Goal: Task Accomplishment & Management: Use online tool/utility

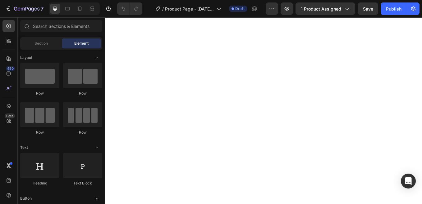
scroll to position [2298, 0]
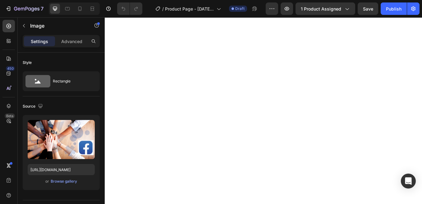
drag, startPoint x: 294, startPoint y: 112, endPoint x: 294, endPoint y: 129, distance: 16.5
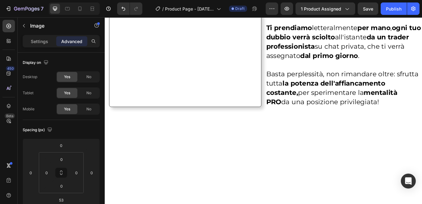
scroll to position [2049, 0]
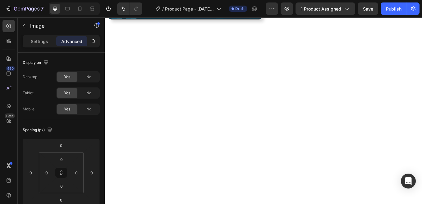
scroll to position [2267, 0]
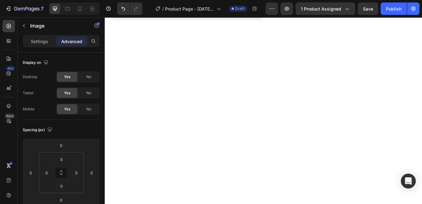
drag, startPoint x: 295, startPoint y: 158, endPoint x: 297, endPoint y: 153, distance: 4.8
type input "38"
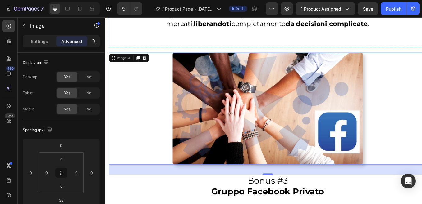
scroll to position [1801, 0]
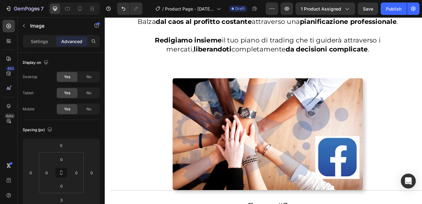
drag, startPoint x: 298, startPoint y: 112, endPoint x: 304, endPoint y: 108, distance: 7.5
type input "0"
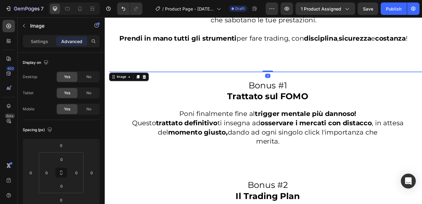
scroll to position [1552, 0]
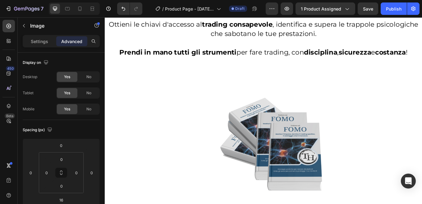
type input "6"
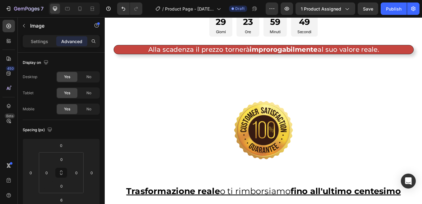
scroll to position [3819, 0]
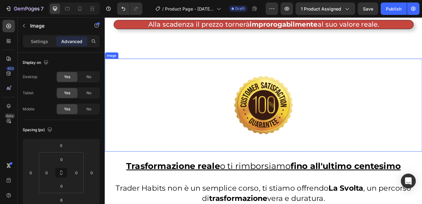
click at [215, 84] on img at bounding box center [291, 121] width 186 height 110
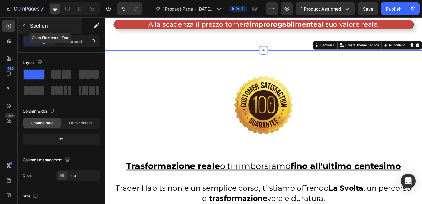
click at [24, 26] on icon "button" at bounding box center [23, 25] width 5 height 5
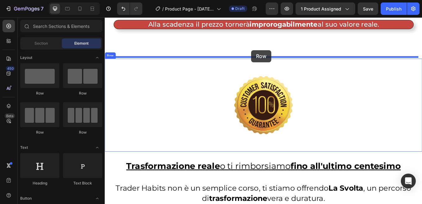
drag, startPoint x: 140, startPoint y: 95, endPoint x: 276, endPoint y: 56, distance: 142.0
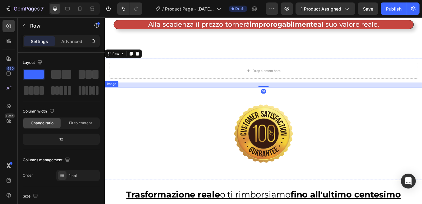
click at [259, 116] on img at bounding box center [291, 155] width 186 height 110
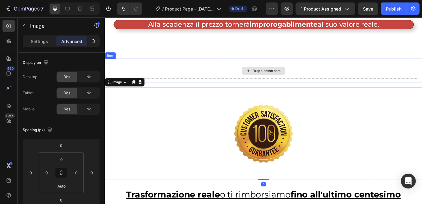
click at [229, 81] on div "Drop element here" at bounding box center [291, 80] width 363 height 19
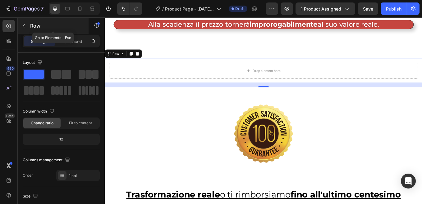
click at [25, 25] on icon "button" at bounding box center [23, 25] width 5 height 5
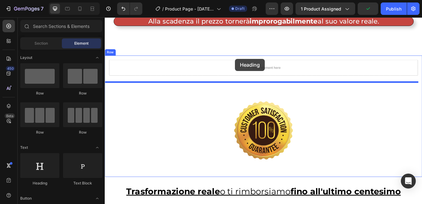
scroll to position [3827, 0]
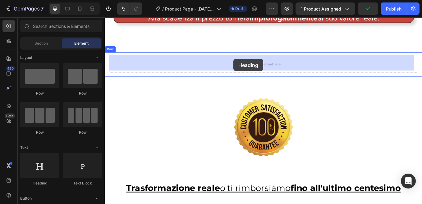
drag, startPoint x: 143, startPoint y: 185, endPoint x: 256, endPoint y: 66, distance: 163.6
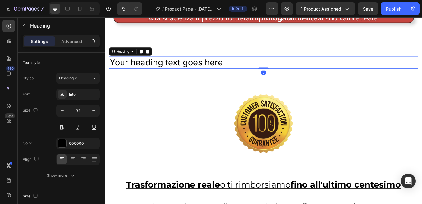
click at [165, 68] on h2 "Your heading text goes here" at bounding box center [291, 71] width 363 height 14
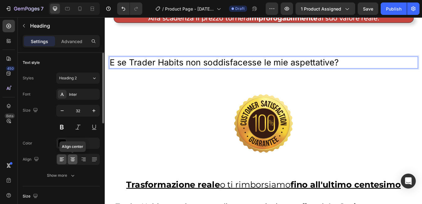
click at [74, 158] on icon at bounding box center [73, 159] width 6 height 6
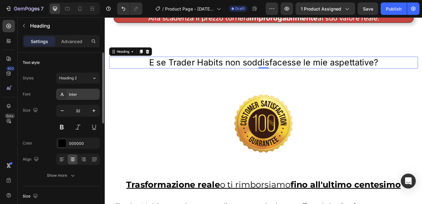
click at [83, 91] on div "Inter" at bounding box center [77, 94] width 43 height 11
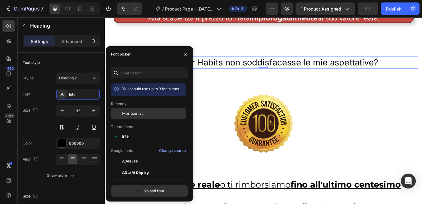
click at [141, 112] on span "Montserrat" at bounding box center [132, 114] width 21 height 6
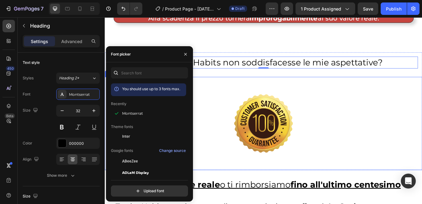
click at [237, 96] on img at bounding box center [291, 143] width 186 height 110
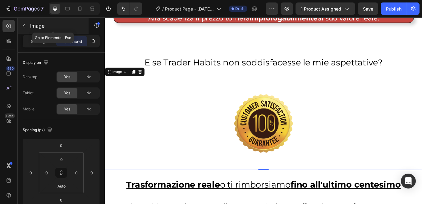
click at [24, 24] on icon "button" at bounding box center [23, 25] width 5 height 5
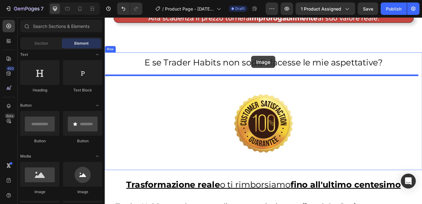
scroll to position [3834, 0]
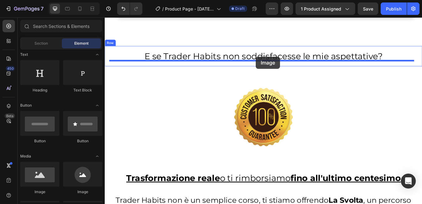
drag, startPoint x: 146, startPoint y: 193, endPoint x: 282, endPoint y: 64, distance: 187.8
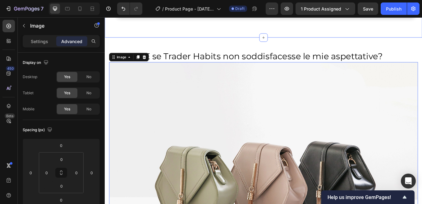
click at [174, 130] on img at bounding box center [291, 206] width 363 height 272
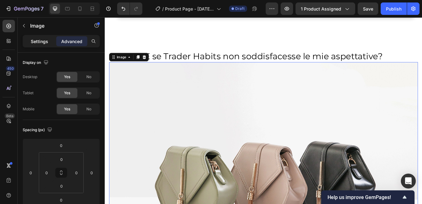
click at [41, 43] on p "Settings" at bounding box center [39, 41] width 17 height 7
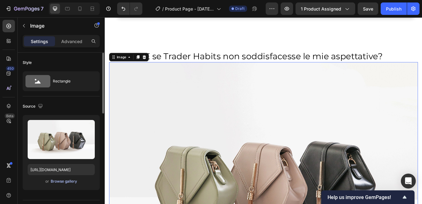
click at [61, 183] on div "Browse gallery" at bounding box center [64, 182] width 26 height 6
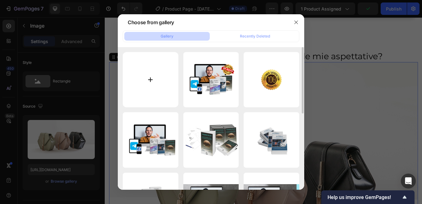
click at [149, 80] on input "file" at bounding box center [151, 80] width 56 height 56
type input "C:\fakepath\Dubbio.png"
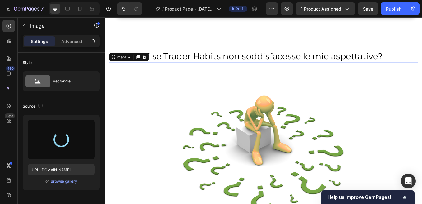
type input "https://cdn.shopify.com/s/files/1/0947/3559/7910/files/gempages_583835409121805…"
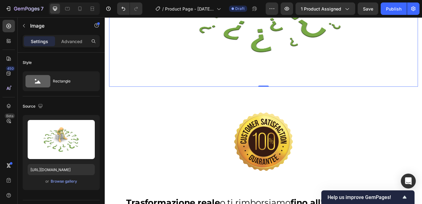
scroll to position [4020, 0]
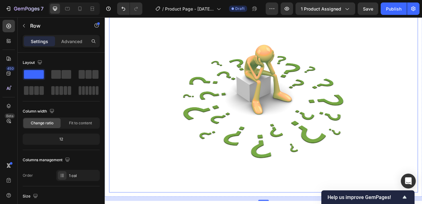
scroll to position [3834, 0]
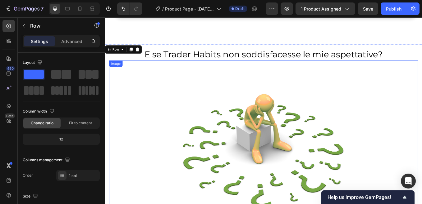
click at [203, 93] on img at bounding box center [291, 174] width 363 height 213
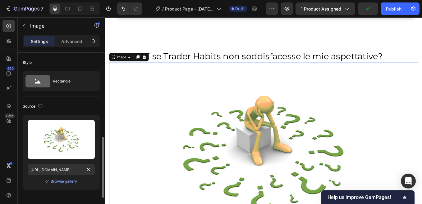
scroll to position [124, 0]
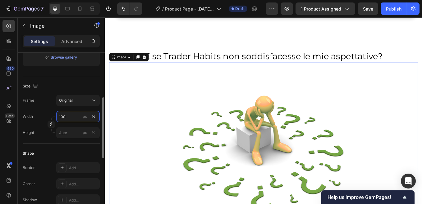
click at [65, 116] on input "100" at bounding box center [77, 116] width 43 height 11
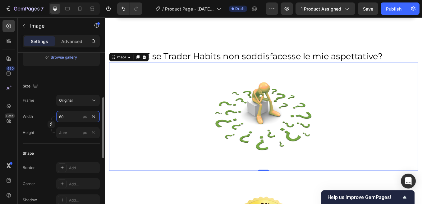
type input "60"
click at [82, 86] on div "Size" at bounding box center [61, 86] width 77 height 10
click at [69, 40] on p "Advanced" at bounding box center [71, 41] width 21 height 7
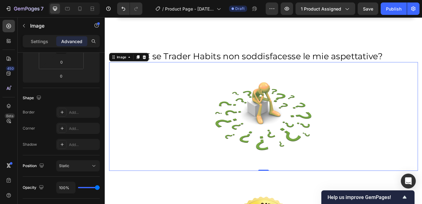
scroll to position [0, 0]
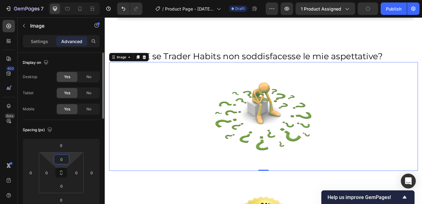
click at [63, 159] on input "0" at bounding box center [61, 159] width 12 height 9
click at [70, 188] on div "XS 4px" at bounding box center [75, 191] width 39 height 9
type input "4"
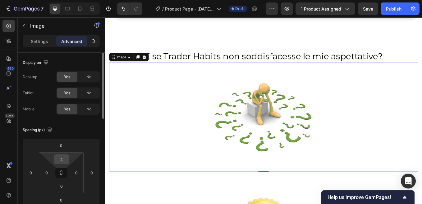
click at [64, 161] on input "4" at bounding box center [61, 159] width 12 height 9
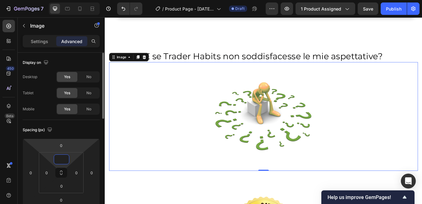
type input "0"
click at [65, 147] on input "0" at bounding box center [61, 145] width 12 height 9
type input "2"
click at [207, 103] on img at bounding box center [291, 134] width 218 height 128
type input "0"
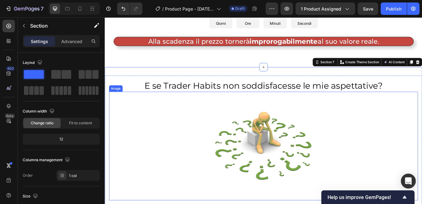
scroll to position [3803, 0]
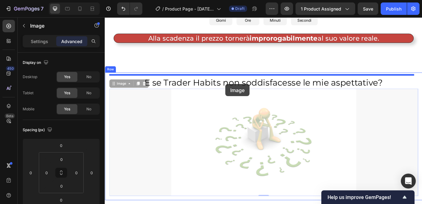
drag, startPoint x: 248, startPoint y: 130, endPoint x: 246, endPoint y: 96, distance: 34.2
type input "16"
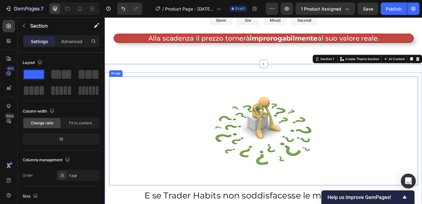
click at [228, 135] on img at bounding box center [291, 151] width 218 height 128
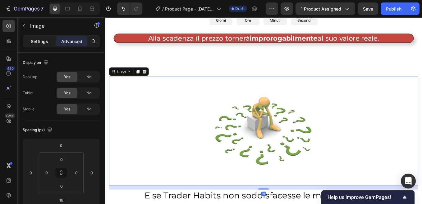
click at [44, 41] on p "Settings" at bounding box center [39, 41] width 17 height 7
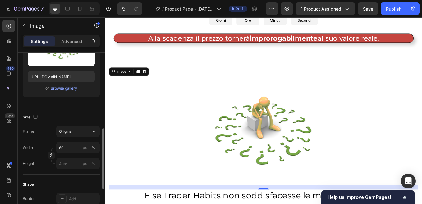
scroll to position [124, 0]
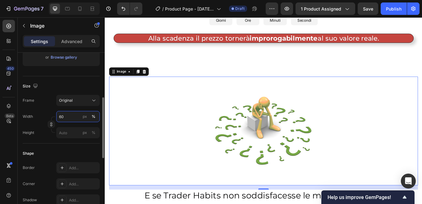
click at [66, 117] on input "60" at bounding box center [77, 116] width 43 height 11
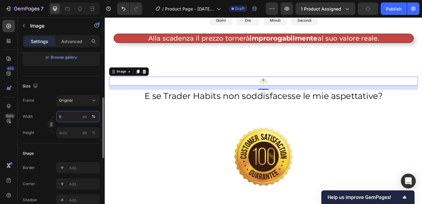
type input "50"
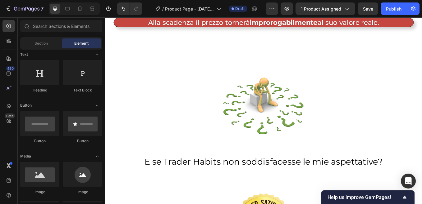
scroll to position [3828, 0]
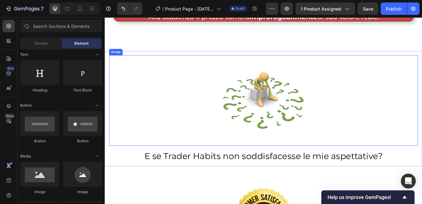
click at [292, 158] on img at bounding box center [290, 115] width 181 height 107
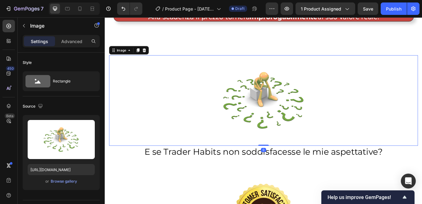
drag, startPoint x: 289, startPoint y: 170, endPoint x: 354, endPoint y: 170, distance: 64.6
click at [291, 159] on div "Image 0" at bounding box center [291, 115] width 363 height 107
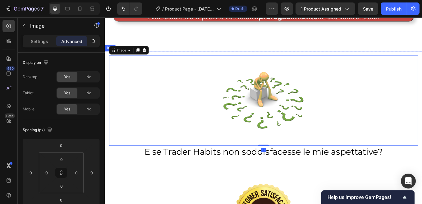
click at [292, 181] on div "Image 0 E se Trader Habits non soddisfacesse le mie aspettative? Heading Row" at bounding box center [291, 122] width 373 height 131
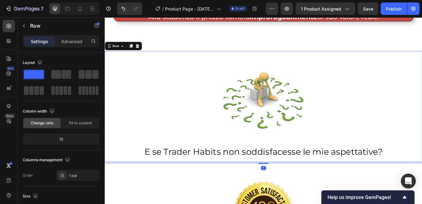
drag, startPoint x: 288, startPoint y: 188, endPoint x: 282, endPoint y: 186, distance: 6.5
click at [285, 189] on div at bounding box center [291, 189] width 12 height 1
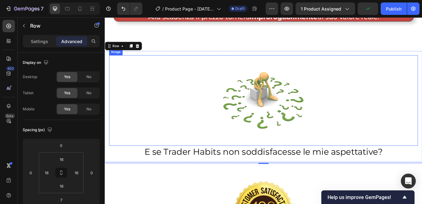
click at [383, 128] on div at bounding box center [291, 115] width 363 height 107
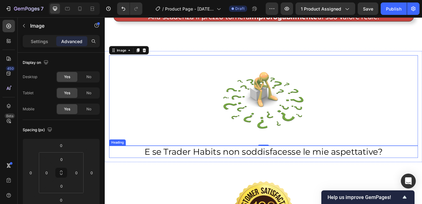
click at [151, 175] on h2 "E se Trader Habits non soddisfacesse le mie aspettative?" at bounding box center [291, 176] width 363 height 14
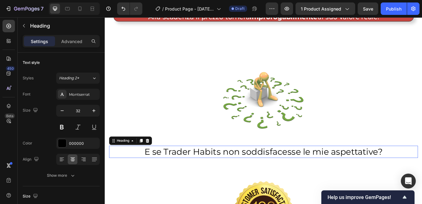
click at [151, 175] on h2 "E se Trader Habits non soddisfacesse le mie aspettative?" at bounding box center [291, 176] width 363 height 14
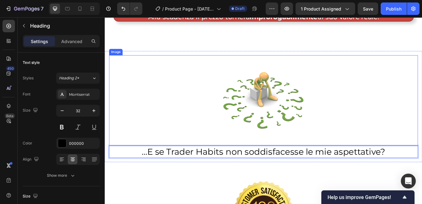
click at [421, 146] on div at bounding box center [291, 115] width 363 height 107
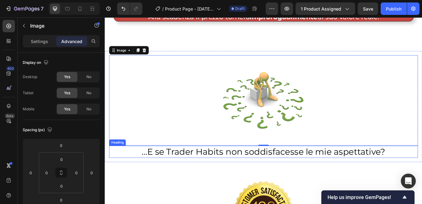
click at [153, 170] on p "...E se Trader Habits non soddisfacesse le mie aspettative?" at bounding box center [290, 175] width 361 height 13
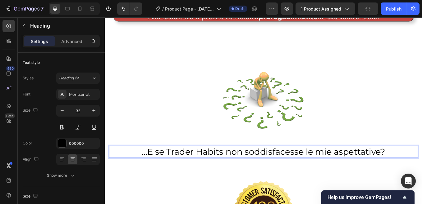
click at [154, 171] on p "...E se Trader Habits non soddisfacesse le mie aspettative?" at bounding box center [290, 175] width 361 height 13
click at [421, 172] on p "..."E se Trader Habits non soddisfacesse le mie aspettative?" at bounding box center [290, 175] width 361 height 13
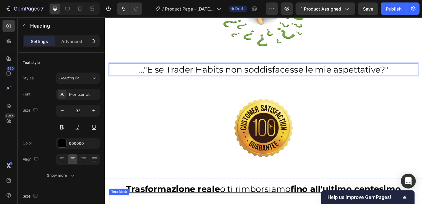
scroll to position [3921, 0]
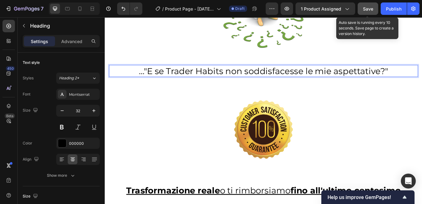
click at [370, 10] on span "Save" at bounding box center [368, 8] width 10 height 5
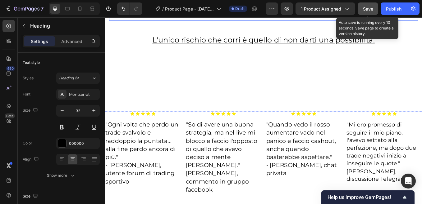
scroll to position [4325, 0]
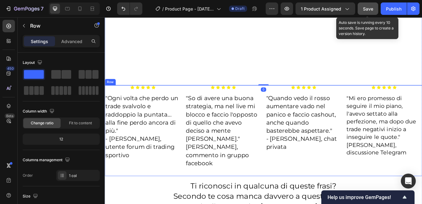
click at [193, 110] on div "Icon Icon Icon Icon Icon Icon List "Ogni volta che perdo un trade svalvolo e ra…" at bounding box center [291, 150] width 373 height 107
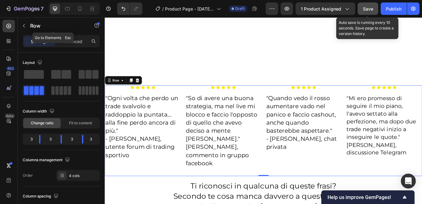
click at [24, 23] on icon "button" at bounding box center [23, 25] width 5 height 5
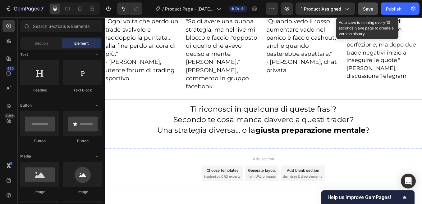
scroll to position [4417, 0]
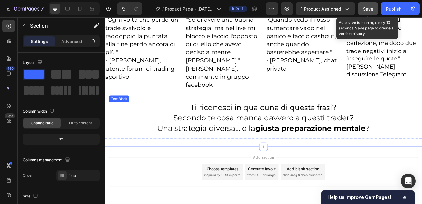
click at [413, 142] on p "Una strategia diversa... o la giusta preparazione mentale ?" at bounding box center [290, 148] width 361 height 12
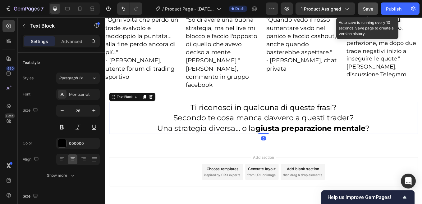
click at [414, 142] on p "Una strategia diversa... o la giusta preparazione mentale ?" at bounding box center [290, 148] width 361 height 12
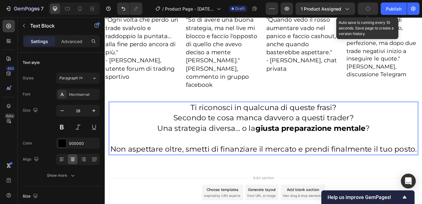
drag, startPoint x: 351, startPoint y: 151, endPoint x: 358, endPoint y: 156, distance: 8.6
click at [351, 166] on p "Non aspettare oltre, smetti di finanziare il mercato e prendi finalmente il tuo…" at bounding box center [290, 172] width 361 height 12
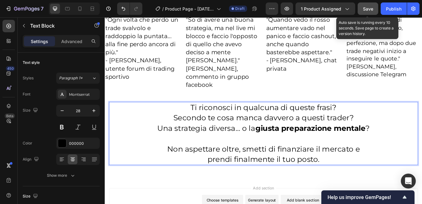
click at [355, 179] on p "prendi finalmente il tuo posto." at bounding box center [290, 185] width 361 height 12
click at [176, 166] on p "Non aspettare oltre, smetti di finanziare il mercato e" at bounding box center [290, 172] width 361 height 12
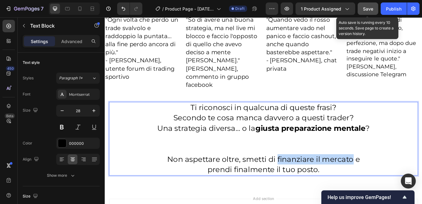
drag, startPoint x: 305, startPoint y: 164, endPoint x: 391, endPoint y: 164, distance: 86.0
click at [391, 179] on p "Non aspettare oltre, smetti di finanziare il mercato e" at bounding box center [290, 185] width 361 height 12
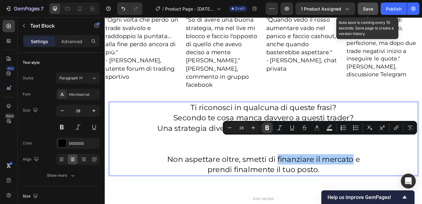
click at [267, 127] on icon "Editor contextual toolbar" at bounding box center [267, 128] width 6 height 6
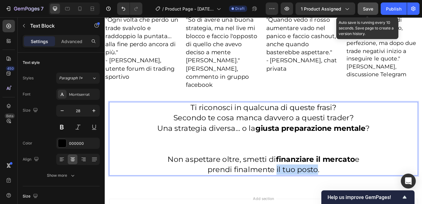
drag, startPoint x: 305, startPoint y: 178, endPoint x: 353, endPoint y: 178, distance: 47.8
click at [353, 191] on p "prendi finalmente il tuo posto." at bounding box center [290, 197] width 361 height 12
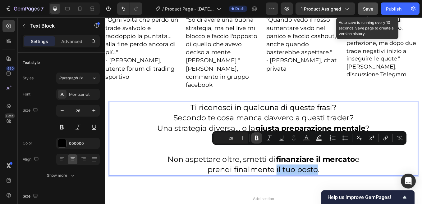
click at [259, 137] on icon "Editor contextual toolbar" at bounding box center [256, 138] width 6 height 6
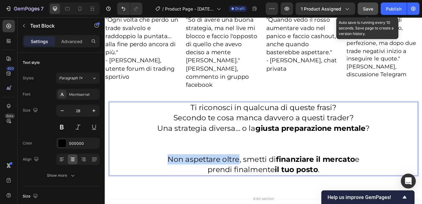
drag, startPoint x: 174, startPoint y: 163, endPoint x: 257, endPoint y: 163, distance: 82.6
click at [257, 179] on p "Non aspettare oltre, smetti di finanziare il mercato e" at bounding box center [290, 185] width 361 height 12
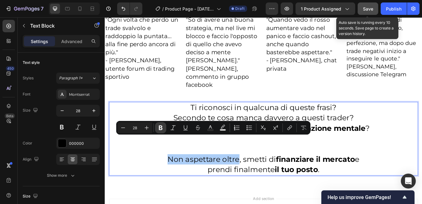
click at [163, 128] on icon "Editor contextual toolbar" at bounding box center [160, 128] width 6 height 6
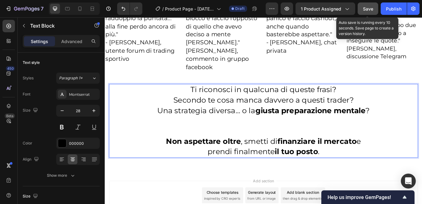
scroll to position [4466, 0]
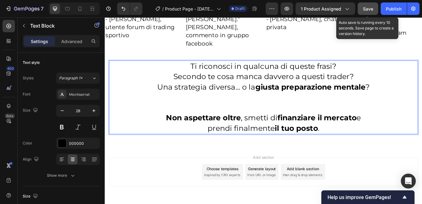
click at [163, 170] on div "Add section Choose templates inspired by CRO experts Generate layout from URL o…" at bounding box center [291, 208] width 373 height 76
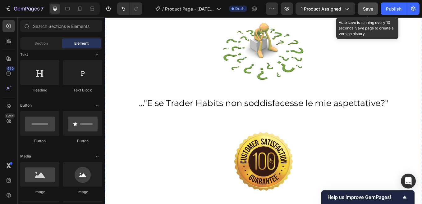
scroll to position [3907, 0]
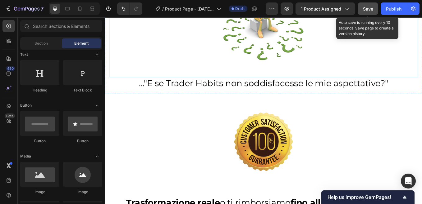
click at [297, 78] on img at bounding box center [290, 34] width 181 height 107
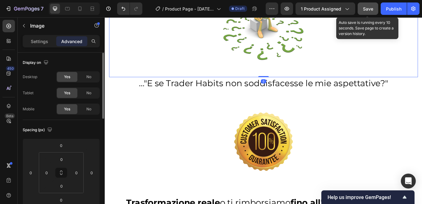
scroll to position [62, 0]
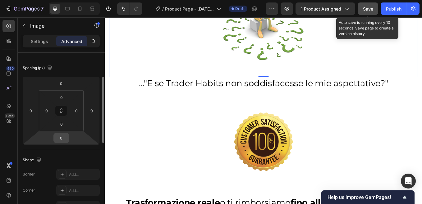
click at [64, 138] on input "0" at bounding box center [61, 138] width 12 height 9
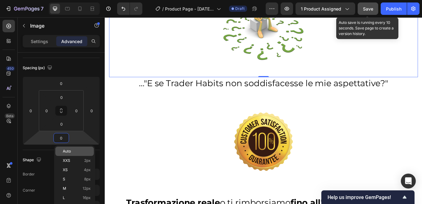
click at [70, 150] on span "Auto" at bounding box center [67, 151] width 8 height 4
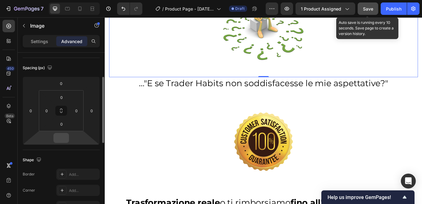
click at [63, 140] on input "number" at bounding box center [61, 138] width 12 height 9
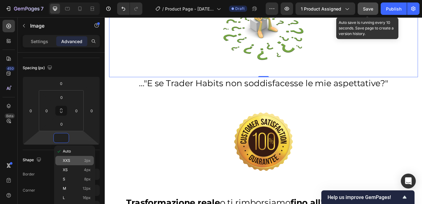
click at [67, 159] on span "XXS" at bounding box center [66, 161] width 7 height 4
type input "2"
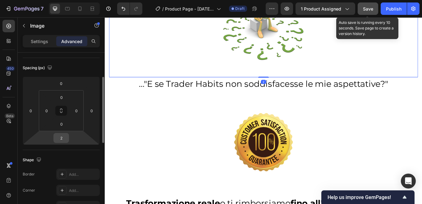
click at [64, 137] on input "2" at bounding box center [61, 138] width 12 height 9
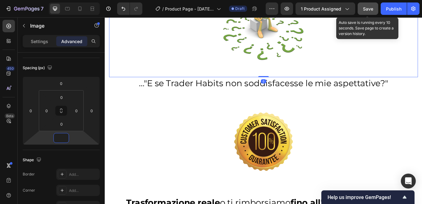
click at [206, 70] on img at bounding box center [290, 34] width 181 height 107
type input "0"
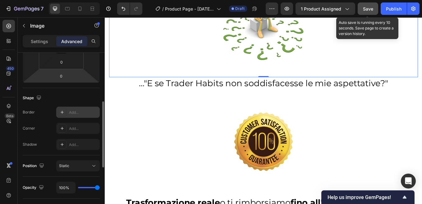
click at [80, 112] on div "Add..." at bounding box center [83, 113] width 29 height 6
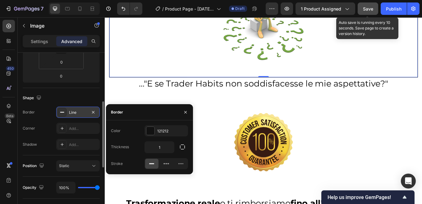
scroll to position [3907, 0]
click at [94, 113] on icon "button" at bounding box center [93, 112] width 2 height 2
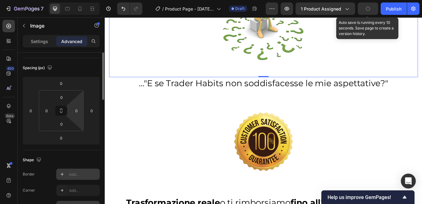
scroll to position [0, 0]
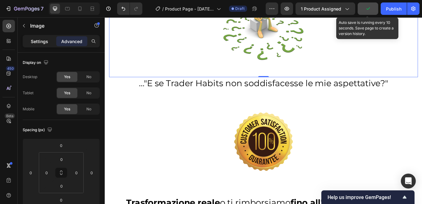
click at [41, 38] on p "Settings" at bounding box center [39, 41] width 17 height 7
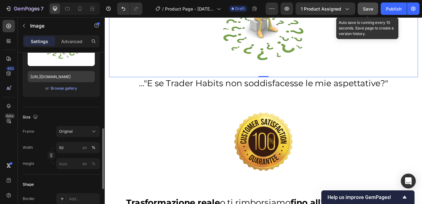
scroll to position [124, 0]
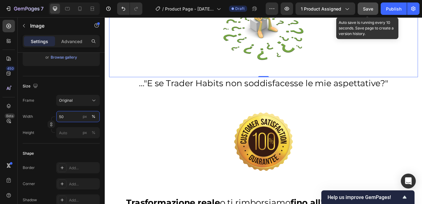
click at [65, 117] on input "50" at bounding box center [77, 116] width 43 height 11
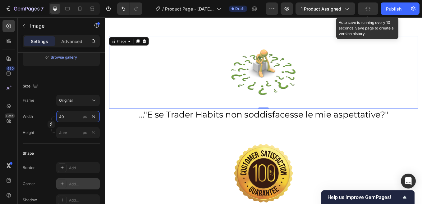
scroll to position [3845, 0]
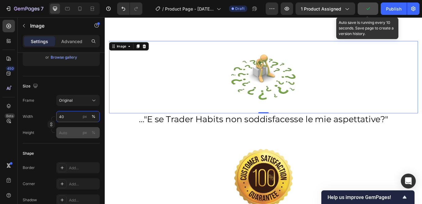
type input "40"
click at [69, 136] on input "px %" at bounding box center [77, 132] width 43 height 11
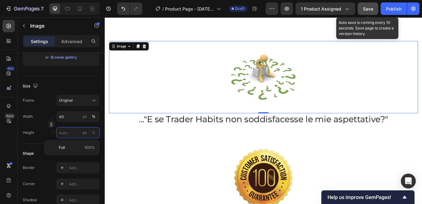
click at [67, 133] on input "px %" at bounding box center [77, 132] width 43 height 11
type input "3"
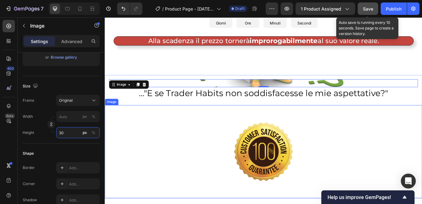
scroll to position [3814, 0]
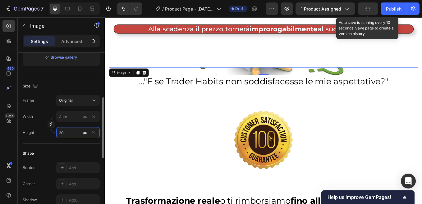
drag, startPoint x: 68, startPoint y: 134, endPoint x: 60, endPoint y: 134, distance: 8.7
click at [60, 134] on input "30" at bounding box center [77, 132] width 43 height 11
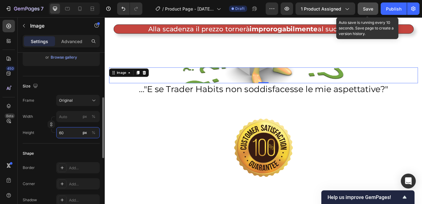
drag, startPoint x: 67, startPoint y: 134, endPoint x: 59, endPoint y: 134, distance: 8.4
click at [59, 134] on input "60" at bounding box center [77, 132] width 43 height 11
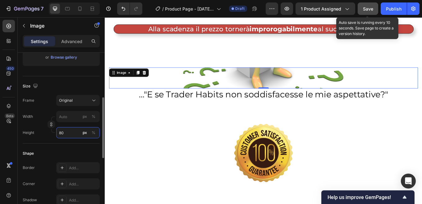
drag, startPoint x: 67, startPoint y: 133, endPoint x: 59, endPoint y: 134, distance: 7.8
click at [59, 134] on input "80" at bounding box center [77, 132] width 43 height 11
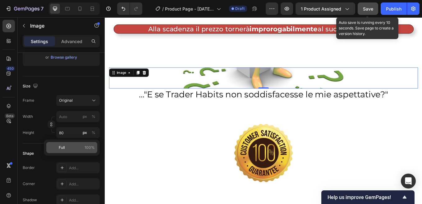
click at [64, 149] on span "Full" at bounding box center [62, 148] width 6 height 6
type input "100"
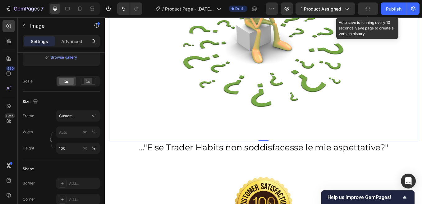
scroll to position [3907, 0]
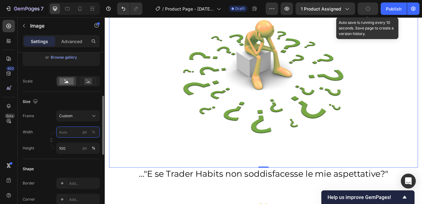
click at [67, 133] on input "px %" at bounding box center [77, 132] width 43 height 11
click at [70, 132] on input "px %" at bounding box center [77, 132] width 43 height 11
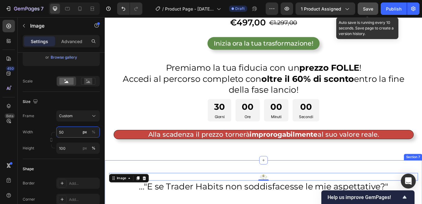
scroll to position [3752, 0]
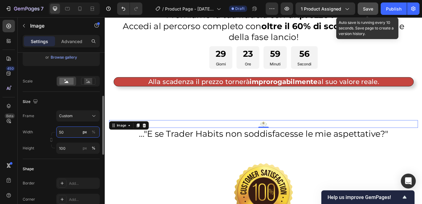
drag, startPoint x: 62, startPoint y: 134, endPoint x: 59, endPoint y: 134, distance: 3.7
click at [59, 134] on input "50" at bounding box center [77, 132] width 43 height 11
type input "50"
click at [93, 117] on icon at bounding box center [94, 116] width 6 height 6
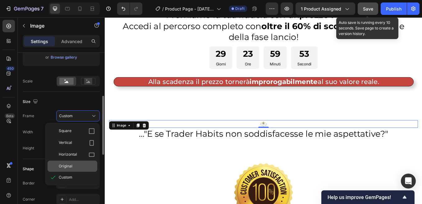
click at [67, 166] on span "Original" at bounding box center [66, 167] width 14 height 6
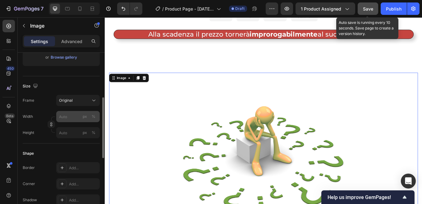
scroll to position [3814, 0]
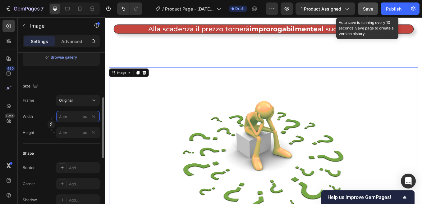
click at [70, 116] on input "px %" at bounding box center [77, 116] width 43 height 11
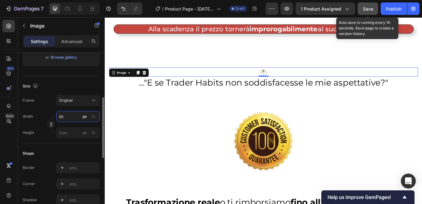
type input "6"
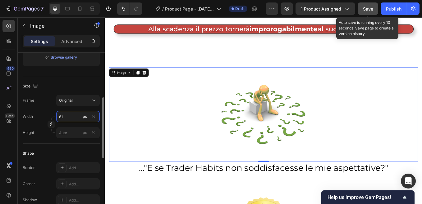
type input "6"
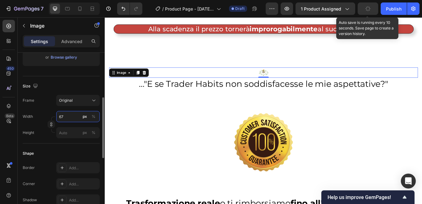
type input "6"
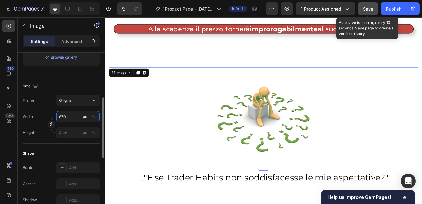
type input "670"
click at [88, 91] on div "Size" at bounding box center [61, 86] width 77 height 10
click at [226, 134] on img at bounding box center [291, 137] width 208 height 122
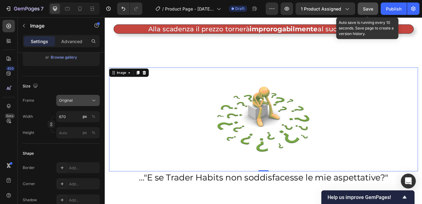
click at [93, 101] on icon at bounding box center [94, 100] width 6 height 6
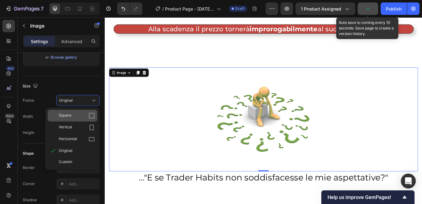
click at [69, 114] on span "Square" at bounding box center [65, 116] width 13 height 6
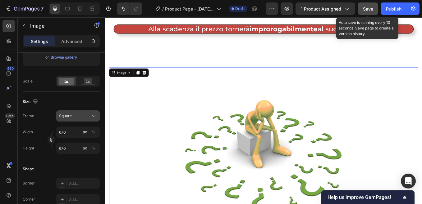
click at [94, 115] on icon at bounding box center [94, 116] width 6 height 6
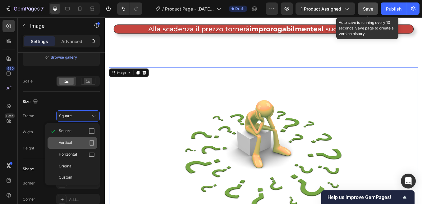
click at [66, 141] on span "Vertical" at bounding box center [65, 143] width 13 height 6
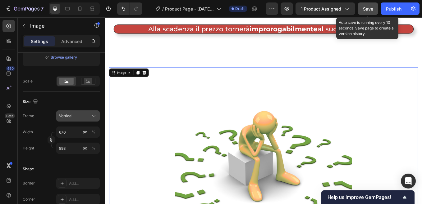
click at [95, 116] on icon at bounding box center [93, 117] width 3 height 2
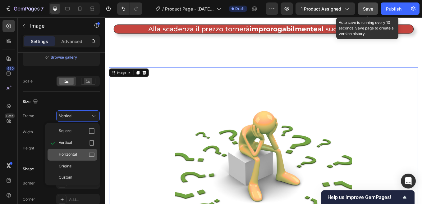
click at [74, 154] on span "Horizontal" at bounding box center [68, 155] width 18 height 6
type input "503"
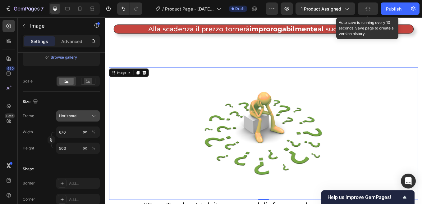
click at [92, 117] on icon at bounding box center [94, 116] width 6 height 6
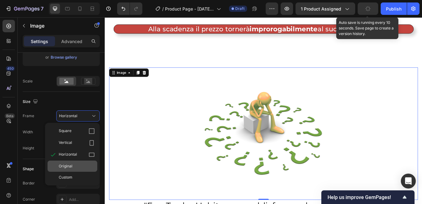
click at [73, 165] on div "Original" at bounding box center [77, 167] width 36 height 6
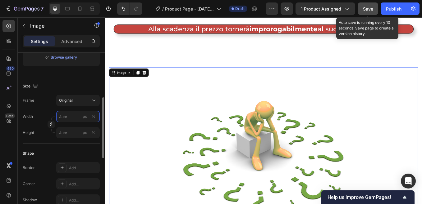
click at [66, 118] on input "px %" at bounding box center [77, 116] width 43 height 11
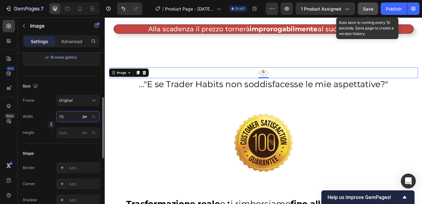
type input "70"
click at [84, 116] on div "px" at bounding box center [85, 117] width 4 height 6
click at [93, 116] on div "%" at bounding box center [94, 117] width 4 height 6
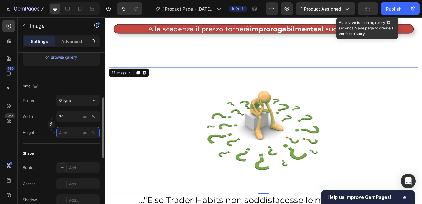
click at [65, 134] on input "px %" at bounding box center [77, 132] width 43 height 11
type input "7"
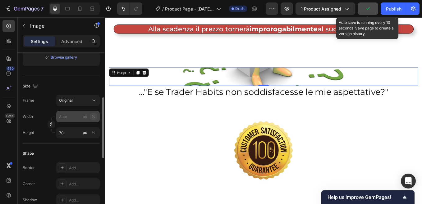
click at [95, 133] on div "%" at bounding box center [94, 133] width 4 height 6
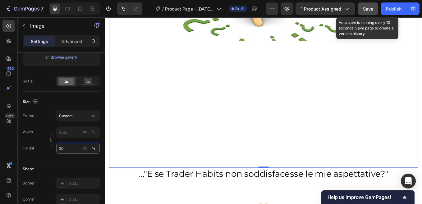
scroll to position [3938, 0]
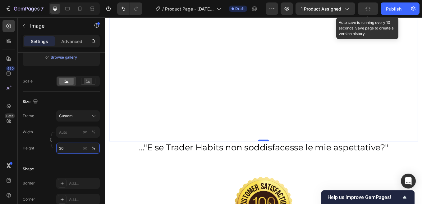
type input "30"
drag, startPoint x: 288, startPoint y: 160, endPoint x: 265, endPoint y: 134, distance: 33.9
click at [286, 141] on div "Image 0" at bounding box center [291, 56] width 363 height 213
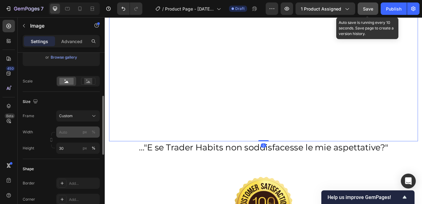
scroll to position [93, 0]
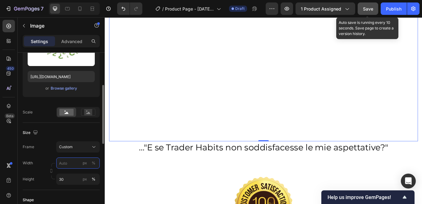
click at [68, 165] on input "px %" at bounding box center [77, 163] width 43 height 11
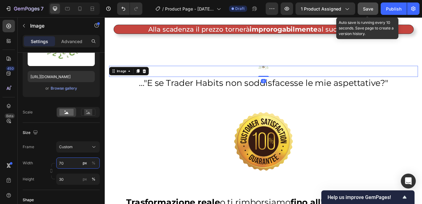
scroll to position [3783, 0]
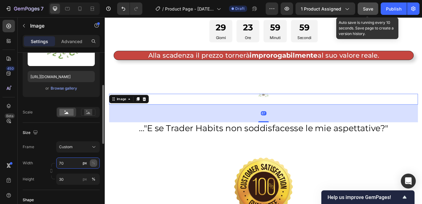
type input "70"
click at [93, 164] on div "%" at bounding box center [94, 164] width 4 height 6
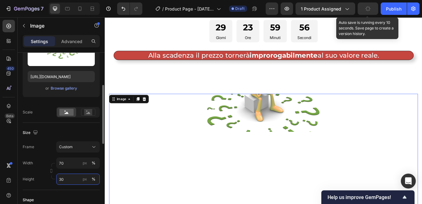
click at [67, 181] on input "30" at bounding box center [77, 179] width 43 height 11
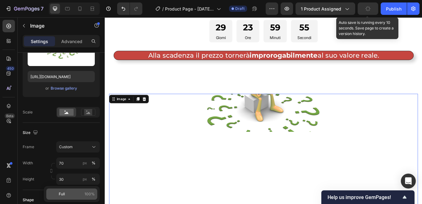
click at [62, 193] on span "Full" at bounding box center [62, 195] width 6 height 6
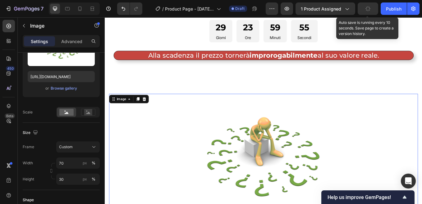
type input "100"
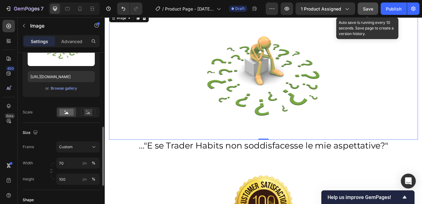
scroll to position [124, 0]
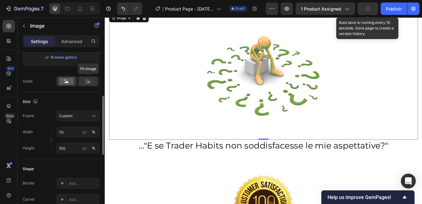
click at [89, 81] on rect at bounding box center [88, 81] width 8 height 6
click at [66, 83] on icon at bounding box center [67, 82] width 4 height 2
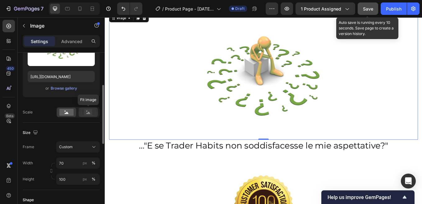
scroll to position [31, 0]
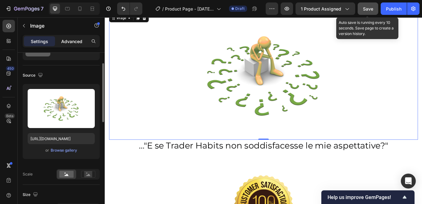
click at [76, 43] on p "Advanced" at bounding box center [71, 41] width 21 height 7
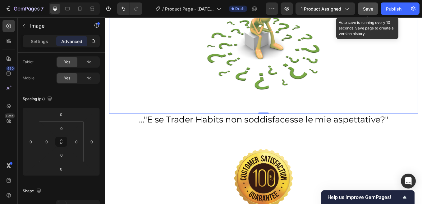
scroll to position [3907, 0]
click at [62, 154] on input "0" at bounding box center [61, 155] width 12 height 9
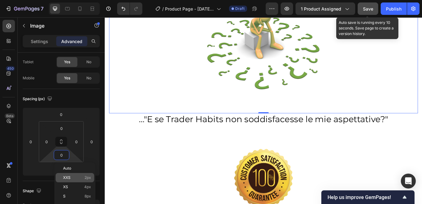
click at [67, 175] on div "XXS 2px" at bounding box center [75, 177] width 39 height 9
type input "2"
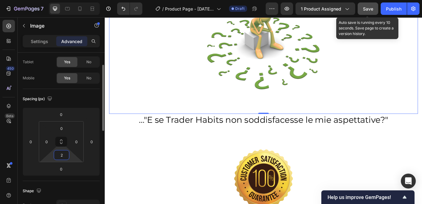
drag, startPoint x: 62, startPoint y: 157, endPoint x: 59, endPoint y: 157, distance: 3.4
click at [59, 157] on input "2" at bounding box center [61, 155] width 12 height 9
click at [62, 157] on input "2" at bounding box center [61, 155] width 12 height 9
type input "-"
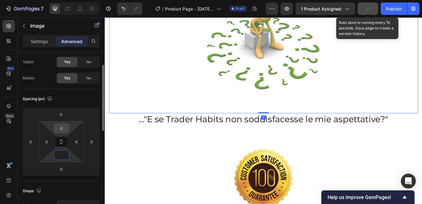
type input "0"
click at [66, 130] on input "0" at bounding box center [61, 128] width 12 height 9
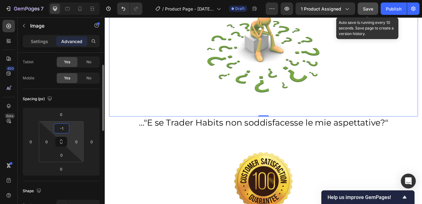
type input "-"
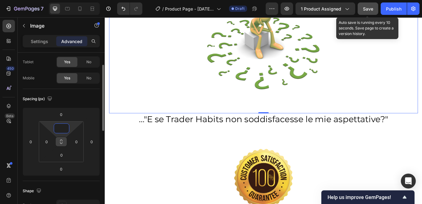
click at [62, 142] on icon at bounding box center [61, 141] width 5 height 5
type input "0"
click at [62, 142] on icon at bounding box center [61, 141] width 5 height 5
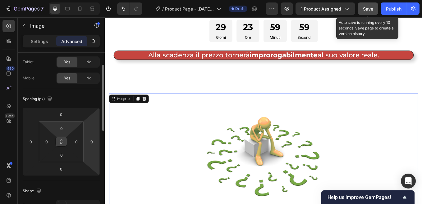
scroll to position [3814, 0]
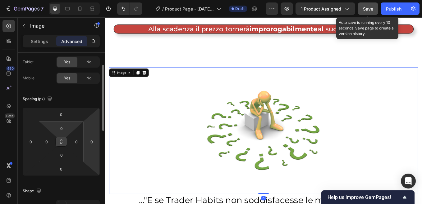
click at [368, 8] on span "Save" at bounding box center [368, 8] width 10 height 5
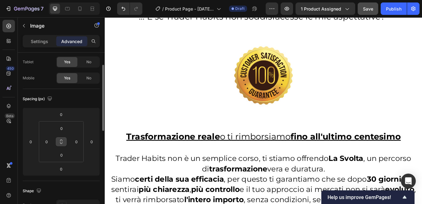
scroll to position [4031, 0]
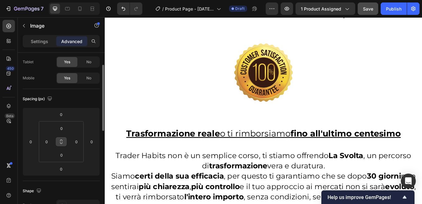
click at [268, 116] on img at bounding box center [291, 83] width 186 height 110
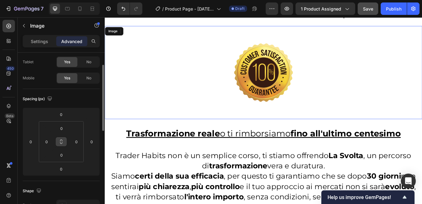
click at [280, 98] on img at bounding box center [291, 83] width 186 height 110
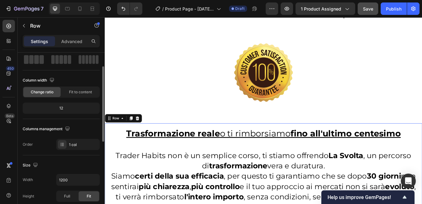
scroll to position [0, 0]
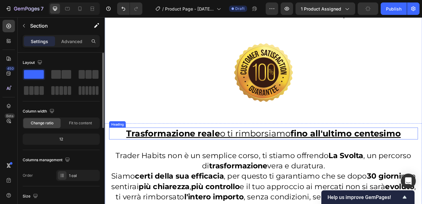
click at [283, 147] on h2 "Trasformazione reale o ti rimborsiamo fino all'ultimo centesimo" at bounding box center [291, 154] width 363 height 14
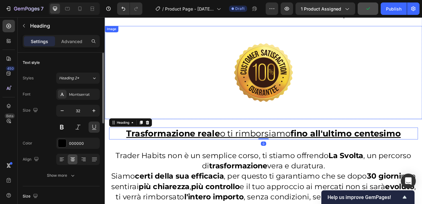
click at [292, 119] on img at bounding box center [291, 83] width 186 height 110
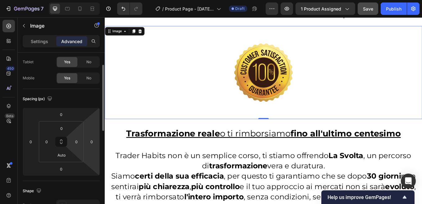
scroll to position [62, 0]
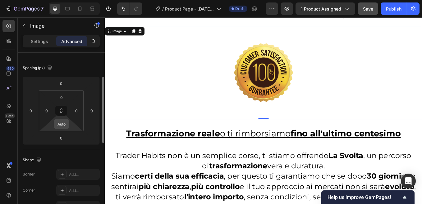
click at [64, 125] on input "Auto" at bounding box center [61, 124] width 12 height 9
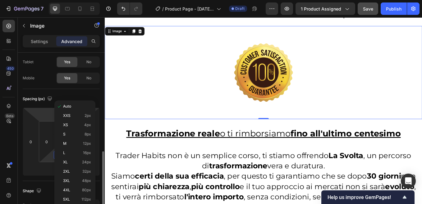
scroll to position [93, 0]
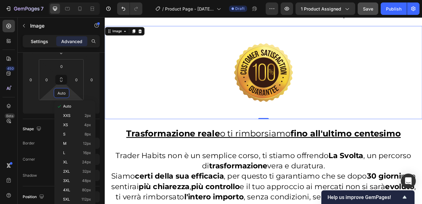
click at [36, 42] on p "Settings" at bounding box center [39, 41] width 17 height 7
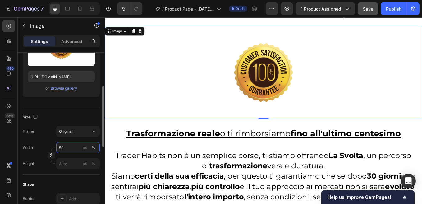
click at [65, 148] on input "50" at bounding box center [77, 147] width 43 height 11
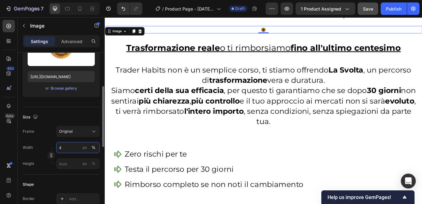
type input "40"
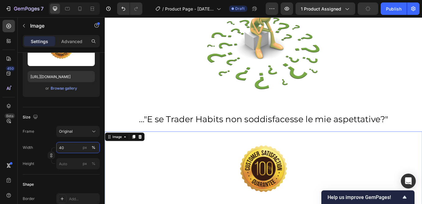
scroll to position [3877, 0]
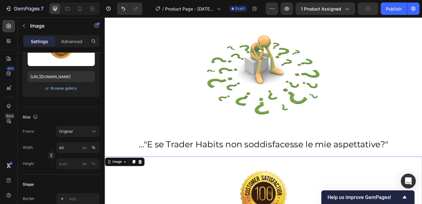
click at [293, 98] on img at bounding box center [291, 85] width 254 height 149
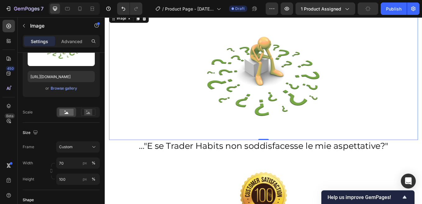
scroll to position [3814, 0]
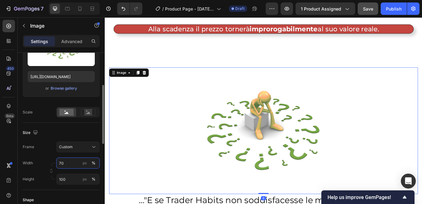
click at [65, 164] on input "70" at bounding box center [77, 163] width 43 height 11
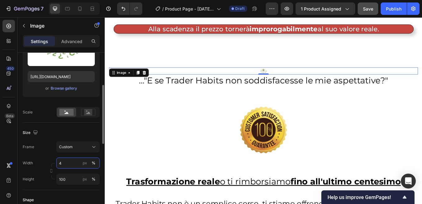
type input "40"
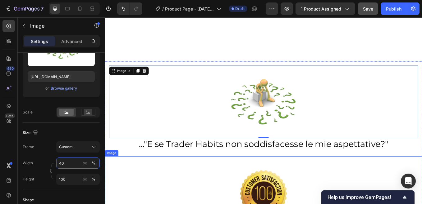
scroll to position [3907, 0]
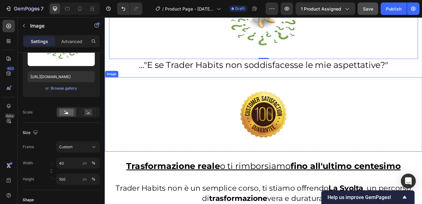
click at [251, 137] on img at bounding box center [290, 132] width 149 height 88
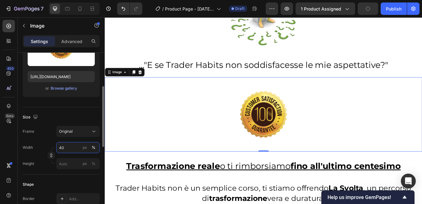
click at [64, 148] on input "40" at bounding box center [77, 147] width 43 height 11
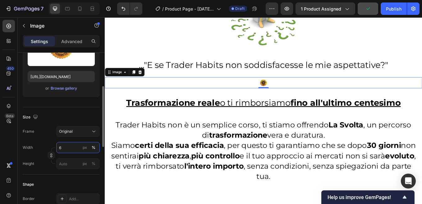
type input "60"
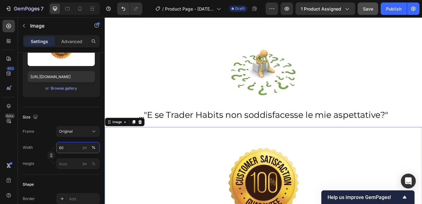
scroll to position [3845, 0]
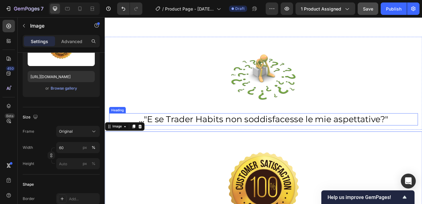
click at [421, 136] on p "..."E se Trader Habits non soddisfacesse le mie aspettative?"" at bounding box center [290, 137] width 361 height 13
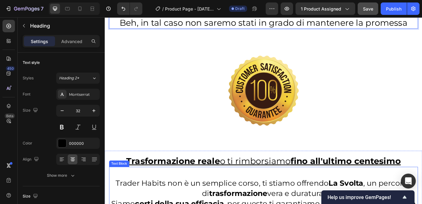
scroll to position [3907, 0]
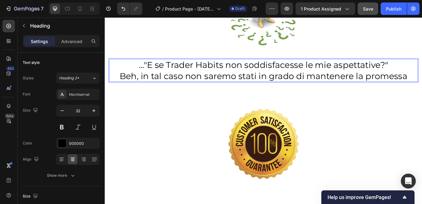
click at [249, 89] on p "..."E se Trader Habits non soddisfacesse le mie aspettative?" Beh, in tal caso …" at bounding box center [290, 80] width 361 height 26
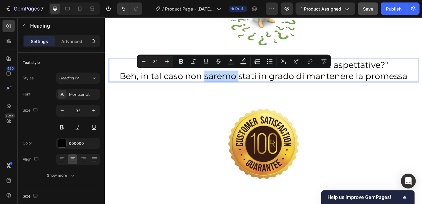
click at [249, 89] on p "..."E se Trader Habits non soddisfacesse le mie aspettative?" Beh, in tal caso …" at bounding box center [290, 80] width 361 height 26
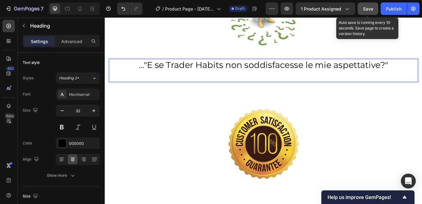
click at [367, 10] on span "Save" at bounding box center [368, 8] width 10 height 5
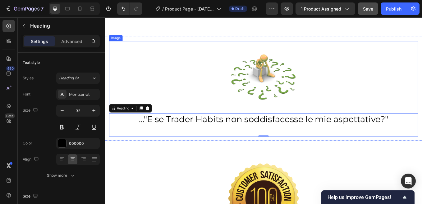
scroll to position [3814, 0]
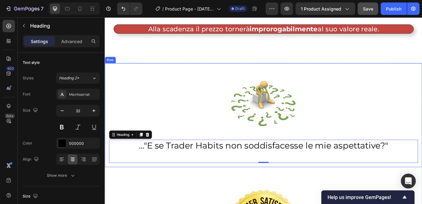
click at [106, 72] on div "Image ..."E se Trader Habits non soddisfacesse le mie aspettative?" Heading 0 R…" at bounding box center [291, 132] width 373 height 122
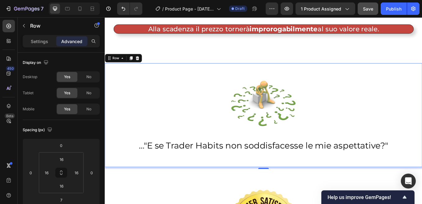
click at [34, 43] on p "Settings" at bounding box center [39, 41] width 17 height 7
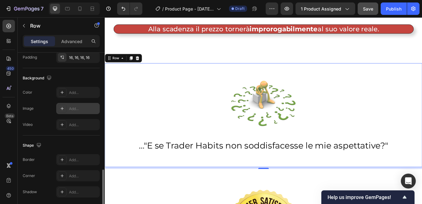
scroll to position [210, 0]
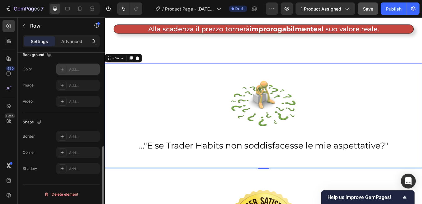
click at [76, 70] on div "Add..." at bounding box center [83, 70] width 29 height 6
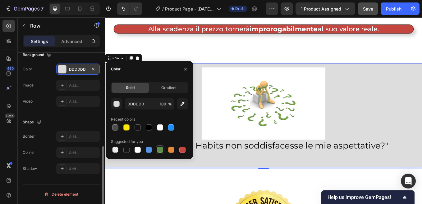
click at [161, 148] on div at bounding box center [160, 150] width 6 height 6
type input "5E8E49"
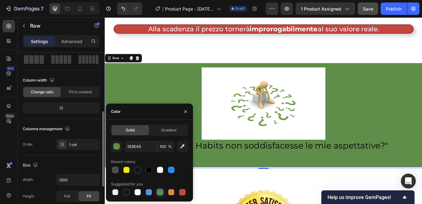
scroll to position [62, 0]
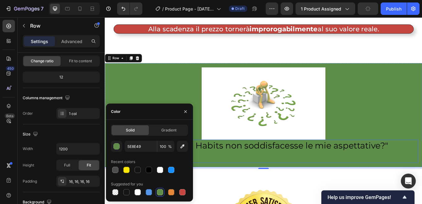
click at [237, 165] on p "..."E se Trader Habits non soddisfacesse le mie aspettative?"" at bounding box center [290, 175] width 361 height 26
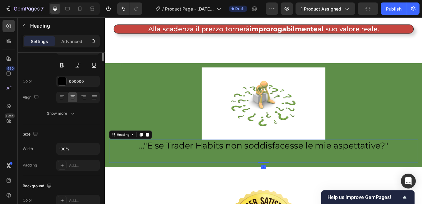
scroll to position [0, 0]
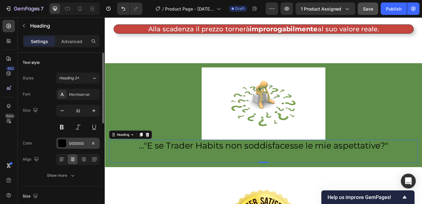
click at [72, 143] on div "000000" at bounding box center [78, 144] width 18 height 6
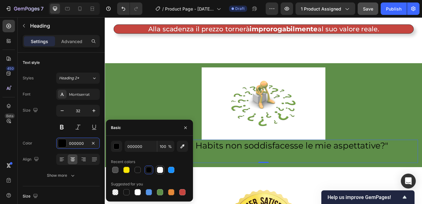
click at [161, 168] on div at bounding box center [160, 170] width 6 height 6
type input "FFFFFF"
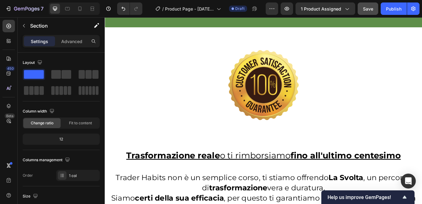
scroll to position [4000, 0]
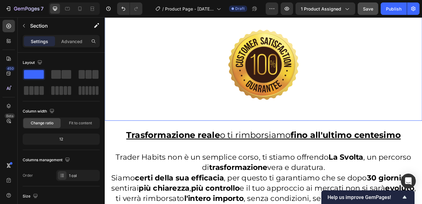
click at [297, 127] on img at bounding box center [291, 73] width 224 height 132
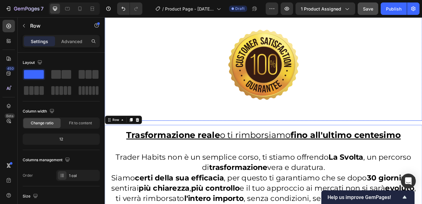
click at [307, 116] on img at bounding box center [291, 73] width 224 height 132
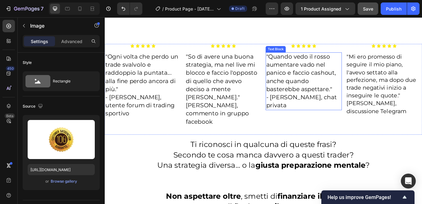
scroll to position [4404, 0]
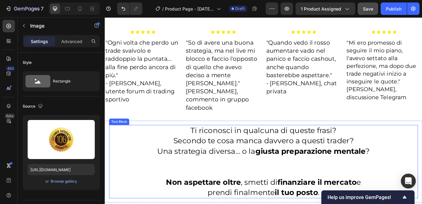
click at [264, 169] on p "Una strategia diversa... o la giusta preparazione mentale ?" at bounding box center [290, 175] width 361 height 12
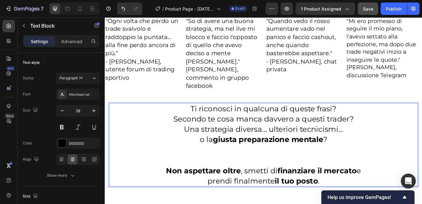
scroll to position [4492, 0]
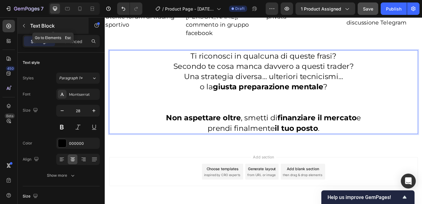
click at [24, 25] on icon "button" at bounding box center [24, 25] width 2 height 3
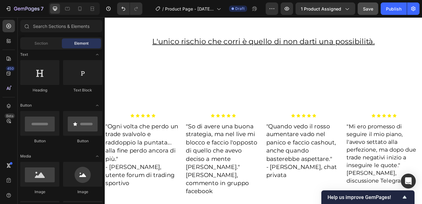
scroll to position [0, 0]
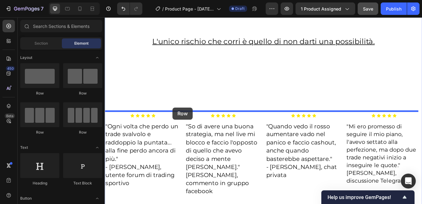
drag, startPoint x: 144, startPoint y: 97, endPoint x: 184, endPoint y: 124, distance: 48.1
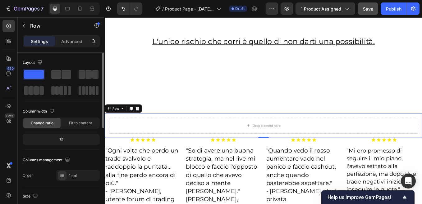
scroll to position [62, 0]
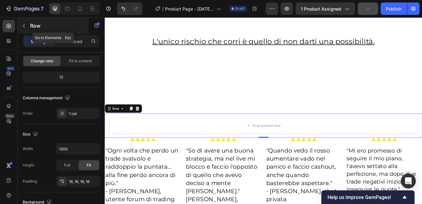
click at [25, 26] on icon "button" at bounding box center [23, 25] width 5 height 5
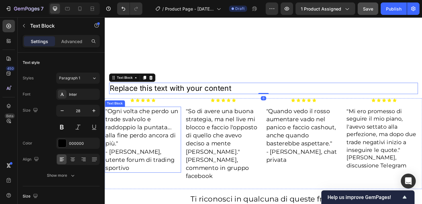
scroll to position [4351, 0]
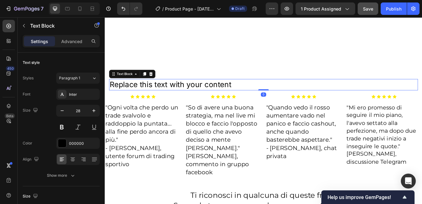
click at [269, 93] on div "Replace this text with your content" at bounding box center [291, 96] width 363 height 13
click at [111, 92] on p "Replace this text with your content" at bounding box center [290, 97] width 361 height 12
click at [280, 96] on p "Replace this text with your content" at bounding box center [290, 97] width 361 height 12
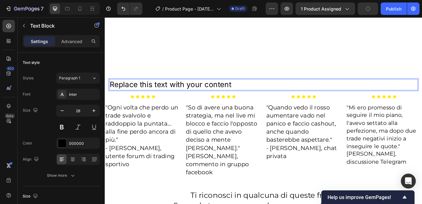
click at [137, 95] on p "Replace this text with your content" at bounding box center [290, 97] width 361 height 12
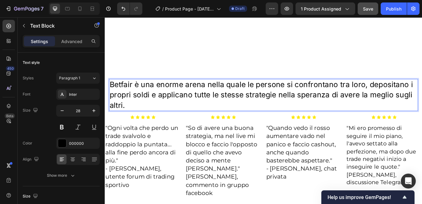
click at [193, 103] on p "Betfair è una enorme arena nella quale le persone si confrontano tra loro, depo…" at bounding box center [290, 109] width 361 height 37
click at [116, 91] on p "Betfair è una enorme arena nella quale le persone si confrontano tra loro, depo…" at bounding box center [290, 109] width 361 height 37
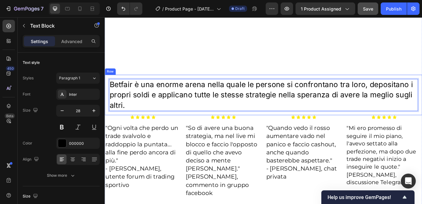
click at [108, 85] on div "Betfair è una enorme arena nella quale le persone si confrontano tra loro, depo…" at bounding box center [291, 109] width 373 height 48
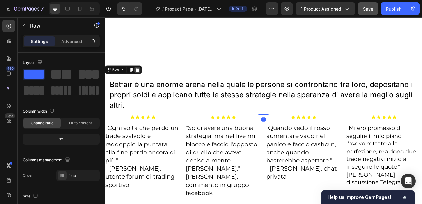
click at [143, 77] on icon at bounding box center [143, 79] width 4 height 4
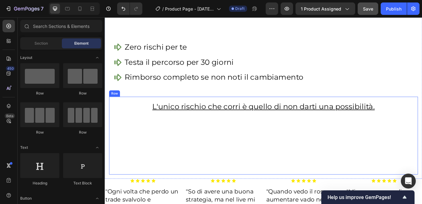
scroll to position [4227, 0]
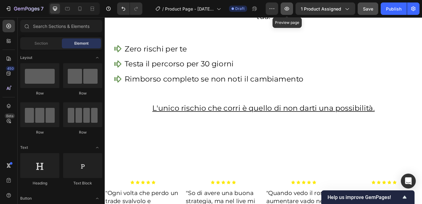
click at [290, 10] on icon "button" at bounding box center [286, 9] width 6 height 6
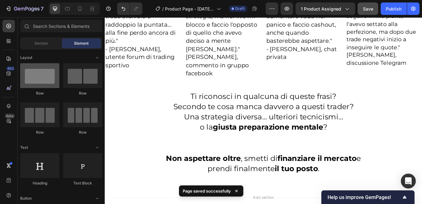
scroll to position [4492, 0]
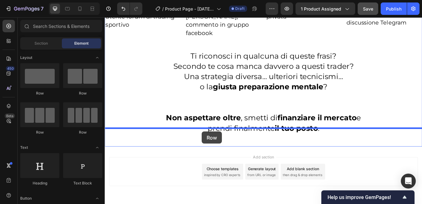
drag, startPoint x: 142, startPoint y: 93, endPoint x: 219, endPoint y: 152, distance: 97.0
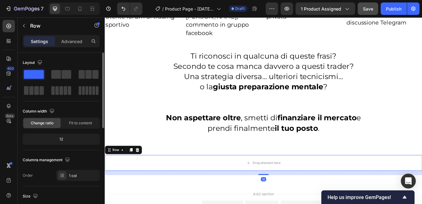
scroll to position [62, 0]
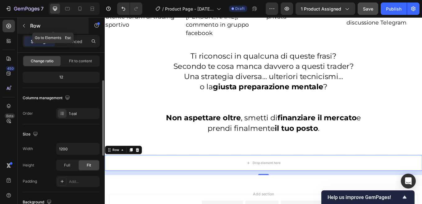
click at [24, 25] on icon "button" at bounding box center [24, 25] width 2 height 3
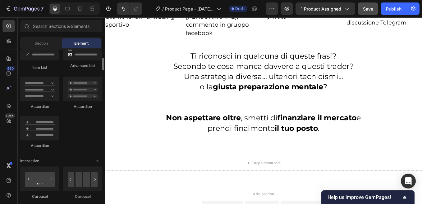
scroll to position [486, 0]
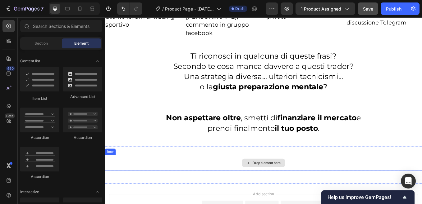
click at [249, 179] on div "Drop element here" at bounding box center [291, 188] width 373 height 19
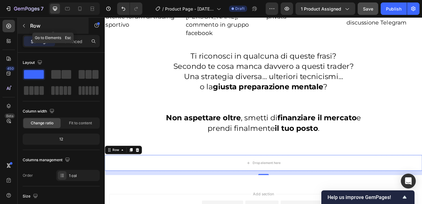
click at [24, 25] on icon "button" at bounding box center [24, 25] width 2 height 3
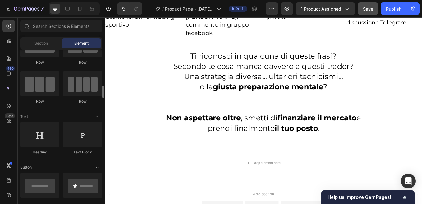
scroll to position [62, 0]
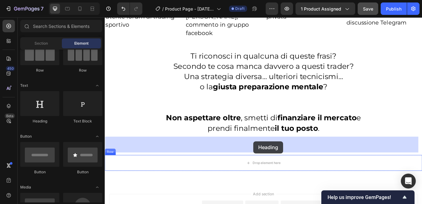
drag, startPoint x: 143, startPoint y: 127, endPoint x: 279, endPoint y: 163, distance: 140.8
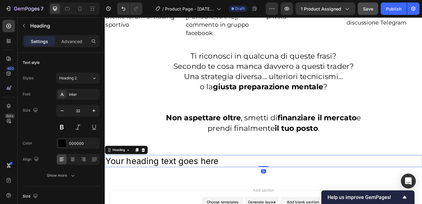
click at [207, 179] on h2 "Your heading text goes here" at bounding box center [291, 186] width 373 height 14
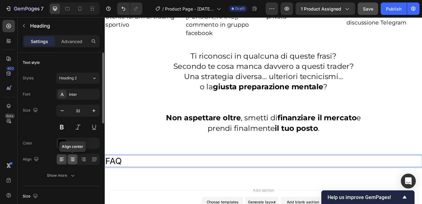
click at [72, 160] on icon at bounding box center [72, 160] width 4 height 1
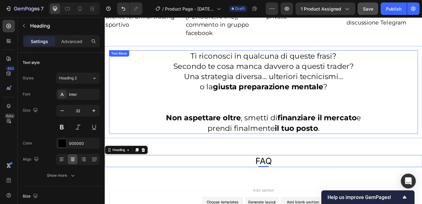
click at [268, 130] on p "Non aspettare oltre , smetti di finanziare il mercato e" at bounding box center [290, 136] width 361 height 12
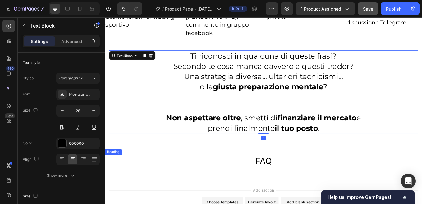
click at [281, 180] on p "FAQ" at bounding box center [290, 186] width 371 height 13
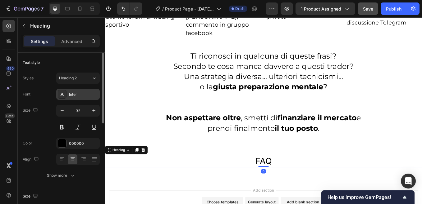
click at [79, 94] on div "Inter" at bounding box center [83, 95] width 29 height 6
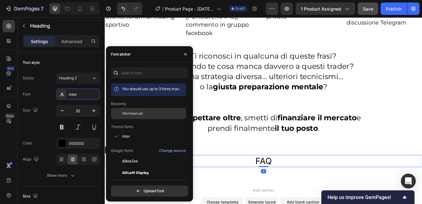
click at [135, 113] on span "Montserrat" at bounding box center [132, 114] width 21 height 6
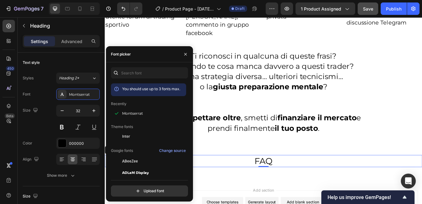
click at [240, 183] on div "FAQ Heading 0 Row Section 8" at bounding box center [291, 189] width 373 height 39
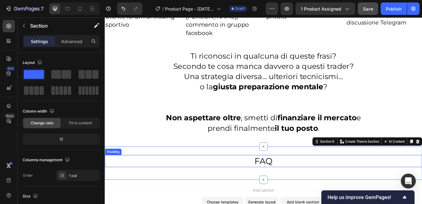
click at [249, 180] on p "FAQ" at bounding box center [290, 186] width 371 height 13
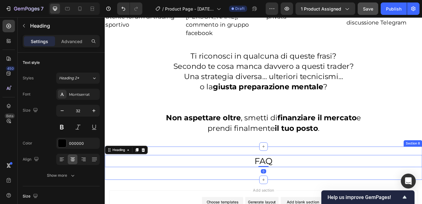
click at [204, 179] on div "FAQ Heading 0 Row" at bounding box center [291, 188] width 373 height 19
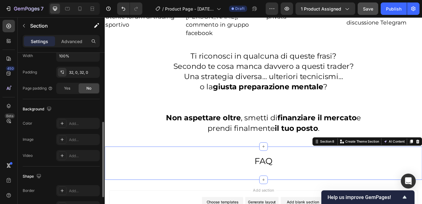
scroll to position [0, 0]
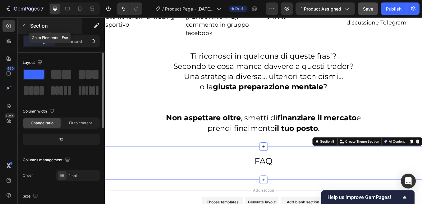
click at [25, 26] on icon "button" at bounding box center [23, 25] width 5 height 5
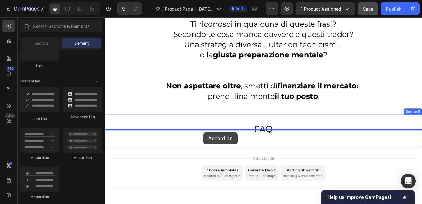
scroll to position [4531, 0]
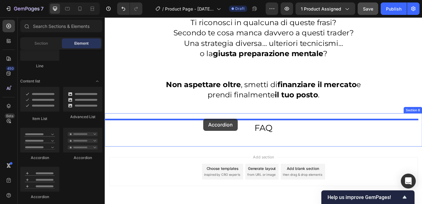
drag, startPoint x: 184, startPoint y: 159, endPoint x: 220, endPoint y: 137, distance: 42.6
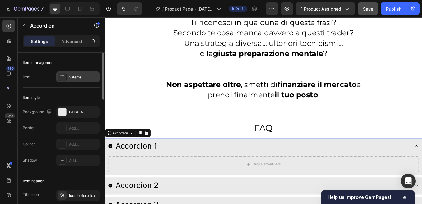
click at [81, 77] on div "3 items" at bounding box center [83, 78] width 29 height 6
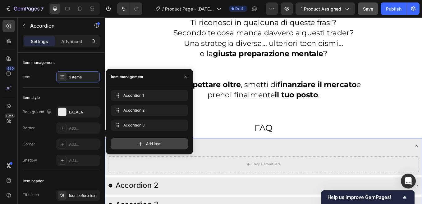
click at [148, 142] on span "Add item" at bounding box center [154, 144] width 16 height 6
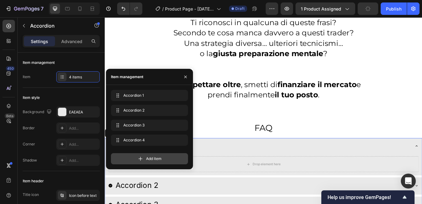
click at [140, 158] on icon at bounding box center [140, 159] width 6 height 6
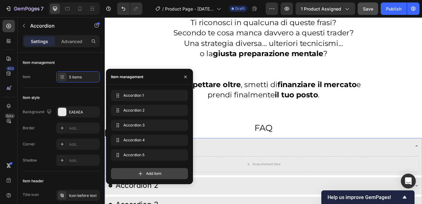
click at [141, 173] on icon at bounding box center [140, 174] width 6 height 6
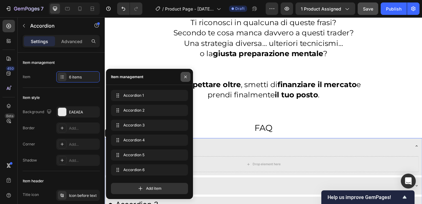
click at [187, 76] on icon "button" at bounding box center [185, 77] width 5 height 5
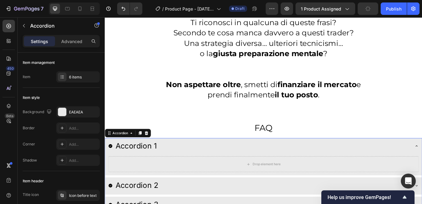
click at [146, 162] on div "Accordion 1" at bounding box center [141, 169] width 50 height 14
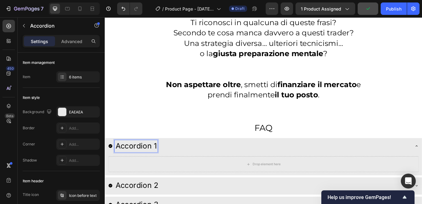
click at [155, 163] on p "Accordion 1" at bounding box center [141, 169] width 48 height 12
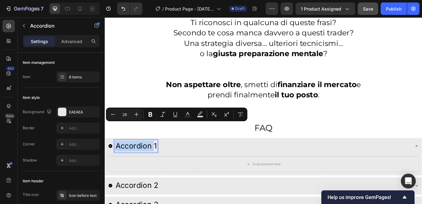
click at [195, 162] on div "Accordion 1" at bounding box center [286, 169] width 355 height 14
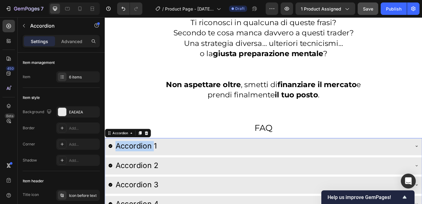
click at [138, 163] on p "Accordion 1" at bounding box center [141, 169] width 48 height 12
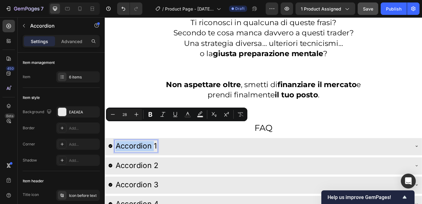
click at [138, 163] on p "Accordion 1" at bounding box center [141, 169] width 48 height 12
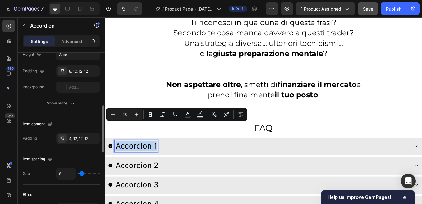
scroll to position [159, 0]
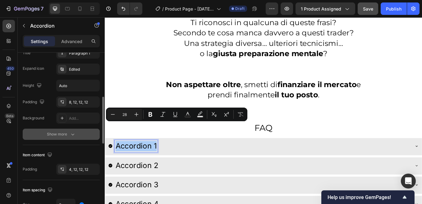
click at [74, 132] on icon "button" at bounding box center [73, 134] width 6 height 6
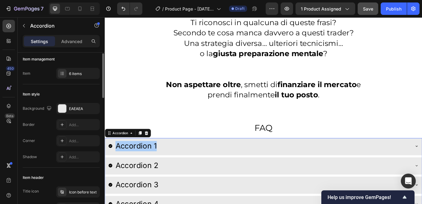
scroll to position [0, 0]
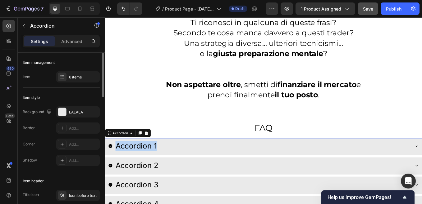
click at [138, 163] on p "Accordion 1" at bounding box center [141, 169] width 48 height 12
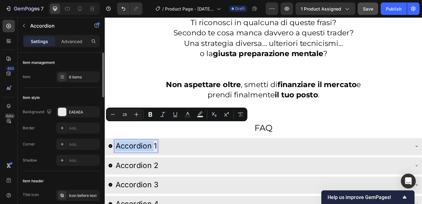
click at [160, 163] on p "Accordion 1" at bounding box center [141, 169] width 48 height 12
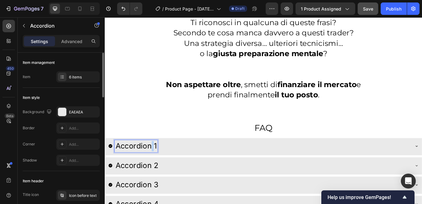
click at [160, 163] on p "Accordion 1" at bounding box center [141, 169] width 48 height 12
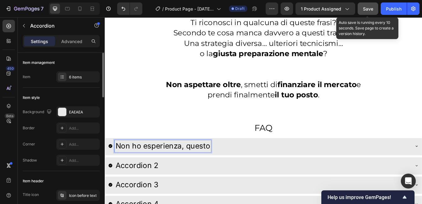
click at [370, 10] on span "Save" at bounding box center [368, 8] width 10 height 5
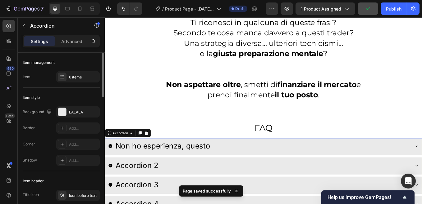
click at [228, 163] on p "Non ho esperienza, questo" at bounding box center [172, 169] width 111 height 12
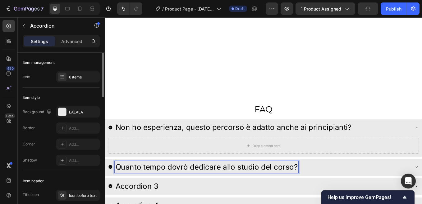
scroll to position [4624, 0]
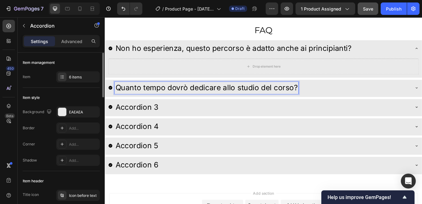
click at [155, 125] on p "Accordion 3" at bounding box center [142, 123] width 50 height 12
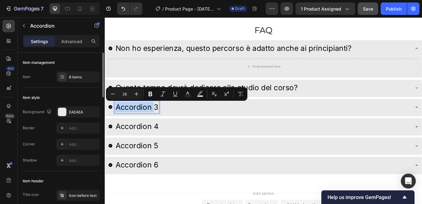
click at [155, 125] on p "Accordion 3" at bounding box center [142, 123] width 50 height 12
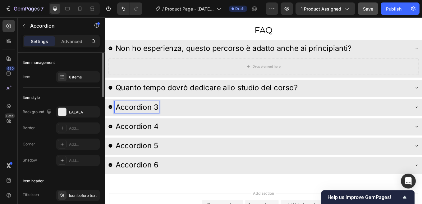
click at [155, 125] on p "Accordion 3" at bounding box center [142, 123] width 50 height 12
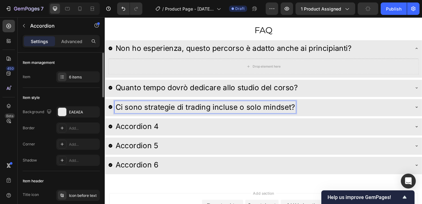
click at [137, 145] on p "Accordion 4" at bounding box center [142, 146] width 51 height 12
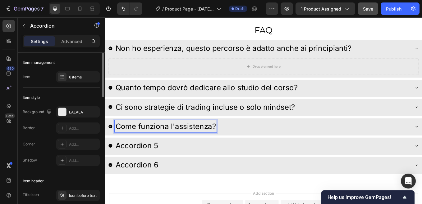
click at [155, 167] on p "Accordion 5" at bounding box center [142, 168] width 50 height 12
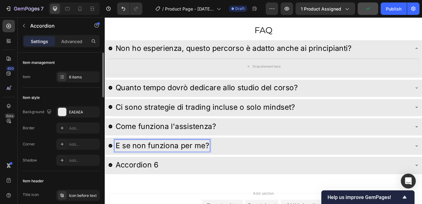
click at [147, 192] on p "Accordion 6" at bounding box center [142, 191] width 50 height 12
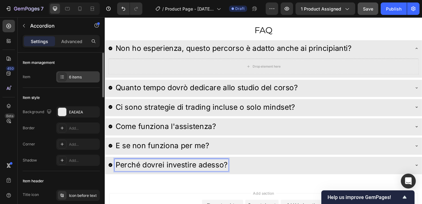
click at [76, 78] on div "6 items" at bounding box center [83, 78] width 29 height 6
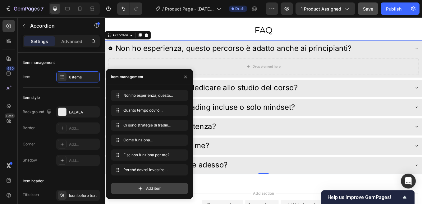
click at [139, 187] on icon at bounding box center [140, 189] width 6 height 6
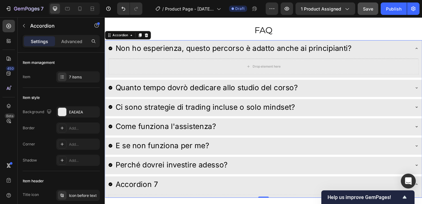
click at [200, 72] on div "Drop element here" at bounding box center [291, 75] width 365 height 19
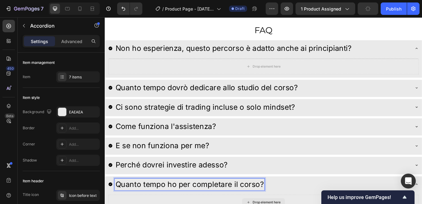
scroll to position [4686, 0]
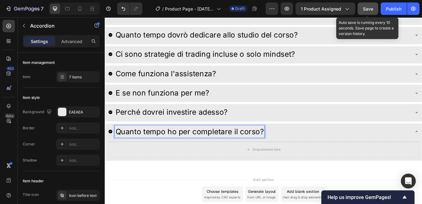
click at [366, 8] on span "Save" at bounding box center [368, 8] width 10 height 5
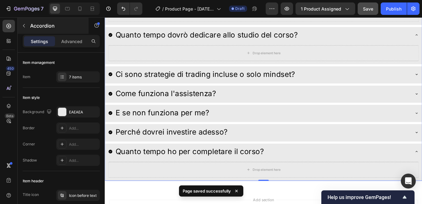
scroll to position [4593, 0]
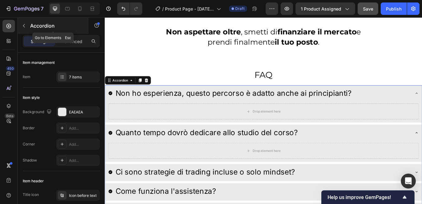
click at [23, 25] on icon "button" at bounding box center [24, 25] width 2 height 3
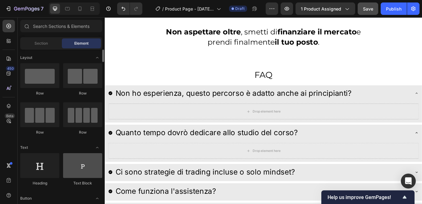
scroll to position [31, 0]
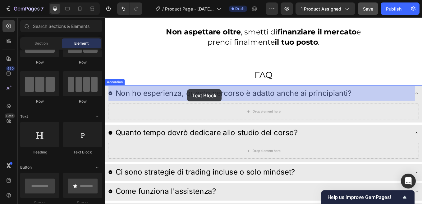
drag, startPoint x: 185, startPoint y: 155, endPoint x: 201, endPoint y: 102, distance: 55.1
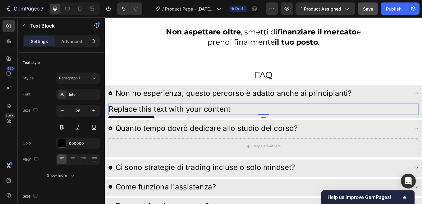
click at [189, 119] on div "Replace this text with your content" at bounding box center [291, 125] width 365 height 13
click at [191, 120] on p "Replace this text with your content" at bounding box center [290, 126] width 363 height 12
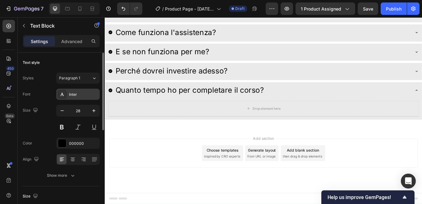
click at [79, 94] on div "Inter" at bounding box center [83, 95] width 29 height 6
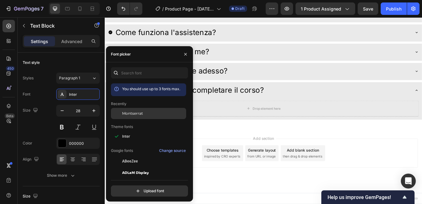
click at [133, 112] on span "Montserrat" at bounding box center [132, 114] width 21 height 6
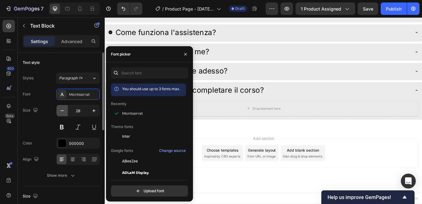
click at [63, 112] on icon "button" at bounding box center [62, 111] width 6 height 6
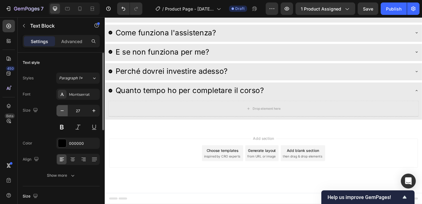
click at [63, 112] on icon "button" at bounding box center [62, 111] width 6 height 6
type input "24"
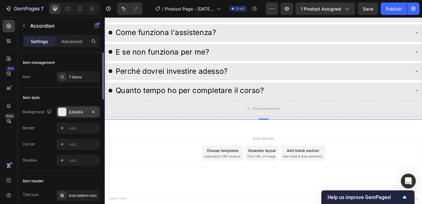
click at [79, 111] on div "EAEAEA" at bounding box center [78, 113] width 18 height 6
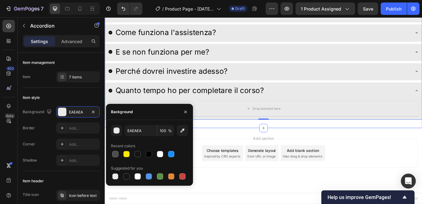
click at [421, 50] on div "FAQ Heading Row Non ho esperienza, questo percorso è adatto anche ai principian…" at bounding box center [291, 13] width 373 height 270
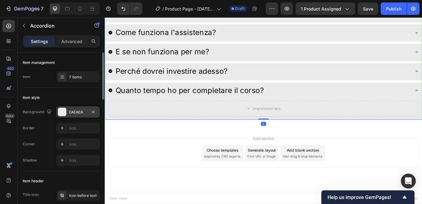
click at [76, 112] on div "EAEAEA" at bounding box center [78, 113] width 18 height 6
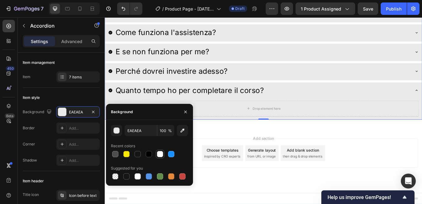
click at [160, 155] on div at bounding box center [160, 154] width 6 height 6
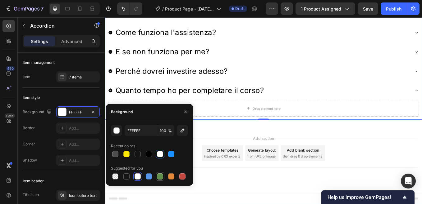
click at [162, 176] on div at bounding box center [160, 177] width 6 height 6
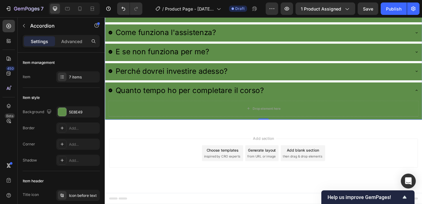
click at [328, 138] on div "Non ho esperienza, questo percorso è adatto anche ai principianti? Quanto tempo…" at bounding box center [291, 36] width 373 height 204
click at [82, 111] on div "5E8E49" at bounding box center [78, 113] width 18 height 6
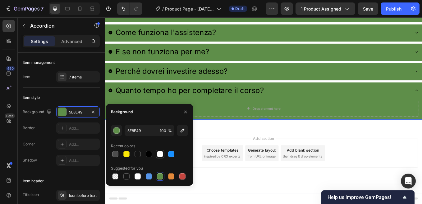
click at [160, 152] on div at bounding box center [160, 154] width 6 height 6
type input "FFFFFF"
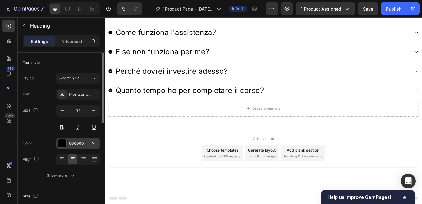
click at [70, 142] on div "000000" at bounding box center [78, 144] width 18 height 6
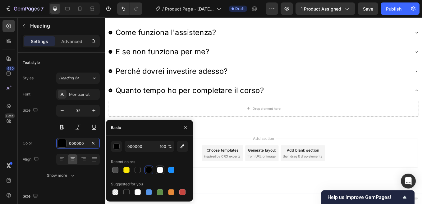
click at [160, 166] on div at bounding box center [160, 170] width 9 height 9
type input "FFFFFF"
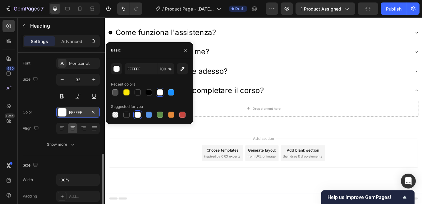
scroll to position [93, 0]
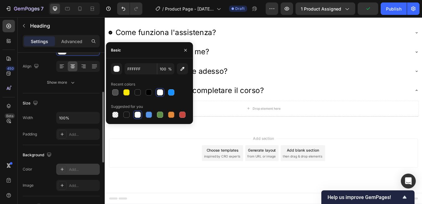
click at [75, 169] on div "Add..." at bounding box center [83, 170] width 29 height 6
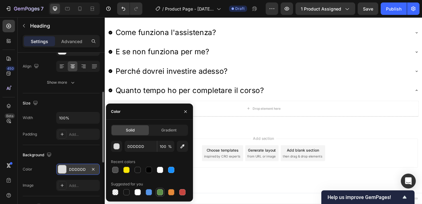
click at [159, 193] on div at bounding box center [160, 192] width 6 height 6
type input "5E8E49"
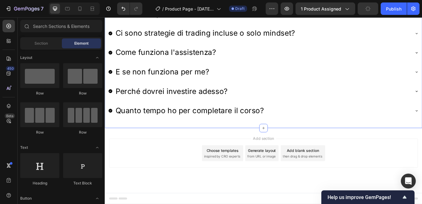
scroll to position [4556, 0]
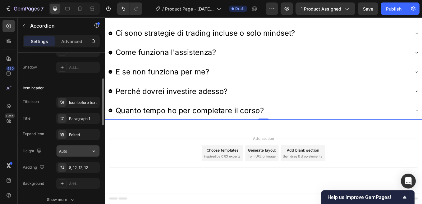
scroll to position [124, 0]
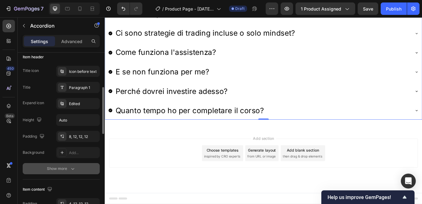
click at [72, 169] on icon "button" at bounding box center [73, 169] width 6 height 6
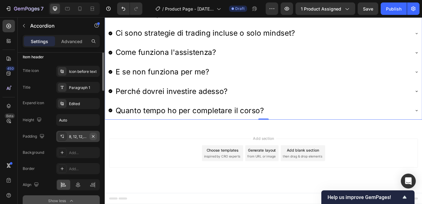
scroll to position [93, 0]
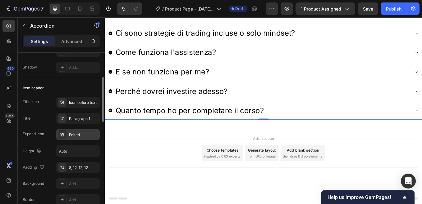
click at [80, 135] on div "Edited" at bounding box center [83, 135] width 29 height 6
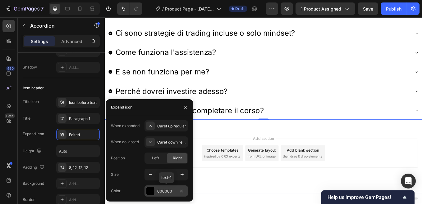
click at [159, 190] on div "000000" at bounding box center [166, 192] width 18 height 6
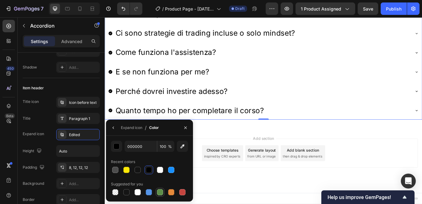
click at [160, 191] on div at bounding box center [160, 192] width 6 height 6
type input "5E8E49"
click at [186, 129] on icon "button" at bounding box center [185, 127] width 5 height 5
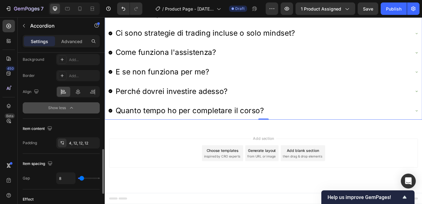
scroll to position [248, 0]
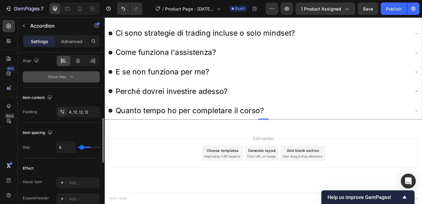
type input "52"
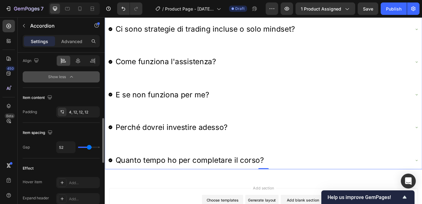
type input "59"
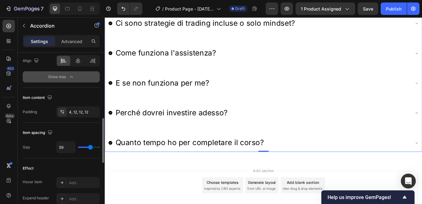
type input "48"
type input "17"
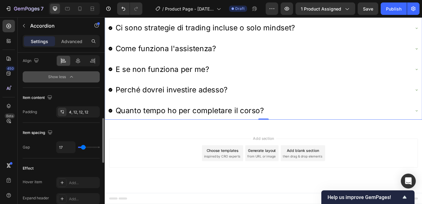
type input "11"
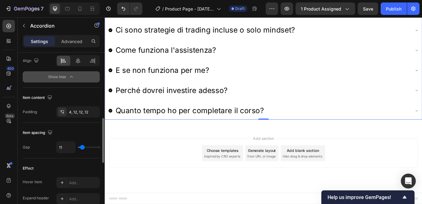
drag, startPoint x: 89, startPoint y: 147, endPoint x: 82, endPoint y: 147, distance: 6.9
type input "11"
click at [82, 147] on input "range" at bounding box center [89, 147] width 22 height 1
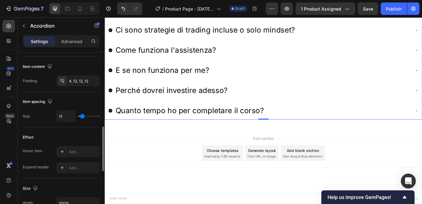
scroll to position [310, 0]
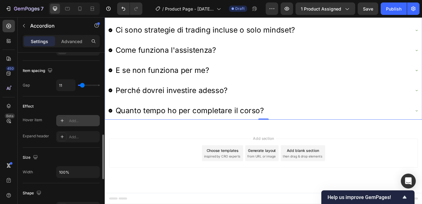
click at [76, 121] on div "Add..." at bounding box center [83, 121] width 29 height 6
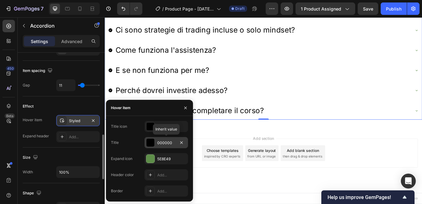
click at [158, 143] on div "000000" at bounding box center [166, 143] width 18 height 6
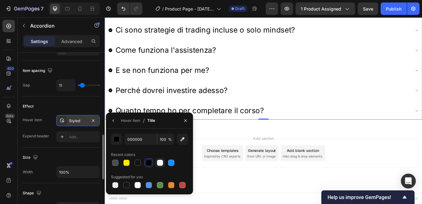
click at [159, 162] on div at bounding box center [160, 163] width 6 height 6
type input "FFFFFF"
click at [186, 121] on icon "button" at bounding box center [185, 120] width 2 height 2
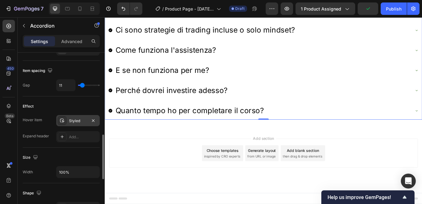
click at [79, 120] on div "Styled" at bounding box center [78, 121] width 18 height 6
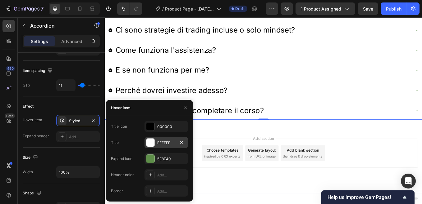
click at [167, 142] on div "FFFFFF" at bounding box center [166, 143] width 18 height 6
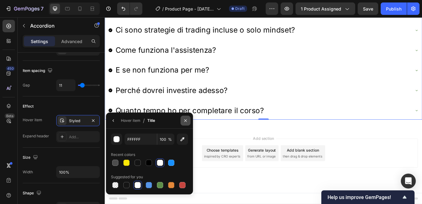
click at [185, 121] on icon "button" at bounding box center [185, 120] width 5 height 5
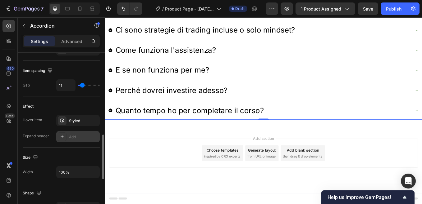
click at [81, 136] on div "Add..." at bounding box center [83, 137] width 29 height 6
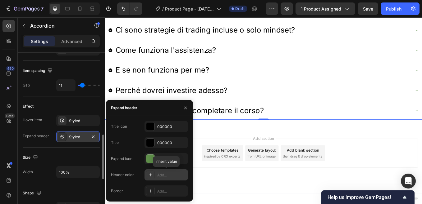
click at [162, 174] on div "Add..." at bounding box center [171, 176] width 29 height 6
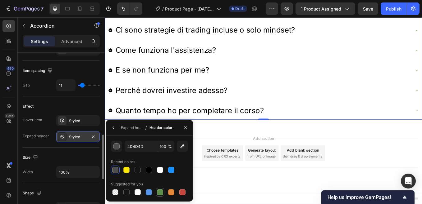
click at [161, 192] on div at bounding box center [160, 192] width 6 height 6
type input "5E8E49"
click at [185, 127] on icon "button" at bounding box center [185, 127] width 2 height 2
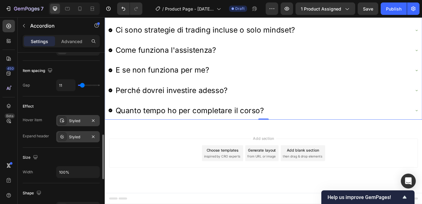
click at [93, 137] on icon "button" at bounding box center [93, 136] width 5 height 5
click at [80, 120] on div "Styled" at bounding box center [78, 121] width 18 height 6
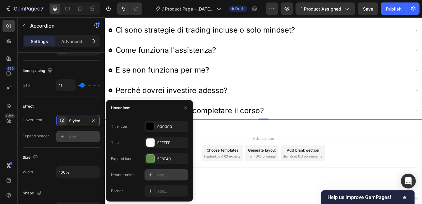
click at [164, 175] on div "Add..." at bounding box center [171, 176] width 29 height 6
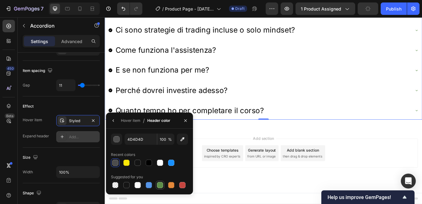
click at [160, 185] on div at bounding box center [160, 185] width 6 height 6
type input "5E8E49"
click at [184, 120] on icon "button" at bounding box center [185, 120] width 5 height 5
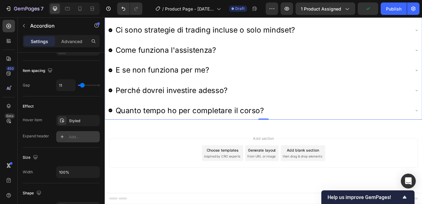
click at [82, 122] on div "Styled" at bounding box center [78, 121] width 18 height 6
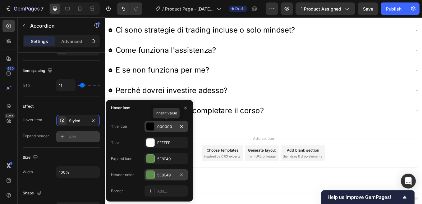
click at [162, 125] on div "000000" at bounding box center [166, 127] width 18 height 6
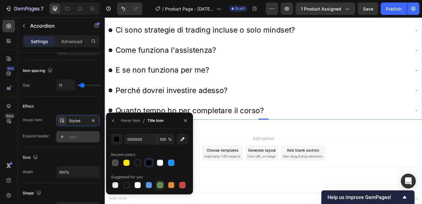
click at [159, 185] on div at bounding box center [160, 185] width 6 height 6
click at [186, 120] on icon "button" at bounding box center [185, 120] width 2 height 2
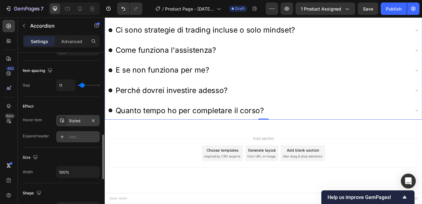
click at [86, 120] on div "Styled" at bounding box center [78, 121] width 18 height 6
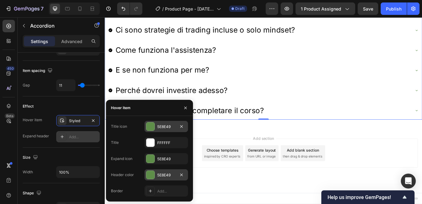
click at [167, 126] on div "5E8E49" at bounding box center [166, 127] width 18 height 6
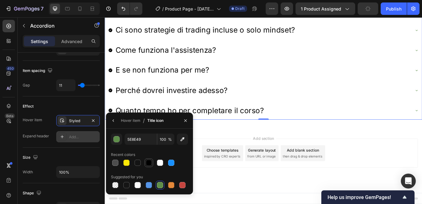
click at [147, 164] on div at bounding box center [149, 163] width 6 height 6
click at [184, 121] on icon "button" at bounding box center [185, 120] width 5 height 5
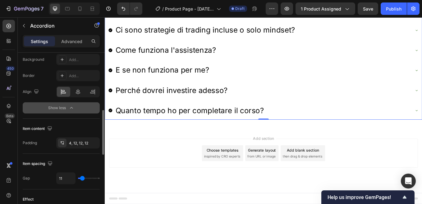
scroll to position [186, 0]
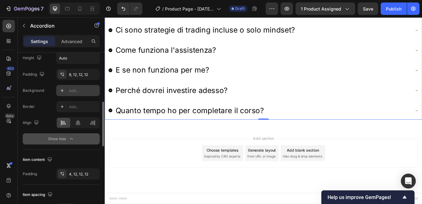
click at [80, 90] on div "Add..." at bounding box center [83, 91] width 29 height 6
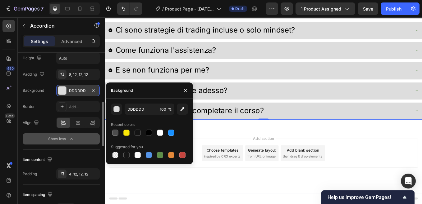
click at [159, 154] on div at bounding box center [160, 155] width 6 height 6
type input "5E8E49"
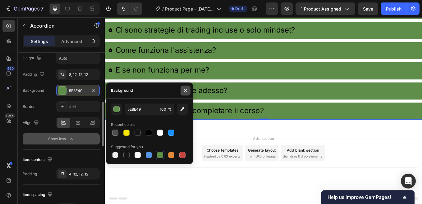
click at [185, 90] on icon "button" at bounding box center [185, 90] width 5 height 5
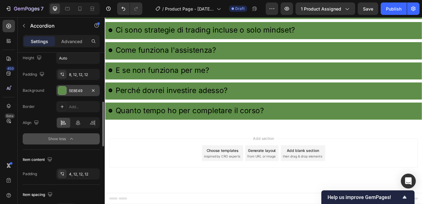
scroll to position [4618, 0]
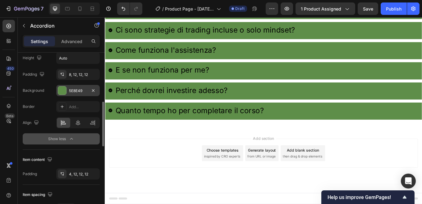
click at [228, 15] on p "Quanto tempo dovrò dedicare allo studio del corso?" at bounding box center [224, 9] width 214 height 12
click at [387, 16] on div "Quanto tempo dovrò dedicare allo studio del corso?" at bounding box center [286, 9] width 355 height 14
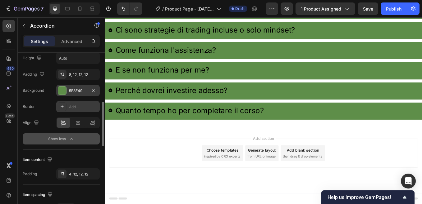
click at [81, 107] on div "Add..." at bounding box center [83, 107] width 29 height 6
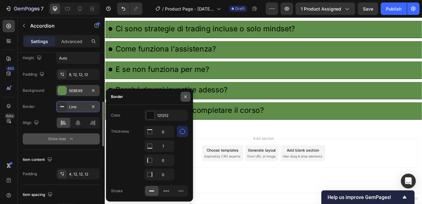
click at [185, 97] on icon "button" at bounding box center [185, 96] width 5 height 5
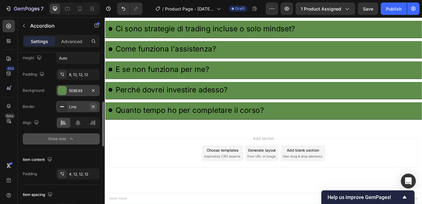
click at [94, 107] on icon "button" at bounding box center [93, 106] width 5 height 5
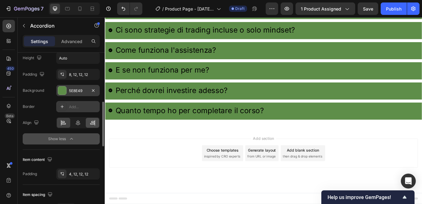
click at [78, 107] on div "Add..." at bounding box center [83, 107] width 29 height 6
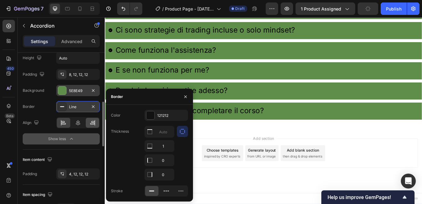
type input "0"
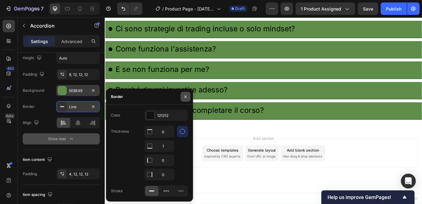
click at [184, 98] on icon "button" at bounding box center [185, 96] width 2 height 2
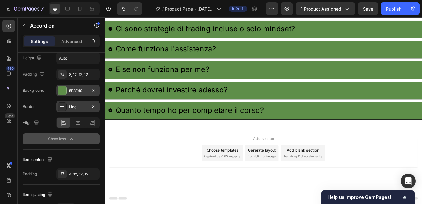
click at [377, 14] on div "Quanto tempo dovrò dedicare allo studio del corso?" at bounding box center [286, 7] width 355 height 14
click at [73, 175] on div "4, 12, 12, 12" at bounding box center [78, 175] width 18 height 6
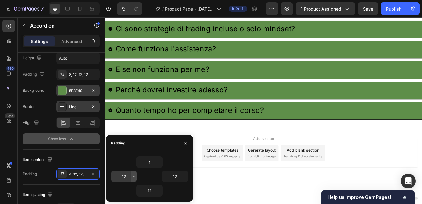
click at [134, 176] on icon "button" at bounding box center [133, 176] width 5 height 5
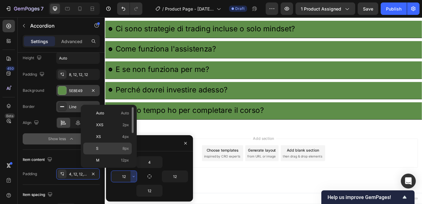
click at [99, 150] on p "S 8px" at bounding box center [112, 149] width 33 height 6
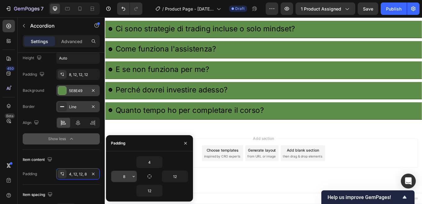
click at [123, 177] on input "8" at bounding box center [123, 176] width 25 height 11
click at [132, 179] on icon "button" at bounding box center [133, 176] width 5 height 5
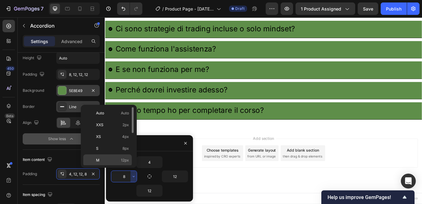
click at [100, 161] on p "M 12px" at bounding box center [112, 161] width 33 height 6
type input "12"
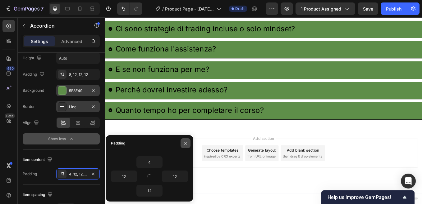
click at [184, 145] on icon "button" at bounding box center [185, 143] width 5 height 5
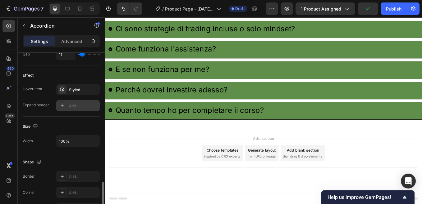
scroll to position [373, 0]
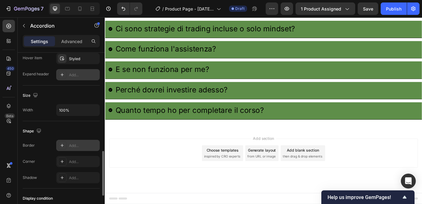
click at [77, 145] on div "Add..." at bounding box center [83, 146] width 29 height 6
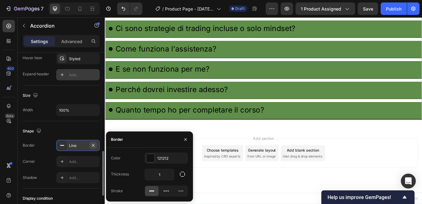
click at [93, 144] on icon "button" at bounding box center [93, 145] width 5 height 5
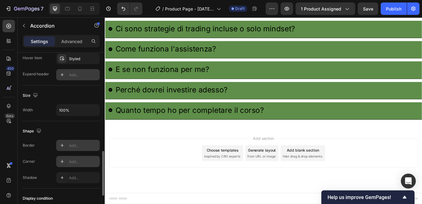
click at [74, 165] on div "Add..." at bounding box center [83, 162] width 29 height 6
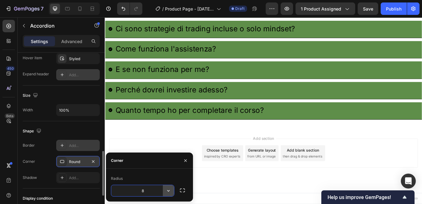
click at [169, 192] on icon "button" at bounding box center [168, 191] width 6 height 6
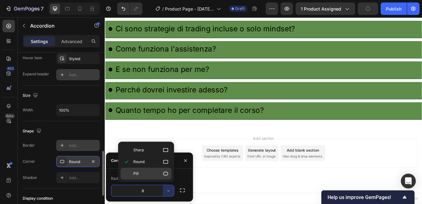
click at [148, 173] on p "Pill" at bounding box center [150, 174] width 35 height 6
type input "9999"
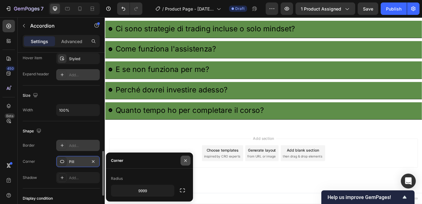
click at [184, 162] on icon "button" at bounding box center [185, 160] width 5 height 5
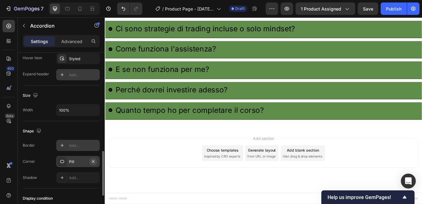
click at [93, 161] on icon "button" at bounding box center [93, 161] width 5 height 5
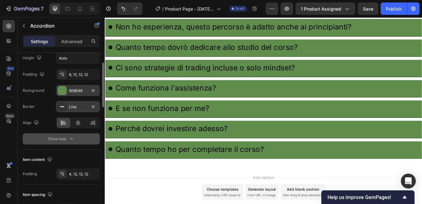
scroll to position [155, 0]
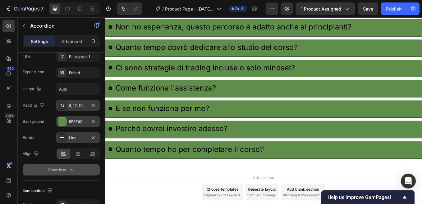
click at [82, 105] on div "8, 12, 12, 12" at bounding box center [78, 106] width 18 height 6
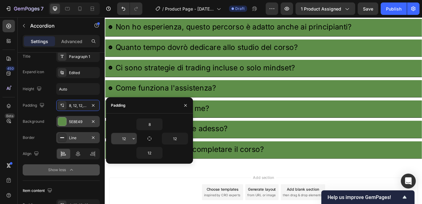
click at [127, 138] on input "12" at bounding box center [123, 138] width 25 height 11
click at [134, 140] on icon "button" at bounding box center [133, 138] width 5 height 5
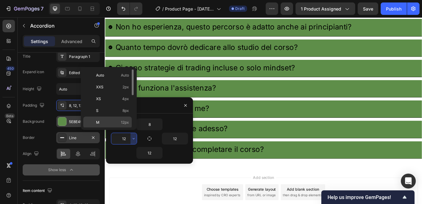
click at [100, 120] on p "M 12px" at bounding box center [112, 123] width 33 height 6
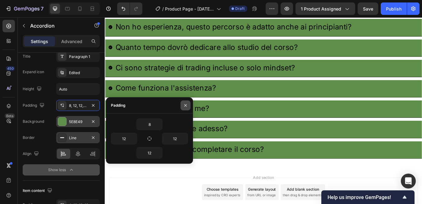
click at [185, 106] on icon "button" at bounding box center [185, 105] width 2 height 2
click at [200, 60] on div "Quanto tempo dovrò dedicare allo studio del corso?" at bounding box center [224, 53] width 216 height 14
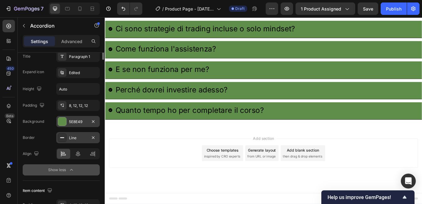
scroll to position [93, 0]
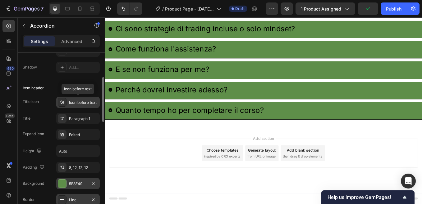
click at [77, 103] on div "Icon before text" at bounding box center [83, 103] width 29 height 6
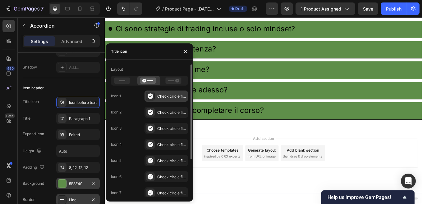
click at [150, 96] on icon at bounding box center [149, 95] width 5 height 5
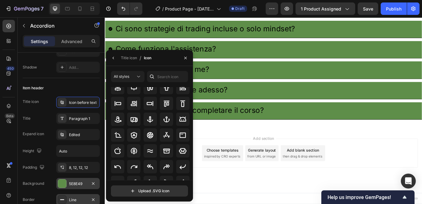
scroll to position [68, 0]
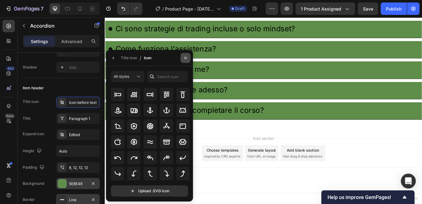
click at [187, 59] on icon "button" at bounding box center [185, 58] width 5 height 5
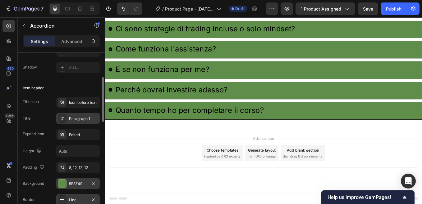
click at [79, 118] on div "Paragraph 1" at bounding box center [83, 119] width 29 height 6
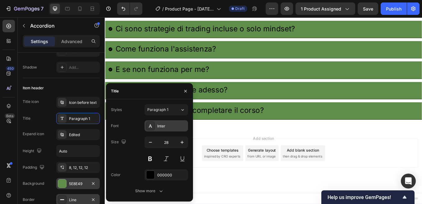
click at [165, 126] on div "Inter" at bounding box center [171, 127] width 29 height 6
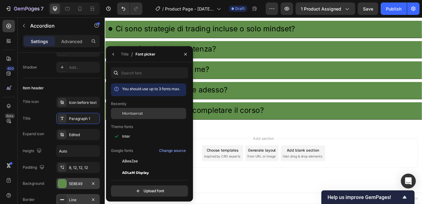
click at [144, 115] on div "Montserrat" at bounding box center [153, 114] width 63 height 6
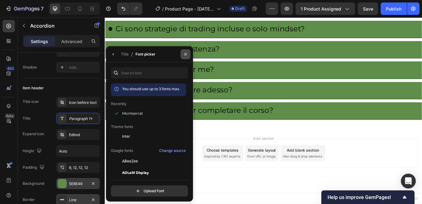
click at [184, 53] on icon "button" at bounding box center [185, 54] width 5 height 5
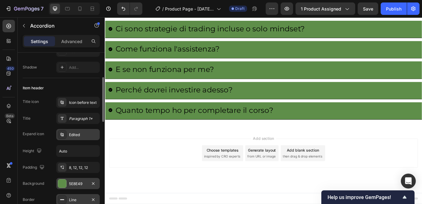
click at [74, 135] on div "Edited" at bounding box center [83, 135] width 29 height 6
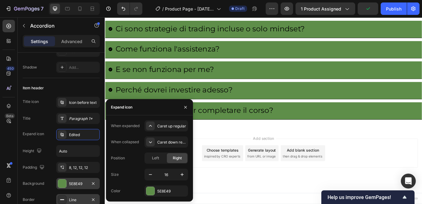
scroll to position [4618, 0]
click at [181, 175] on icon "button" at bounding box center [182, 175] width 6 height 6
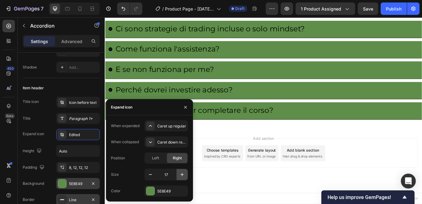
click at [181, 175] on icon "button" at bounding box center [182, 175] width 6 height 6
click at [151, 176] on icon "button" at bounding box center [150, 175] width 6 height 6
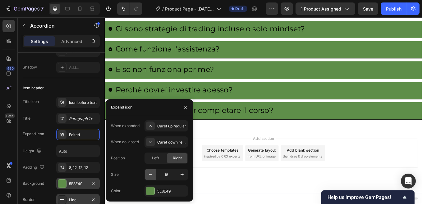
click at [151, 176] on icon "button" at bounding box center [150, 175] width 6 height 6
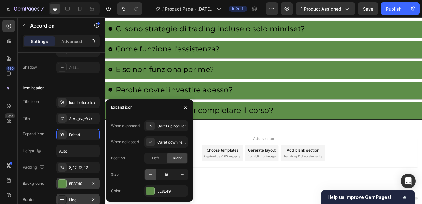
click at [151, 176] on icon "button" at bounding box center [150, 175] width 6 height 6
type input "16"
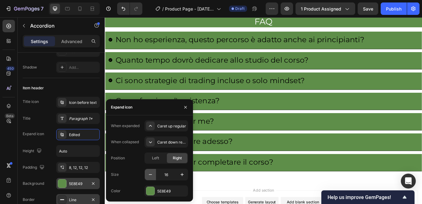
scroll to position [4633, 0]
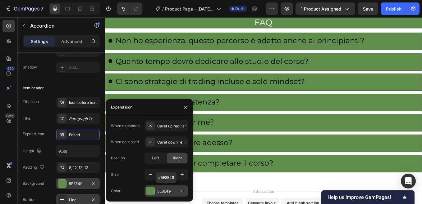
click at [167, 190] on div "5E8E49" at bounding box center [166, 192] width 18 height 6
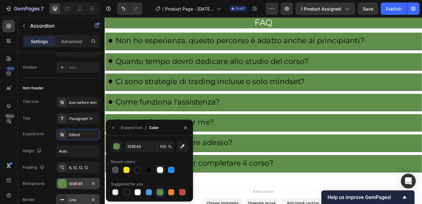
click at [160, 171] on div at bounding box center [160, 170] width 6 height 6
type input "FFFFFF"
click at [114, 129] on icon "button" at bounding box center [113, 127] width 5 height 5
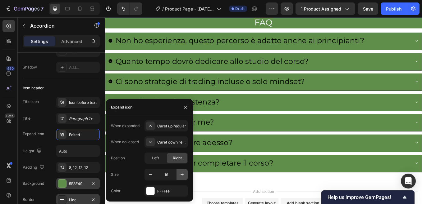
click at [182, 175] on icon "button" at bounding box center [182, 175] width 6 height 6
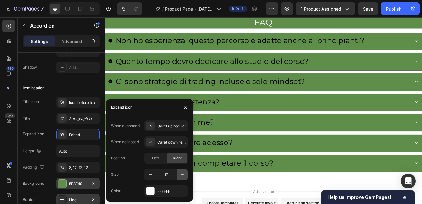
click at [182, 175] on icon "button" at bounding box center [182, 175] width 6 height 6
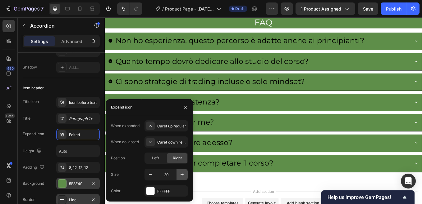
click at [182, 175] on icon "button" at bounding box center [182, 175] width 6 height 6
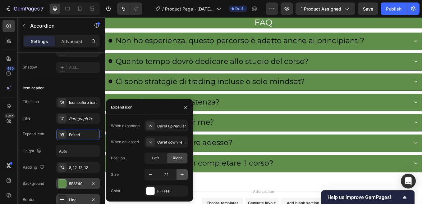
click at [182, 175] on icon "button" at bounding box center [182, 175] width 6 height 6
type input "25"
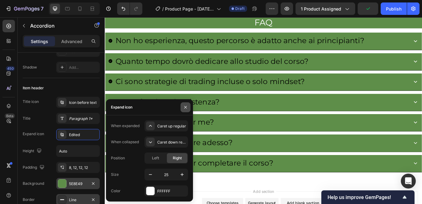
click at [185, 108] on icon "button" at bounding box center [185, 107] width 5 height 5
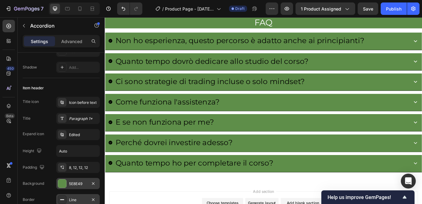
click at [340, 162] on div "Perché dovrei investire adesso?" at bounding box center [285, 165] width 352 height 14
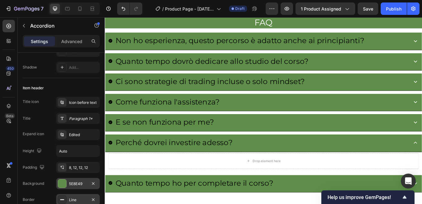
click at [340, 162] on div "Perché dovrei investire adesso?" at bounding box center [285, 165] width 352 height 14
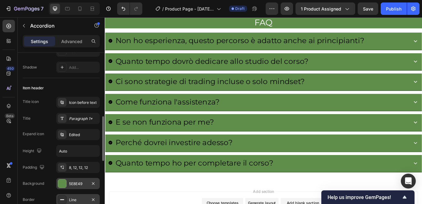
scroll to position [124, 0]
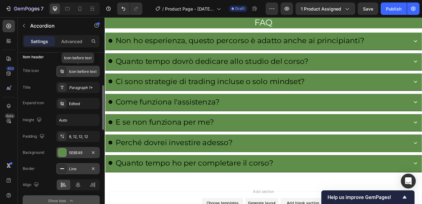
click at [78, 72] on div "Icon before text" at bounding box center [83, 72] width 29 height 6
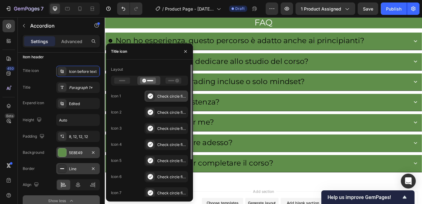
scroll to position [52, 0]
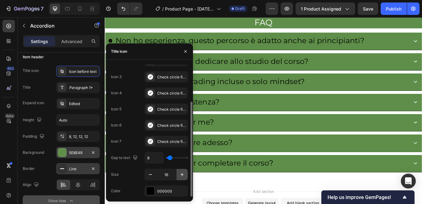
click at [181, 176] on icon "button" at bounding box center [182, 175] width 6 height 6
click at [182, 175] on icon "button" at bounding box center [181, 174] width 3 height 3
click at [182, 175] on icon "button" at bounding box center [182, 175] width 6 height 6
click at [182, 175] on icon "button" at bounding box center [181, 174] width 3 height 3
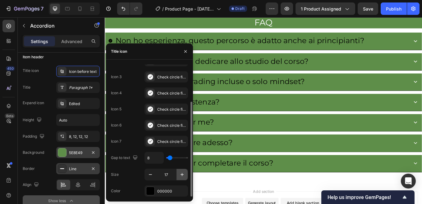
click at [182, 175] on icon "button" at bounding box center [181, 174] width 3 height 3
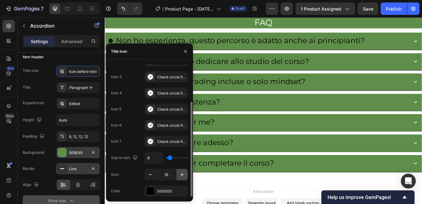
click at [182, 175] on icon "button" at bounding box center [181, 174] width 3 height 3
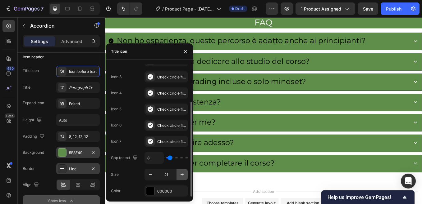
type input "22"
click at [155, 191] on div "000000" at bounding box center [165, 191] width 43 height 11
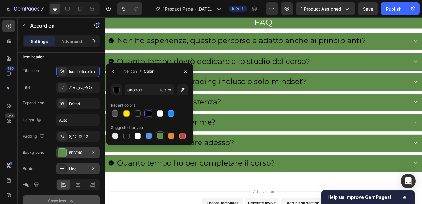
click at [160, 136] on div at bounding box center [160, 136] width 6 height 6
click at [161, 115] on div at bounding box center [160, 114] width 6 height 6
type input "FFFFFF"
click at [185, 73] on icon "button" at bounding box center [185, 71] width 5 height 5
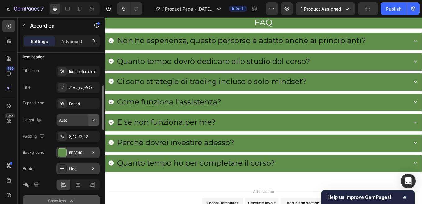
click at [93, 120] on icon "button" at bounding box center [94, 121] width 2 height 2
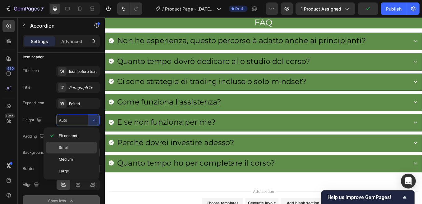
click at [66, 148] on span "Small" at bounding box center [64, 148] width 10 height 6
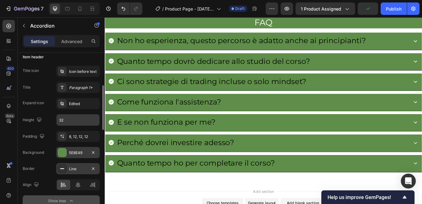
click at [79, 121] on input "32" at bounding box center [78, 120] width 43 height 11
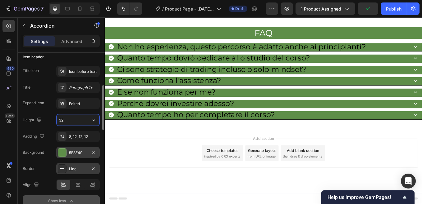
click at [93, 121] on icon "button" at bounding box center [94, 121] width 2 height 2
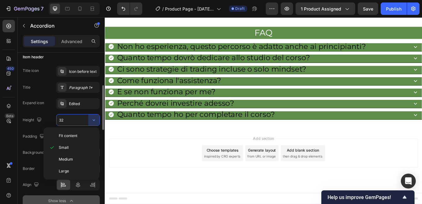
scroll to position [4621, 0]
click at [65, 159] on span "Medium" at bounding box center [66, 160] width 14 height 6
type input "48"
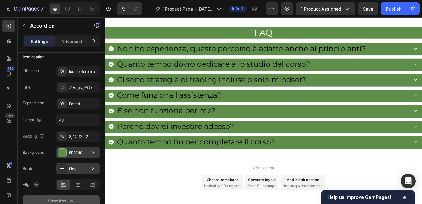
scroll to position [4633, 0]
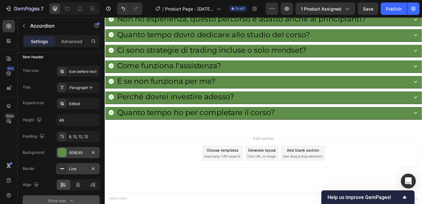
scroll to position [4602, 0]
click at [290, 8] on h2 "FAQ" at bounding box center [291, 1] width 373 height 14
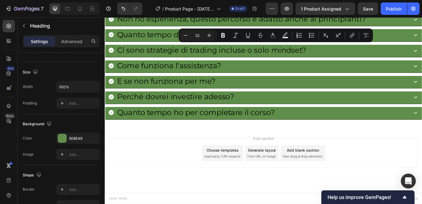
scroll to position [0, 0]
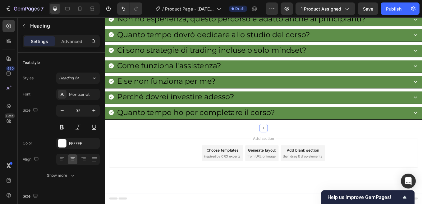
click at [303, 64] on div "Domande e risposte Heading 0 Row Non ho esperienza, questo percorso è adatto an…" at bounding box center [291, 66] width 373 height 144
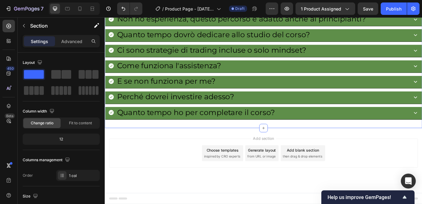
click at [295, 7] on p "Domande e risposte" at bounding box center [290, 0] width 371 height 13
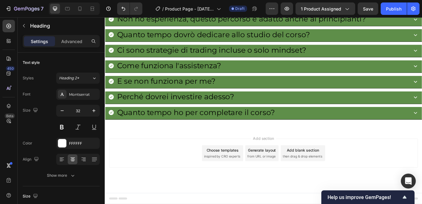
drag, startPoint x: 291, startPoint y: 61, endPoint x: 293, endPoint y: 76, distance: 14.7
click at [293, 8] on div at bounding box center [291, 7] width 12 height 1
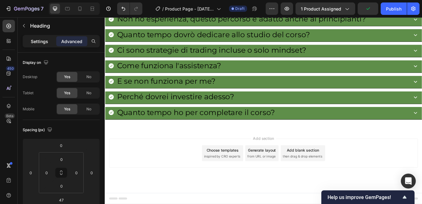
click at [34, 42] on p "Settings" at bounding box center [39, 41] width 17 height 7
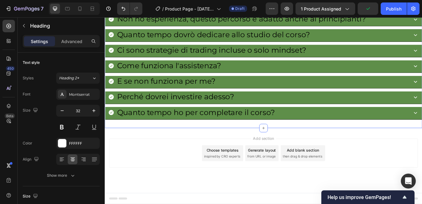
click at [170, 78] on div "Domande e risposte Heading 47 Row Non ho esperienza, questo percorso è adatto a…" at bounding box center [291, 58] width 373 height 159
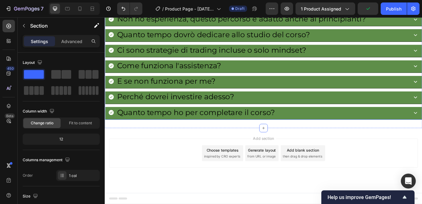
click at [194, 25] on p "Non ho esperienza, questo percorso è adatto anche ai principianti?" at bounding box center [265, 19] width 292 height 12
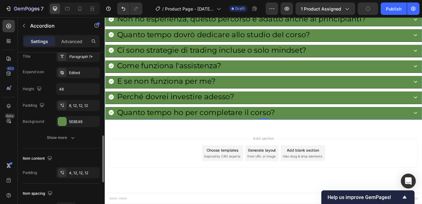
scroll to position [186, 0]
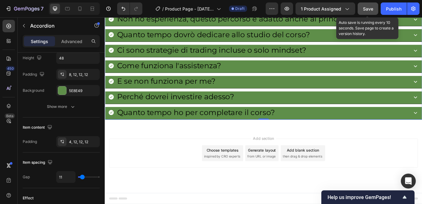
click at [368, 8] on span "Save" at bounding box center [368, 8] width 10 height 5
click at [371, 11] on span "Save" at bounding box center [368, 8] width 10 height 5
click at [363, 9] on span "Save" at bounding box center [368, 8] width 10 height 5
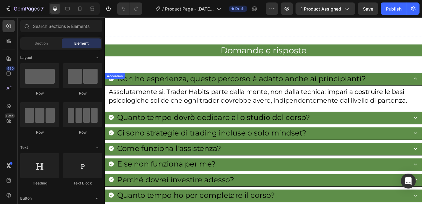
scroll to position [4477, 0]
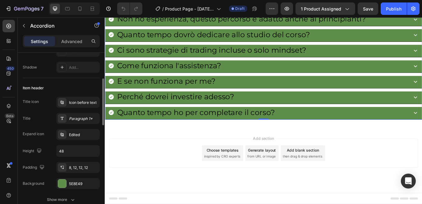
scroll to position [124, 0]
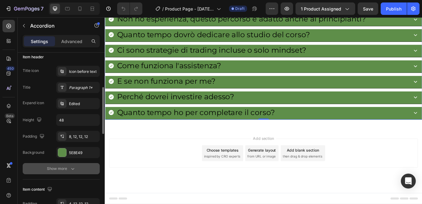
click at [64, 168] on div "Show more" at bounding box center [61, 169] width 29 height 6
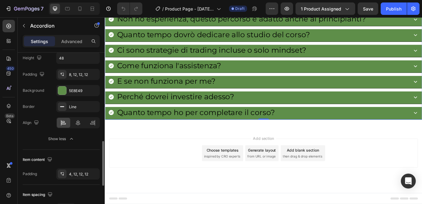
scroll to position [217, 0]
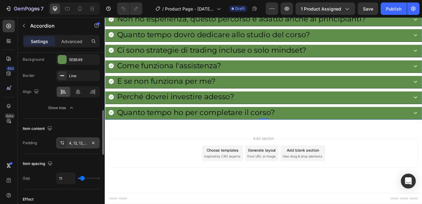
click at [83, 143] on div "4, 12, 12, 12" at bounding box center [78, 144] width 18 height 6
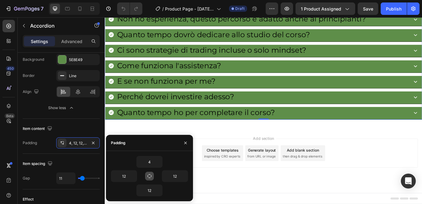
click at [150, 177] on icon "button" at bounding box center [149, 176] width 5 height 5
type input "4"
click at [150, 177] on icon "button" at bounding box center [149, 176] width 5 height 5
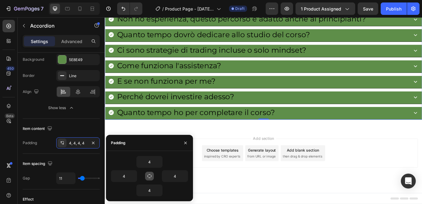
click at [150, 177] on icon "button" at bounding box center [149, 176] width 5 height 5
click at [187, 143] on icon "button" at bounding box center [185, 143] width 5 height 5
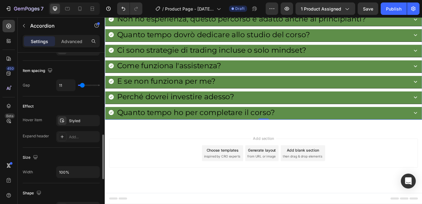
scroll to position [342, 0]
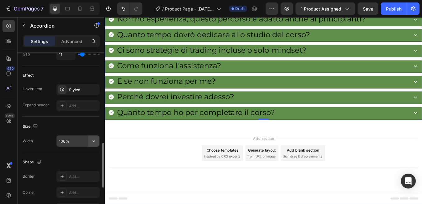
click at [93, 142] on icon "button" at bounding box center [94, 141] width 6 height 6
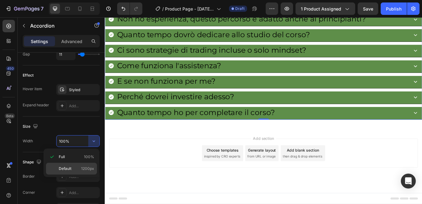
click at [72, 167] on p "Default 1200px" at bounding box center [76, 169] width 35 height 6
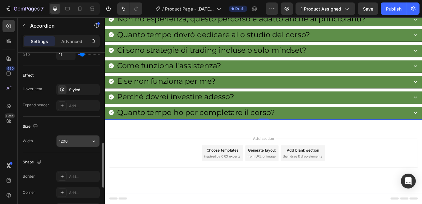
click at [70, 142] on input "1200" at bounding box center [78, 141] width 43 height 11
click at [92, 142] on icon "button" at bounding box center [94, 141] width 6 height 6
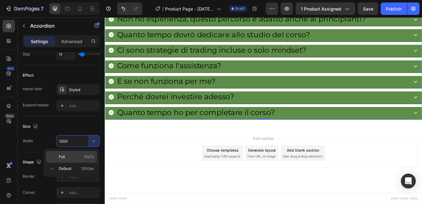
click at [63, 156] on span "Full" at bounding box center [62, 157] width 6 height 6
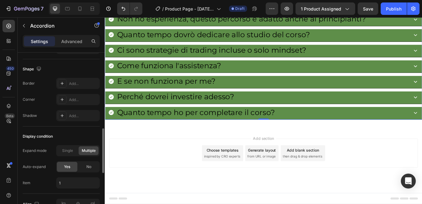
scroll to position [373, 0]
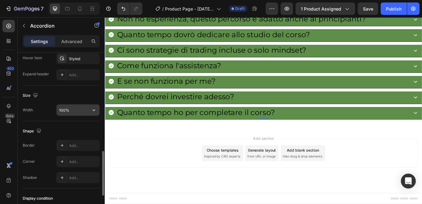
click at [66, 111] on input "100%" at bounding box center [78, 110] width 43 height 11
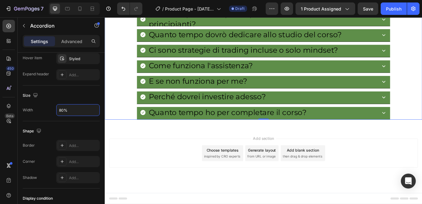
scroll to position [4508, 0]
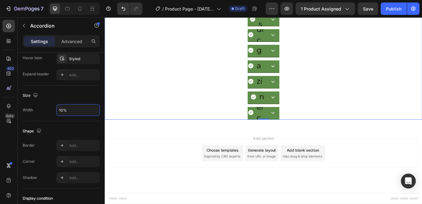
type input "100%"
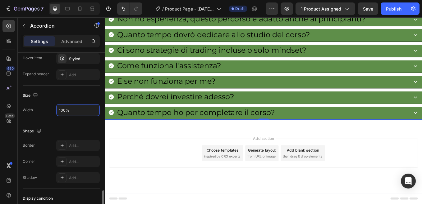
scroll to position [404, 0]
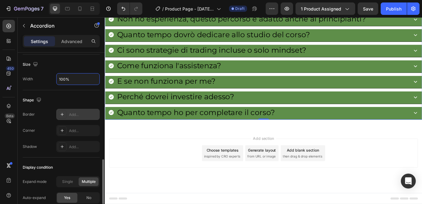
click at [78, 114] on div "Add..." at bounding box center [83, 115] width 29 height 6
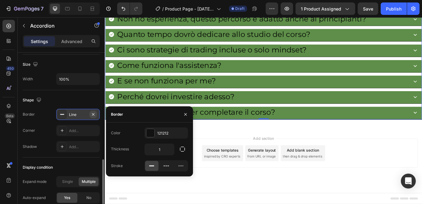
click at [93, 114] on icon "button" at bounding box center [93, 114] width 2 height 2
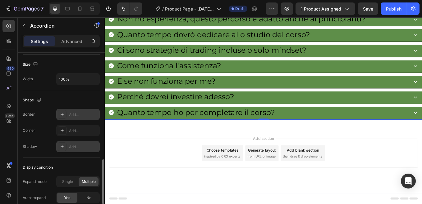
click at [74, 146] on div "Add..." at bounding box center [83, 147] width 29 height 6
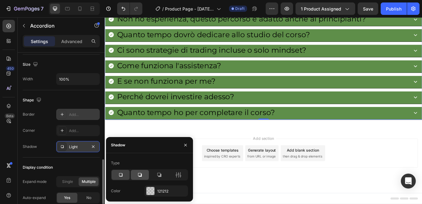
click at [139, 177] on icon at bounding box center [140, 175] width 4 height 4
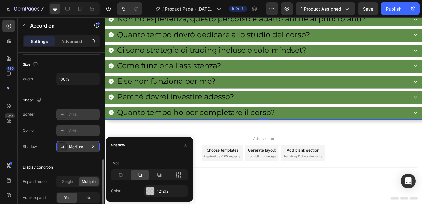
click at [80, 130] on div "Add..." at bounding box center [83, 131] width 29 height 6
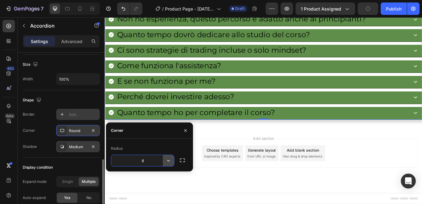
click at [169, 162] on icon "button" at bounding box center [168, 161] width 6 height 6
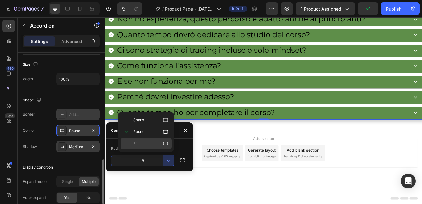
click at [160, 144] on p "Pill" at bounding box center [150, 144] width 35 height 6
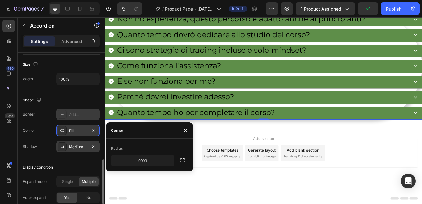
click at [78, 130] on div "Pill" at bounding box center [78, 131] width 18 height 6
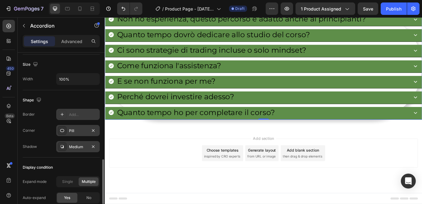
click at [78, 130] on div "Pill" at bounding box center [78, 131] width 18 height 6
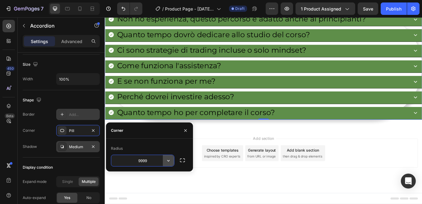
click at [170, 161] on icon "button" at bounding box center [168, 161] width 6 height 6
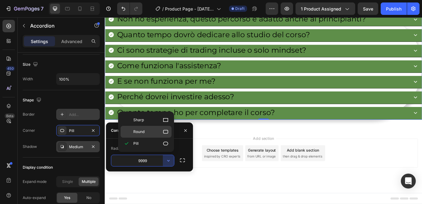
click at [135, 131] on span "Round" at bounding box center [138, 132] width 11 height 6
type input "8"
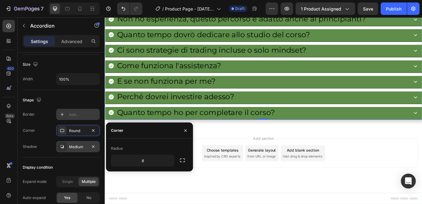
click at [185, 194] on div "Add section Choose templates inspired by CRO experts Generate layout from URL o…" at bounding box center [291, 177] width 363 height 34
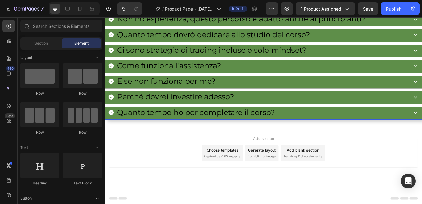
click at [159, 99] on p "E se non funziona per me?" at bounding box center [177, 93] width 116 height 12
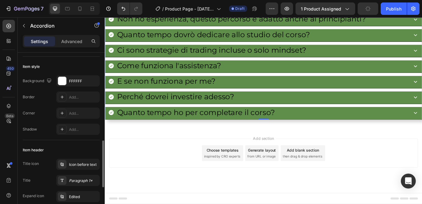
scroll to position [93, 0]
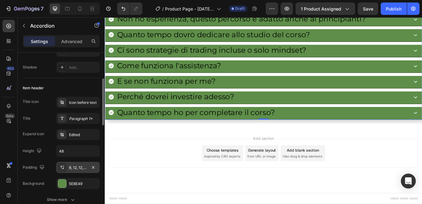
click at [80, 168] on div "8, 12, 12, 12" at bounding box center [78, 168] width 18 height 6
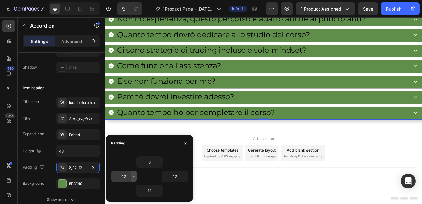
click at [133, 177] on icon "button" at bounding box center [133, 176] width 5 height 5
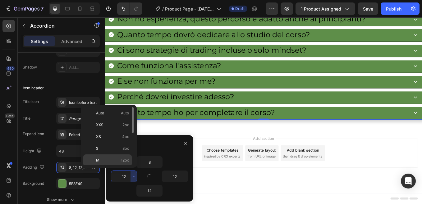
click at [100, 162] on p "M 12px" at bounding box center [112, 161] width 33 height 6
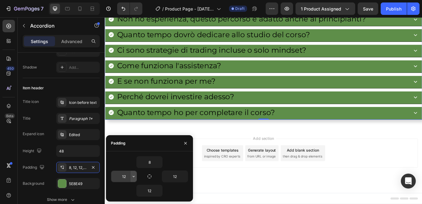
click at [134, 177] on icon "button" at bounding box center [134, 176] width 2 height 1
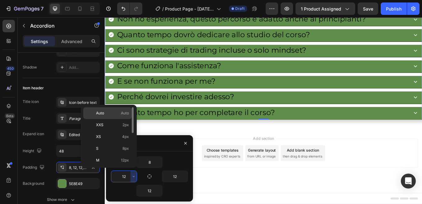
click at [106, 111] on p "Auto Auto" at bounding box center [112, 114] width 33 height 6
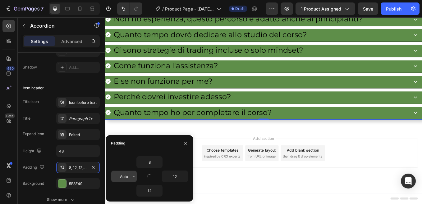
click at [129, 175] on input "Auto" at bounding box center [123, 176] width 25 height 11
click at [133, 176] on icon "button" at bounding box center [133, 176] width 5 height 5
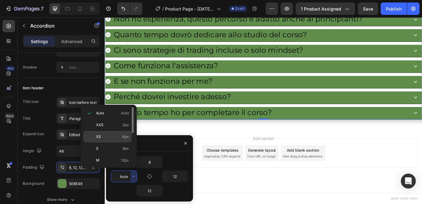
click at [109, 137] on p "XS 4px" at bounding box center [112, 137] width 33 height 6
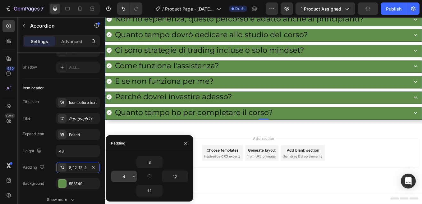
click at [127, 176] on input "4" at bounding box center [123, 176] width 25 height 11
click at [134, 178] on icon "button" at bounding box center [133, 176] width 5 height 5
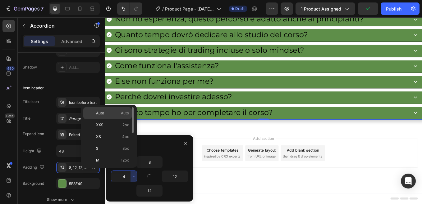
click at [104, 113] on span "Auto" at bounding box center [100, 114] width 8 height 6
type input "Auto"
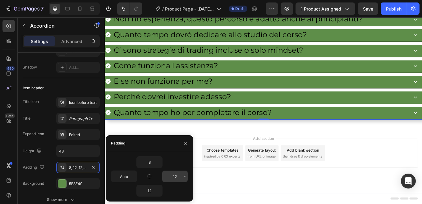
click at [176, 178] on input "12" at bounding box center [174, 176] width 25 height 11
click at [184, 177] on icon "button" at bounding box center [184, 176] width 5 height 5
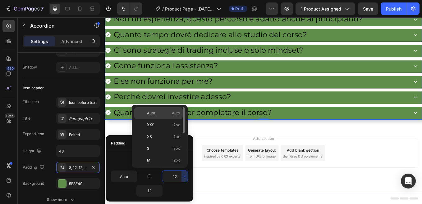
click at [154, 114] on span "Auto" at bounding box center [151, 114] width 8 height 6
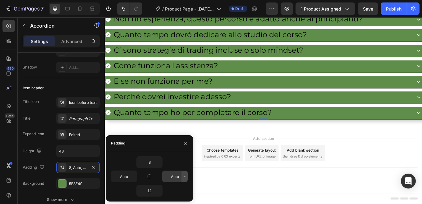
click at [187, 178] on icon "button" at bounding box center [184, 176] width 5 height 5
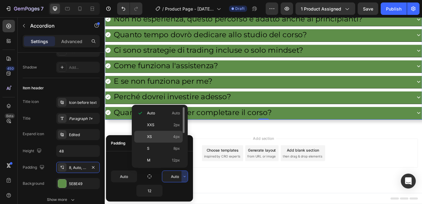
click at [153, 135] on p "XS 4px" at bounding box center [163, 137] width 33 height 6
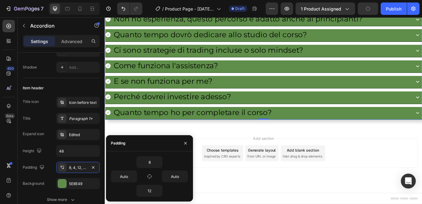
type input "4"
click at [125, 175] on input "Auto" at bounding box center [123, 176] width 25 height 11
click at [134, 178] on icon "button" at bounding box center [133, 176] width 5 height 5
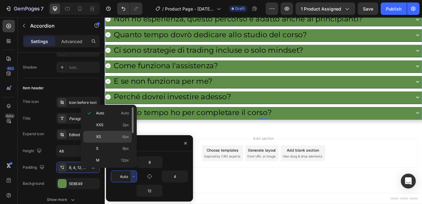
click at [103, 134] on p "XS 4px" at bounding box center [112, 137] width 33 height 6
type input "4"
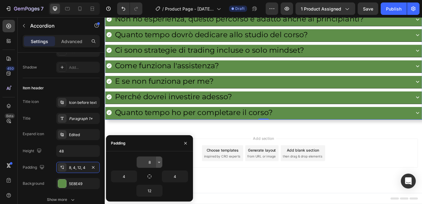
click at [158, 163] on icon "button" at bounding box center [158, 162] width 5 height 5
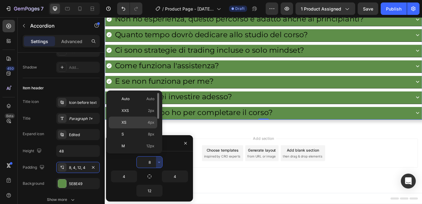
click at [129, 124] on p "XS 4px" at bounding box center [137, 123] width 33 height 6
type input "4"
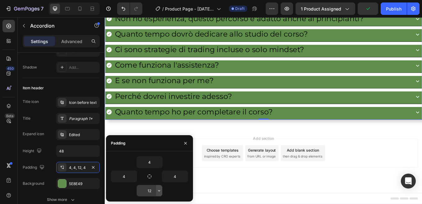
click at [158, 192] on icon "button" at bounding box center [158, 190] width 5 height 5
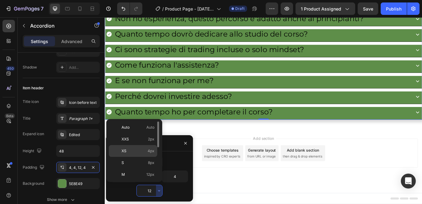
click at [131, 149] on p "XS 4px" at bounding box center [137, 151] width 33 height 6
type input "4"
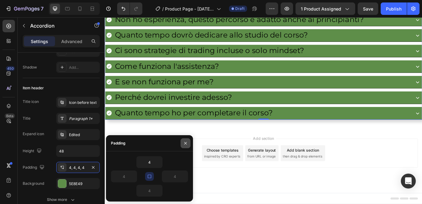
click at [183, 145] on button "button" at bounding box center [185, 143] width 10 height 10
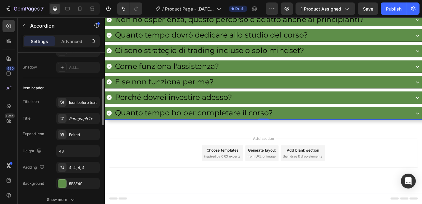
scroll to position [124, 0]
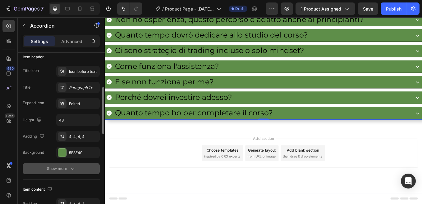
click at [75, 168] on icon "button" at bounding box center [73, 169] width 6 height 6
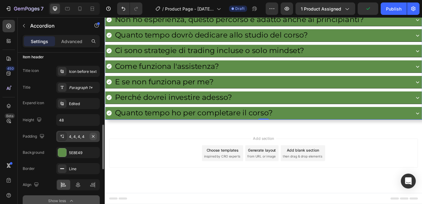
scroll to position [155, 0]
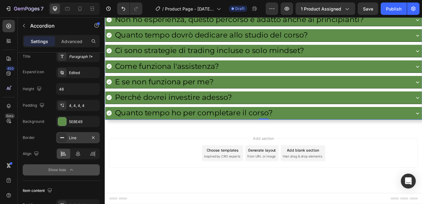
click at [79, 139] on div "Line" at bounding box center [78, 138] width 18 height 6
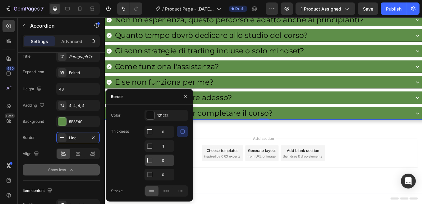
scroll to position [4525, 0]
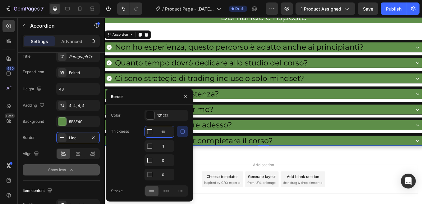
type input "1"
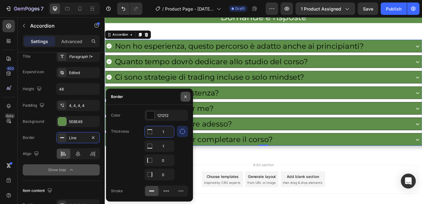
click at [187, 98] on icon "button" at bounding box center [185, 96] width 5 height 5
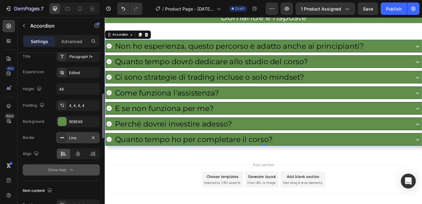
click at [76, 138] on div "Line" at bounding box center [78, 138] width 18 height 6
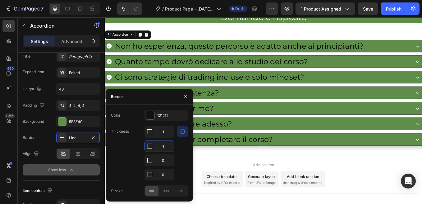
click at [165, 146] on input "1" at bounding box center [159, 146] width 29 height 11
type input "5"
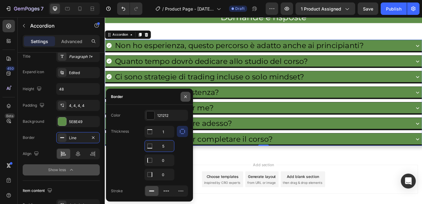
click at [187, 97] on icon "button" at bounding box center [185, 96] width 5 height 5
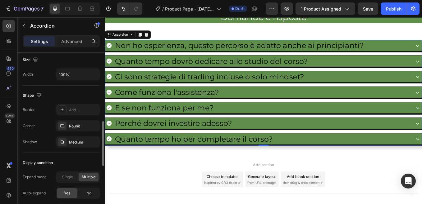
scroll to position [346, 0]
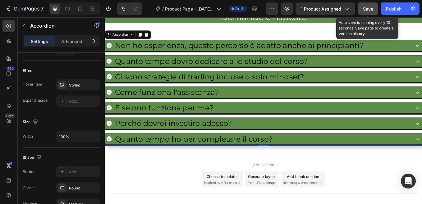
click at [370, 8] on span "Save" at bounding box center [368, 8] width 10 height 5
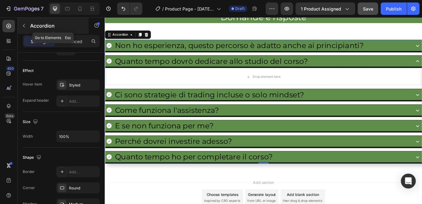
click at [24, 24] on icon "button" at bounding box center [23, 25] width 5 height 5
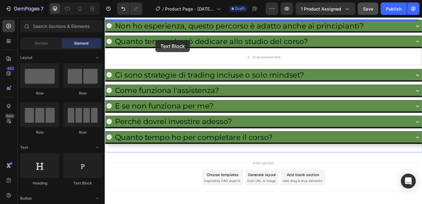
scroll to position [4541, 0]
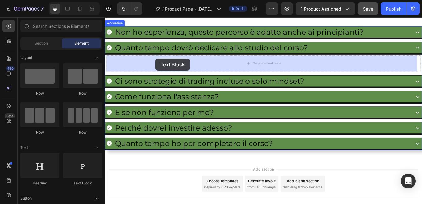
drag, startPoint x: 184, startPoint y: 188, endPoint x: 164, endPoint y: 66, distance: 123.7
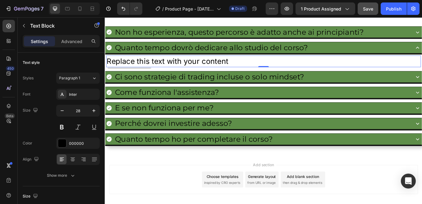
click at [156, 70] on div "Replace this text with your content" at bounding box center [290, 68] width 369 height 13
click at [156, 70] on p "Replace this text with your content" at bounding box center [291, 69] width 368 height 12
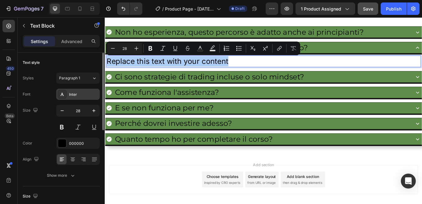
click at [79, 94] on div "Inter" at bounding box center [83, 95] width 29 height 6
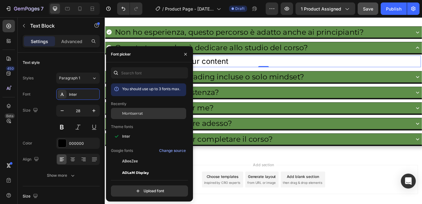
click at [134, 113] on span "Montserrat" at bounding box center [132, 114] width 21 height 6
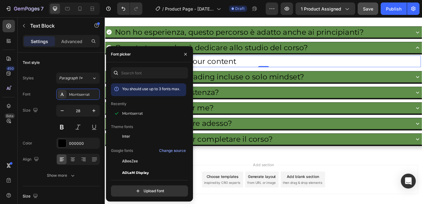
click at [230, 68] on p "Replace this text with your content" at bounding box center [291, 69] width 368 height 12
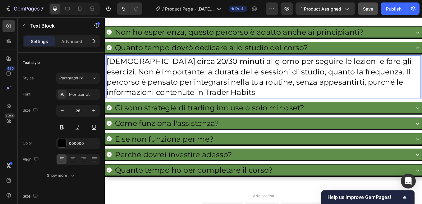
click at [399, 94] on p "Basteranno circa 20/30 minuti al giorno per seguire le lezioni e fare gli eserc…" at bounding box center [291, 87] width 368 height 49
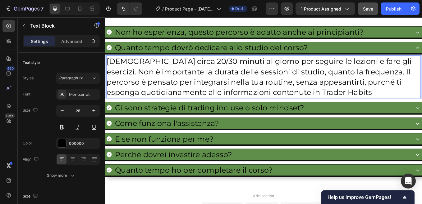
click at [376, 106] on p "Basteranno circa 20/30 minuti al giorno per seguire le lezioni e fare gli eserc…" at bounding box center [291, 87] width 368 height 49
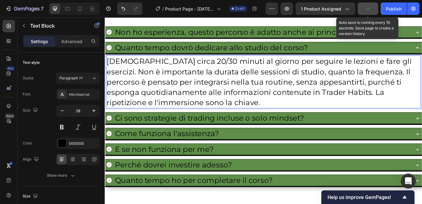
click at [367, 9] on icon "button" at bounding box center [367, 8] width 3 height 2
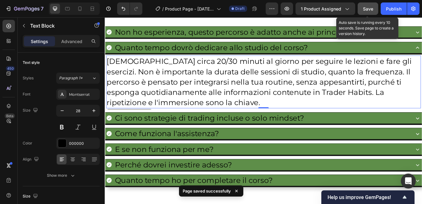
click at [370, 8] on span "Save" at bounding box center [368, 8] width 10 height 5
click at [368, 9] on span "Save" at bounding box center [368, 8] width 10 height 5
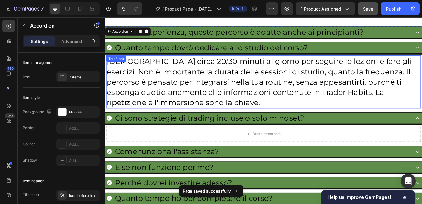
click at [170, 85] on p "Basteranno circa 20/30 minuti al giorno per seguire le lezioni e fare gli eserc…" at bounding box center [291, 93] width 368 height 61
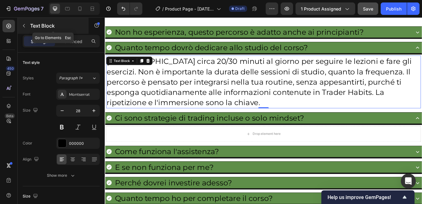
click at [24, 25] on icon "button" at bounding box center [24, 25] width 2 height 3
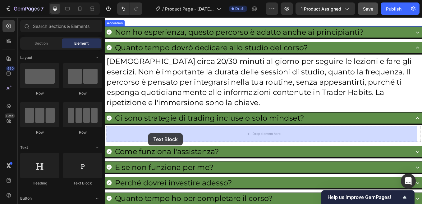
drag, startPoint x: 188, startPoint y: 188, endPoint x: 156, endPoint y: 154, distance: 46.8
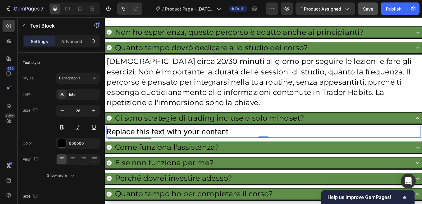
click at [156, 152] on div "Replace this text with your content" at bounding box center [290, 151] width 369 height 13
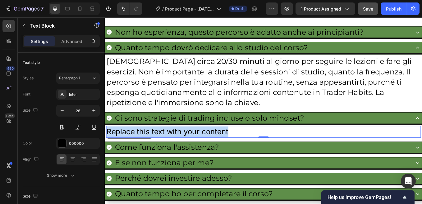
click at [156, 152] on p "Replace this text with your content" at bounding box center [291, 152] width 368 height 12
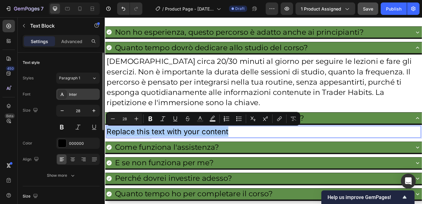
click at [79, 93] on div "Inter" at bounding box center [83, 95] width 29 height 6
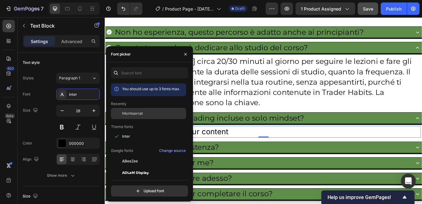
click at [139, 111] on div "Montserrat" at bounding box center [148, 113] width 75 height 11
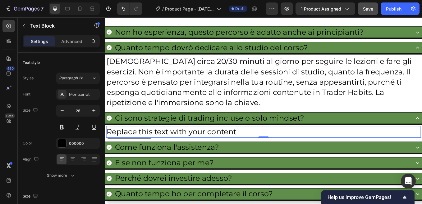
click at [240, 153] on p "Replace this text with your content" at bounding box center [291, 152] width 368 height 12
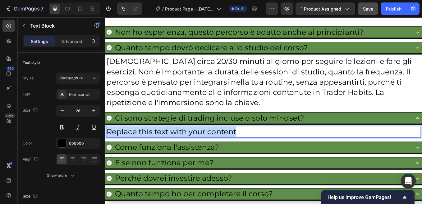
click at [240, 153] on p "Replace this text with your content" at bounding box center [291, 152] width 368 height 12
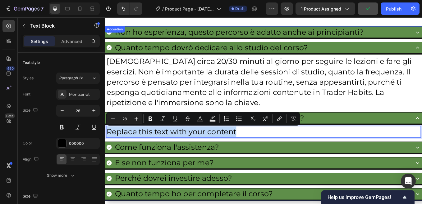
click at [374, 149] on p "Replace this text with your content" at bounding box center [291, 152] width 368 height 12
click at [366, 137] on div "Ci sono strategie di trading incluse o solo mindset?" at bounding box center [284, 136] width 357 height 14
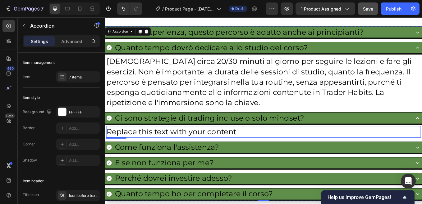
click at [183, 152] on div "Replace this text with your content" at bounding box center [290, 151] width 369 height 13
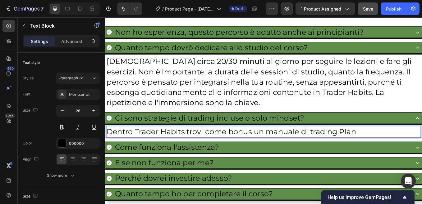
click at [347, 153] on p "Dentro Trader Habits trovi come bonus un manuale di trading Plan" at bounding box center [291, 152] width 368 height 12
click at [398, 153] on p "Dentro Trader Habits trovi come bonus un manuale di Trading Plan" at bounding box center [291, 152] width 368 height 12
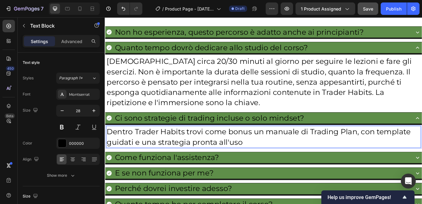
click at [207, 166] on p "Dentro Trader Habits trovi come bonus un manuale di Trading Plan, con template …" at bounding box center [291, 158] width 368 height 24
click at [335, 166] on p "Dentro Trader Habits trovi come bonus un manuale di Trading Plan, con template …" at bounding box center [291, 158] width 368 height 24
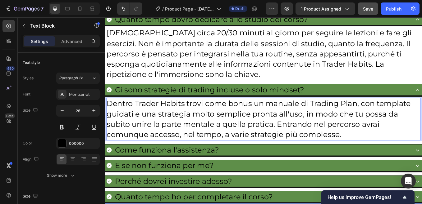
scroll to position [4603, 0]
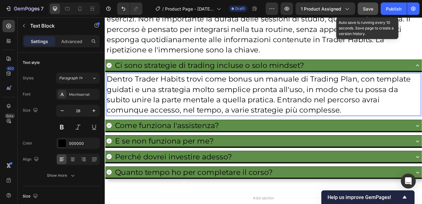
drag, startPoint x: 368, startPoint y: 8, endPoint x: 321, endPoint y: 18, distance: 47.5
click at [368, 8] on span "Save" at bounding box center [368, 8] width 10 height 5
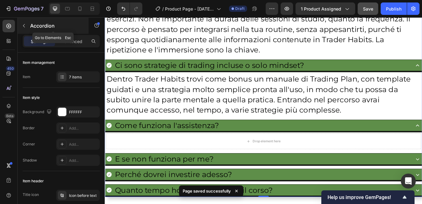
click at [24, 25] on icon "button" at bounding box center [24, 25] width 2 height 3
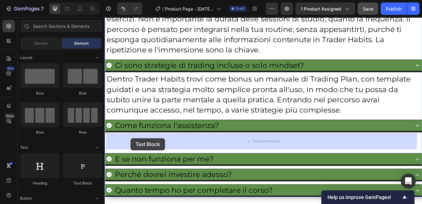
drag, startPoint x: 189, startPoint y: 179, endPoint x: 133, endPoint y: 160, distance: 59.1
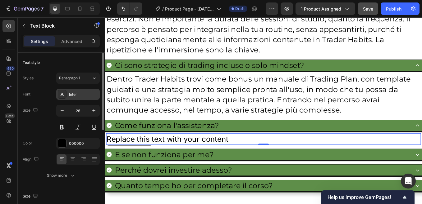
click at [75, 95] on div "Inter" at bounding box center [83, 95] width 29 height 6
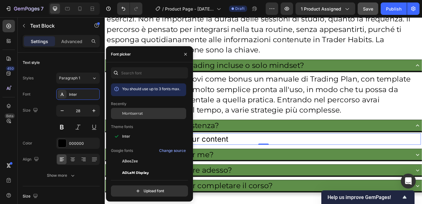
click at [141, 111] on span "Montserrat" at bounding box center [132, 114] width 21 height 6
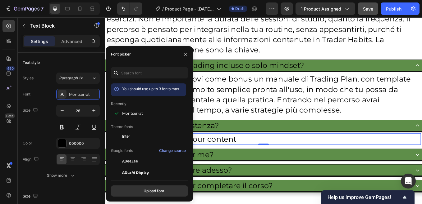
click at [245, 160] on div "Replace this text with your content" at bounding box center [290, 160] width 369 height 13
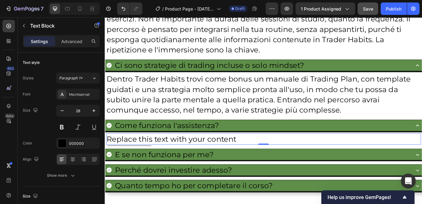
click at [245, 160] on p "Replace this text with your content" at bounding box center [291, 161] width 368 height 12
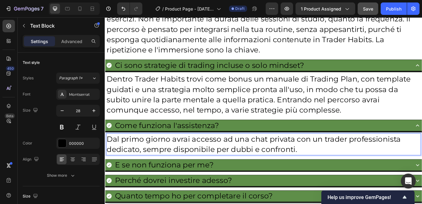
click at [328, 161] on p "Dal primo giorno avrai accesso ad una chat privata con un trader professionista…" at bounding box center [291, 167] width 368 height 24
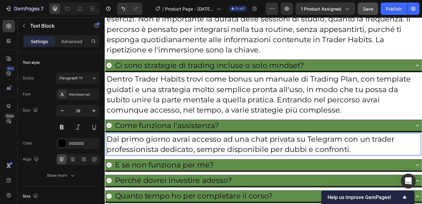
click at [393, 174] on p "Dal primo giorno avrai accesso ad una chat privata su Telegram con un trader pr…" at bounding box center [291, 167] width 368 height 24
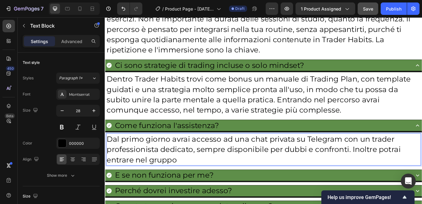
click at [191, 185] on p "Dal primo giorno avrai accesso ad una chat privata su Telegram con un trader pr…" at bounding box center [291, 173] width 368 height 37
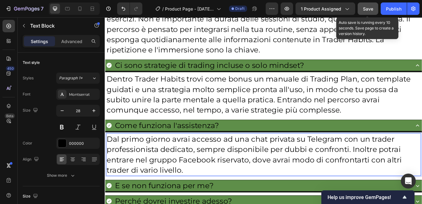
click at [368, 11] on span "Save" at bounding box center [368, 8] width 10 height 5
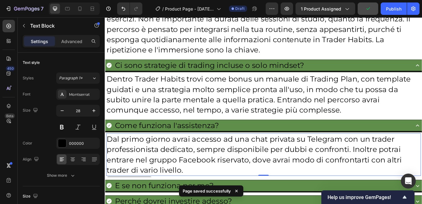
scroll to position [4696, 0]
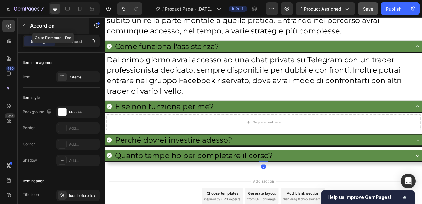
click at [24, 27] on icon "button" at bounding box center [24, 25] width 2 height 3
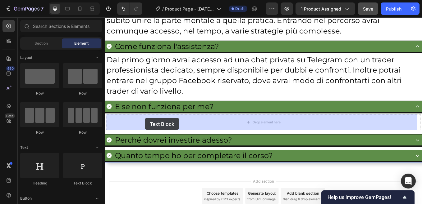
drag, startPoint x: 182, startPoint y: 184, endPoint x: 151, endPoint y: 137, distance: 57.0
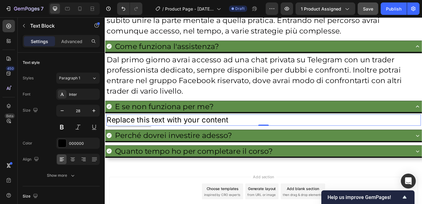
click at [153, 139] on div "Replace this text with your content" at bounding box center [290, 138] width 369 height 13
click at [153, 139] on p "Replace this text with your content" at bounding box center [291, 138] width 368 height 12
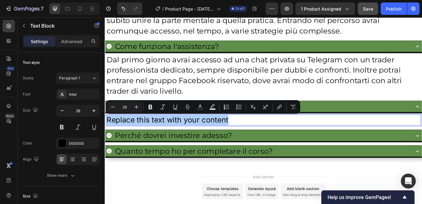
click at [87, 91] on div "Inter" at bounding box center [77, 94] width 43 height 11
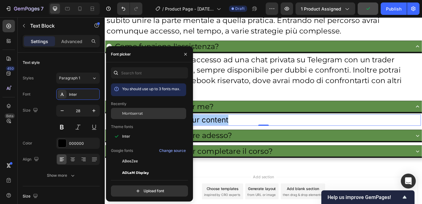
click at [140, 111] on span "Montserrat" at bounding box center [132, 114] width 21 height 6
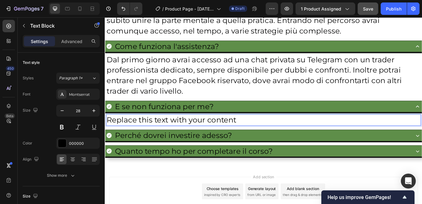
click at [175, 137] on p "Replace this text with your content" at bounding box center [291, 138] width 368 height 12
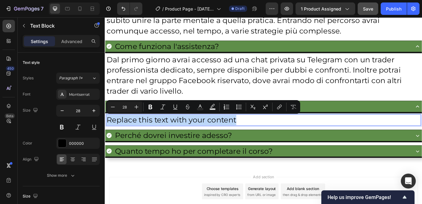
click at [175, 137] on p "Replace this text with your content" at bounding box center [291, 138] width 368 height 12
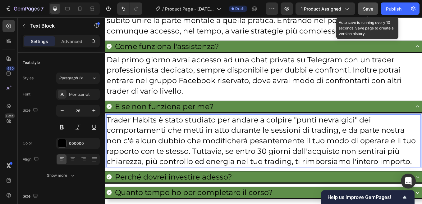
drag, startPoint x: 366, startPoint y: 9, endPoint x: 304, endPoint y: 41, distance: 70.0
click at [366, 9] on span "Save" at bounding box center [368, 8] width 10 height 5
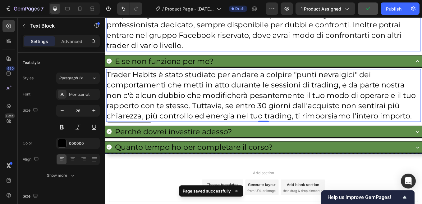
scroll to position [4790, 0]
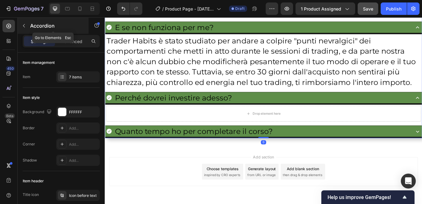
click at [24, 26] on icon "button" at bounding box center [23, 25] width 5 height 5
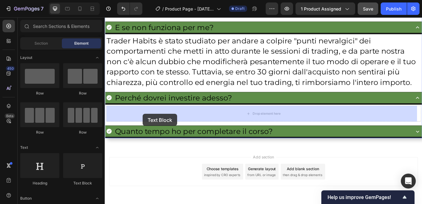
drag, startPoint x: 184, startPoint y: 185, endPoint x: 149, endPoint y: 131, distance: 64.2
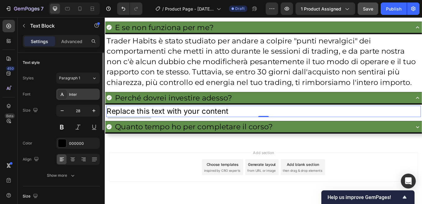
click at [84, 93] on div "Inter" at bounding box center [83, 95] width 29 height 6
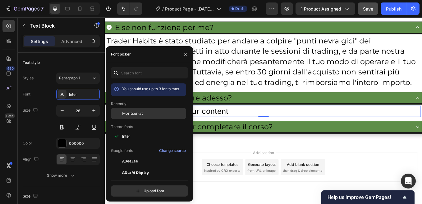
click at [133, 111] on span "Montserrat" at bounding box center [132, 114] width 21 height 6
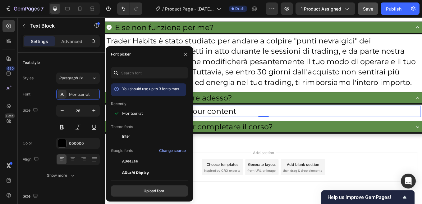
click at [217, 129] on div "Replace this text with your content" at bounding box center [290, 127] width 369 height 13
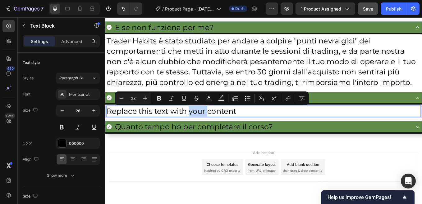
click at [217, 129] on p "Replace this text with your content" at bounding box center [291, 128] width 368 height 12
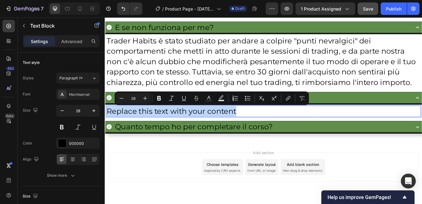
click at [217, 129] on p "Replace this text with your content" at bounding box center [291, 128] width 368 height 12
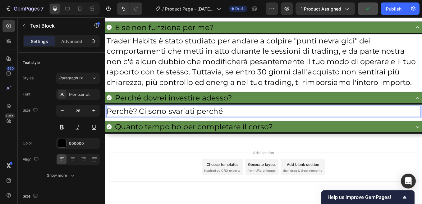
click at [138, 127] on p "Perchè? Ci sono svariati perché" at bounding box center [291, 128] width 368 height 12
click at [241, 129] on p "Perché? Ci sono svariati perché" at bounding box center [291, 128] width 368 height 12
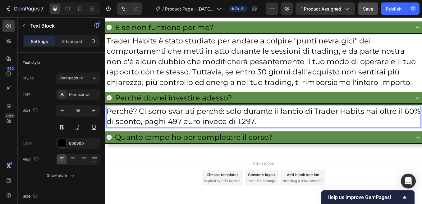
click at [246, 129] on p "Perché? Ci sono svariati perché: solo durante il lancio di Trader Habits hai ol…" at bounding box center [291, 134] width 368 height 24
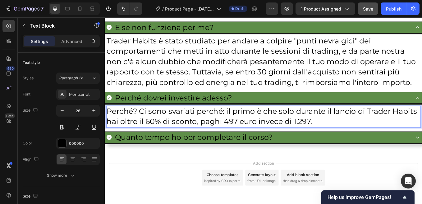
click at [349, 140] on p "Perché? Ci sono svariati perché: il primo è che solo durante il lancio di Trade…" at bounding box center [291, 134] width 368 height 24
click at [344, 141] on p "Perché? Ci sono svariati perché: il primo è che solo durante il lancio di Trade…" at bounding box center [291, 134] width 368 height 24
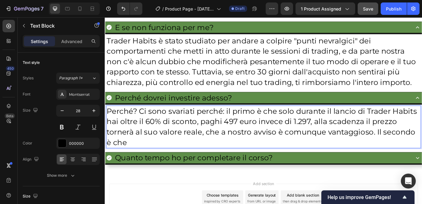
click at [130, 166] on p "Perché? Ci sono svariati perché: il primo è che solo durante il lancio di Trade…" at bounding box center [291, 146] width 368 height 49
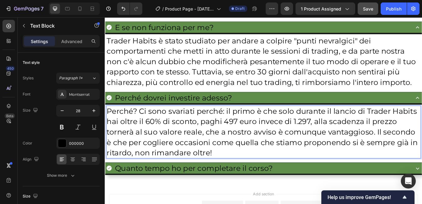
click at [141, 178] on p "Perché? Ci sono svariati perché: il primo è che solo durante il lancio di Trade…" at bounding box center [291, 152] width 368 height 61
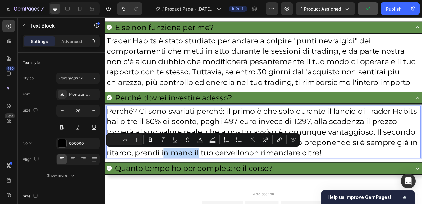
drag, startPoint x: 212, startPoint y: 179, endPoint x: 176, endPoint y: 181, distance: 36.4
click at [176, 181] on p "Perché? Ci sono svariati perché: il primo è che solo durante il lancio di Trade…" at bounding box center [291, 152] width 368 height 61
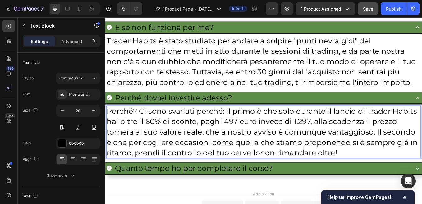
click at [284, 178] on p "Perché? Ci sono svariati perché: il primo è che solo durante il lancio di Trade…" at bounding box center [291, 152] width 368 height 61
drag, startPoint x: 384, startPoint y: 179, endPoint x: 397, endPoint y: 182, distance: 13.3
click at [385, 179] on p "Perché? Ci sono svariati perché: il primo è che solo durante il lancio di Trade…" at bounding box center [291, 152] width 368 height 61
drag, startPoint x: 209, startPoint y: 130, endPoint x: 180, endPoint y: 131, distance: 28.9
click at [180, 131] on p "Perché? Ci sono svariati perché: il primo è che solo durante il lancio di Trade…" at bounding box center [291, 152] width 368 height 61
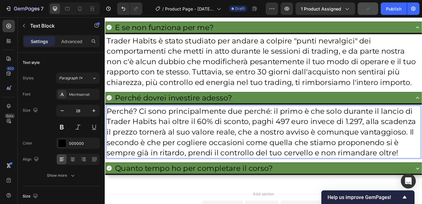
click at [297, 130] on p "Perché? Ci sono principalmente due perché: il primo è che solo durante il lanci…" at bounding box center [291, 152] width 368 height 61
click at [307, 128] on p "Perché? Ci sono principalmente due ragioni: il primo è che solo durante il lanc…" at bounding box center [291, 152] width 368 height 61
click at [338, 131] on p "Perché? Ci sono principalmente due ragioni: la primo è che solo durante il lanc…" at bounding box center [291, 152] width 368 height 61
click at [421, 154] on p "Perché? Ci sono principalmente due ragioni: la prima è che solo durante il lanc…" at bounding box center [291, 152] width 368 height 61
click at [144, 167] on p "Perché? Ci sono principalmente due ragioni: la prima è che solo durante il lanc…" at bounding box center [291, 152] width 368 height 61
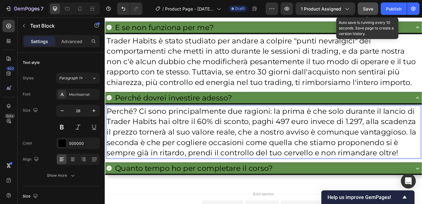
click at [370, 8] on span "Save" at bounding box center [368, 8] width 10 height 5
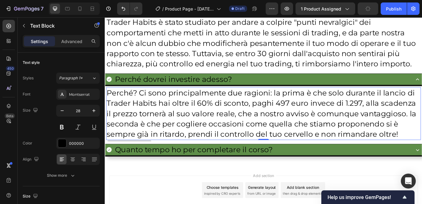
scroll to position [4855, 0]
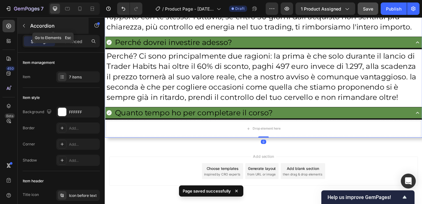
click at [25, 25] on icon "button" at bounding box center [23, 25] width 5 height 5
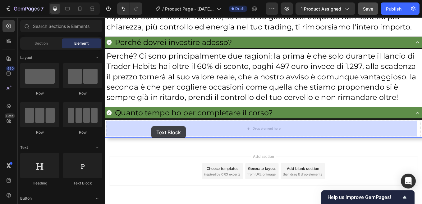
drag, startPoint x: 186, startPoint y: 187, endPoint x: 142, endPoint y: 153, distance: 55.8
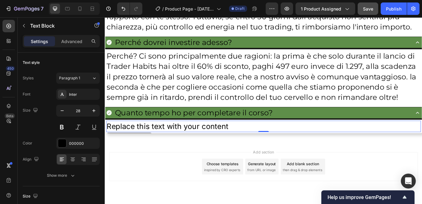
click at [159, 146] on div "Replace this text with your content" at bounding box center [290, 145] width 369 height 13
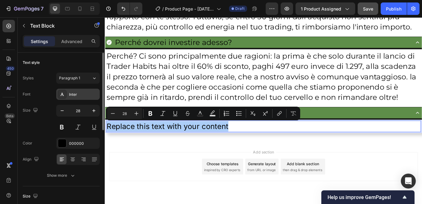
click at [81, 93] on div "Inter" at bounding box center [83, 95] width 29 height 6
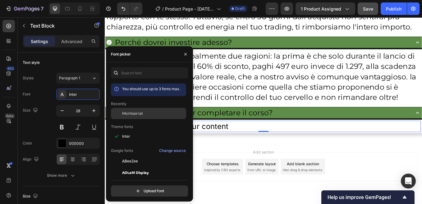
click at [129, 115] on span "Montserrat" at bounding box center [132, 114] width 21 height 6
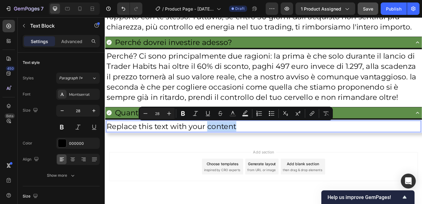
click at [248, 147] on p "Replace this text with your content" at bounding box center [291, 146] width 368 height 12
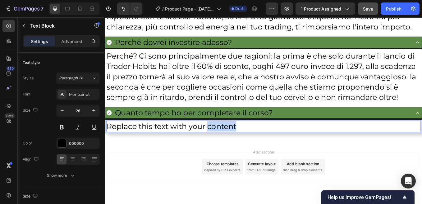
click at [248, 147] on p "Replace this text with your content" at bounding box center [291, 146] width 368 height 12
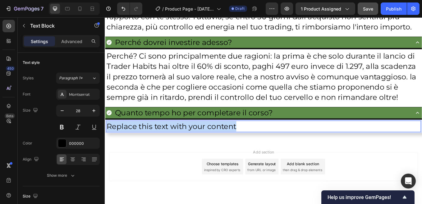
click at [248, 147] on p "Replace this text with your content" at bounding box center [291, 146] width 368 height 12
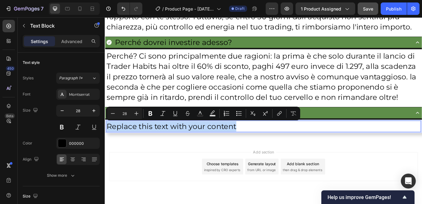
click at [393, 164] on div "Add section Choose templates inspired by CRO experts Generate layout from URL o…" at bounding box center [291, 202] width 373 height 76
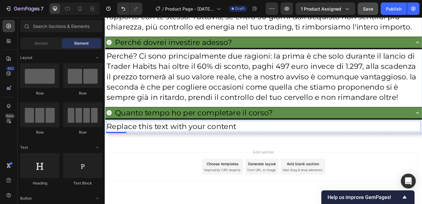
click at [183, 147] on p "Replace this text with your content" at bounding box center [291, 146] width 368 height 12
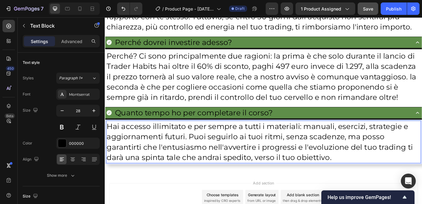
click at [371, 8] on span "Save" at bounding box center [368, 8] width 10 height 5
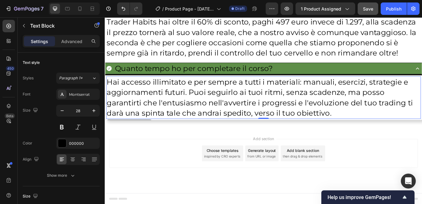
scroll to position [4907, 0]
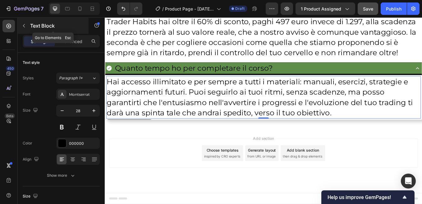
click at [24, 24] on icon "button" at bounding box center [23, 25] width 5 height 5
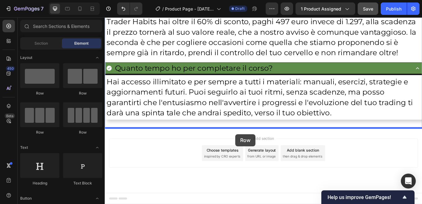
drag, startPoint x: 142, startPoint y: 96, endPoint x: 258, endPoint y: 155, distance: 130.0
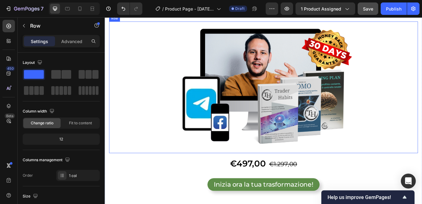
scroll to position [3352, 0]
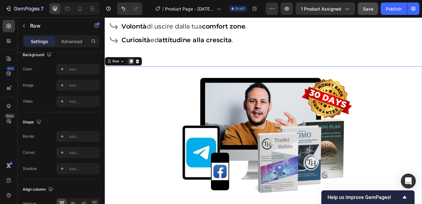
click at [135, 69] on icon at bounding box center [135, 69] width 3 height 4
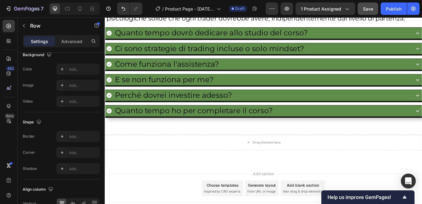
scroll to position [4942, 0]
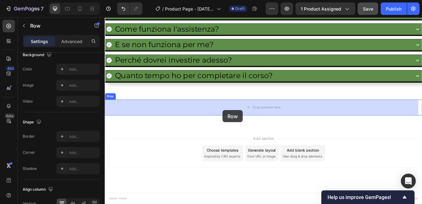
drag, startPoint x: 116, startPoint y: 97, endPoint x: 243, endPoint y: 127, distance: 130.5
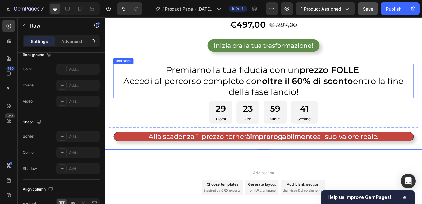
scroll to position [5117, 0]
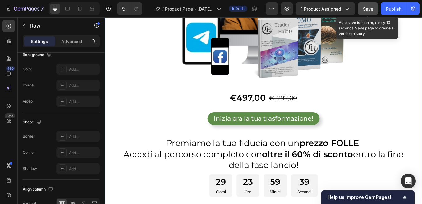
click at [370, 9] on span "Save" at bounding box center [368, 8] width 10 height 5
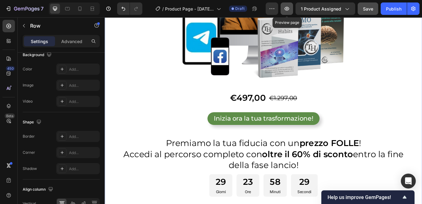
click at [288, 9] on icon "button" at bounding box center [287, 9] width 2 height 2
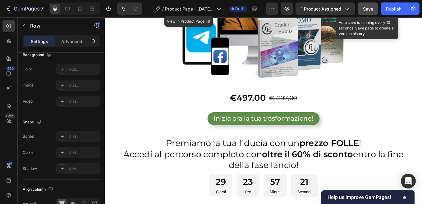
click at [371, 8] on span "Save" at bounding box center [368, 8] width 10 height 5
